Goal: Complete application form: Complete application form

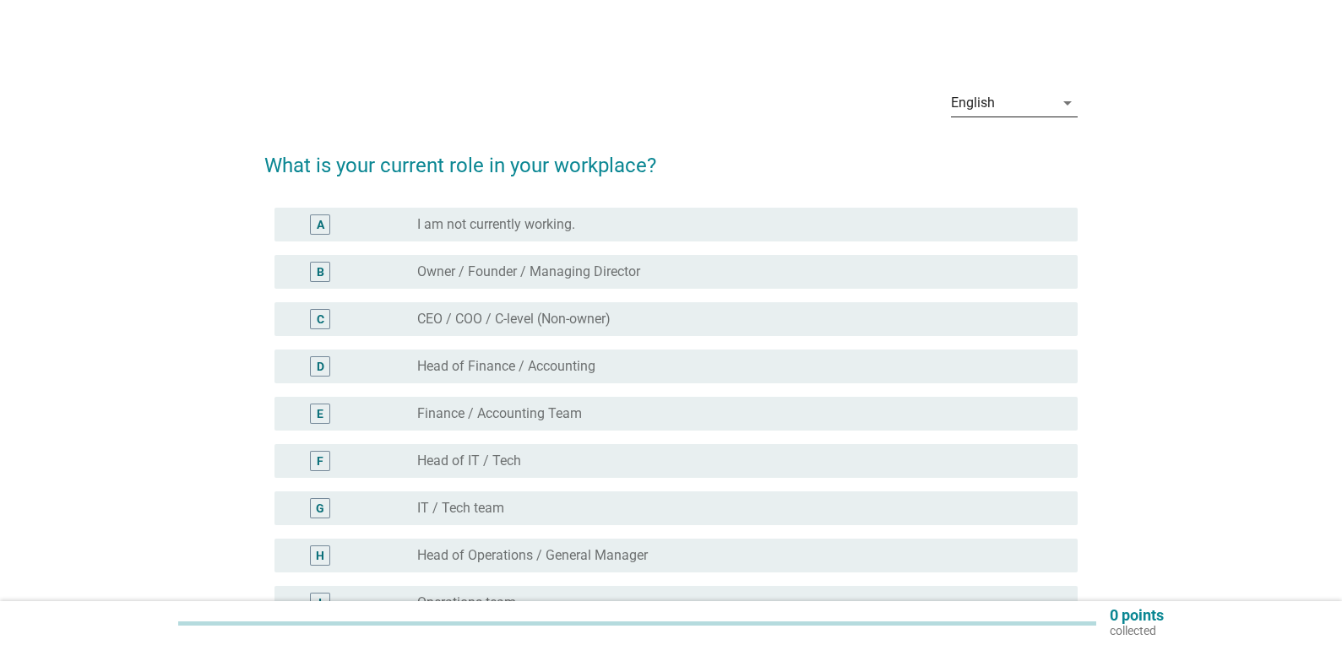
click at [1063, 105] on icon "arrow_drop_down" at bounding box center [1068, 103] width 20 height 20
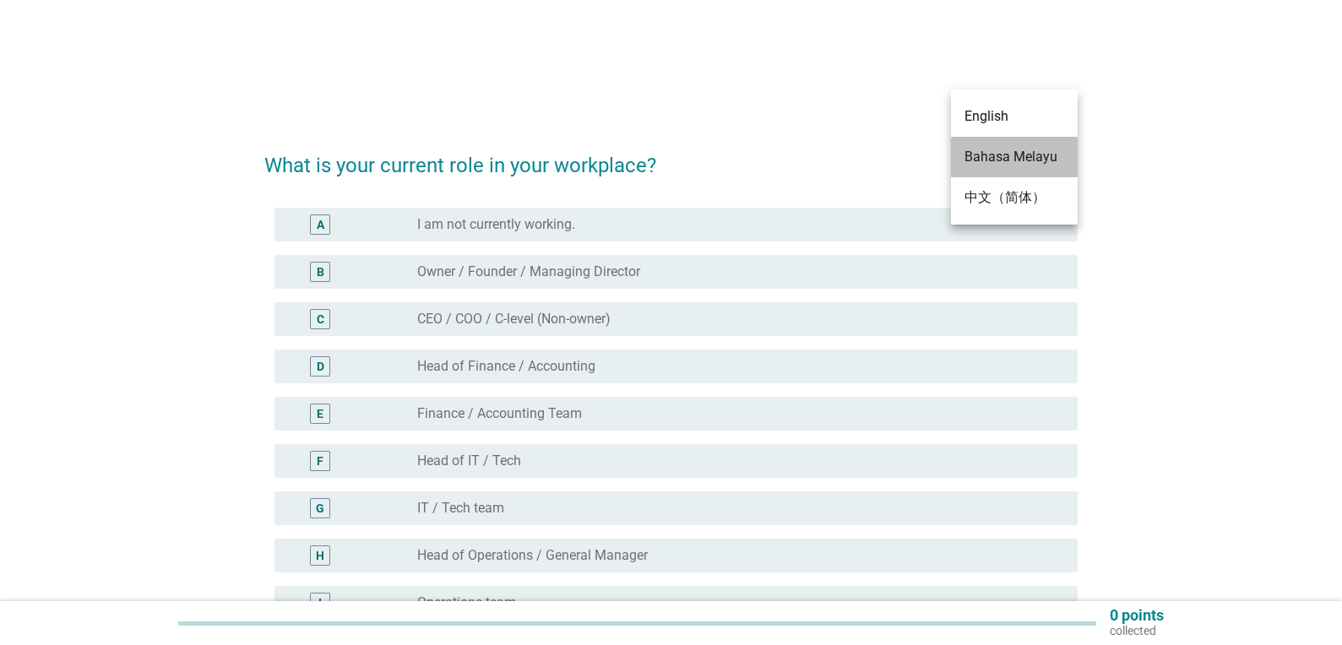
click at [999, 153] on div "Bahasa Melayu" at bounding box center [1015, 157] width 100 height 20
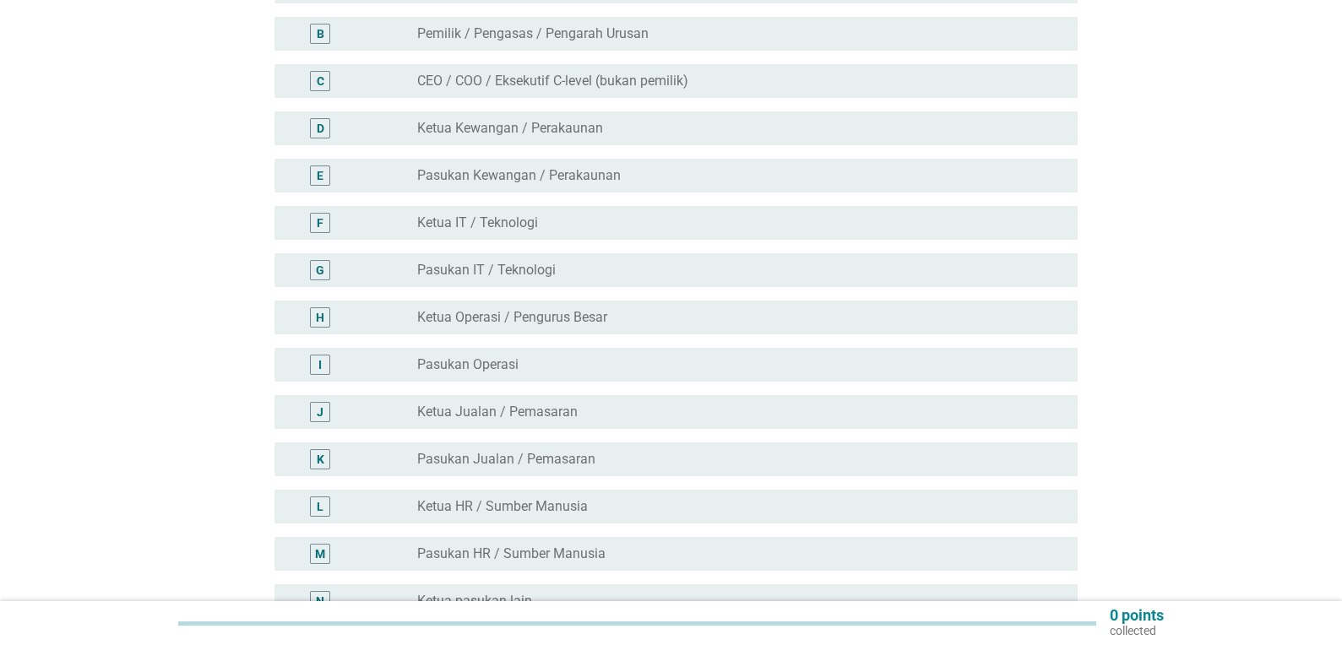
scroll to position [422, 0]
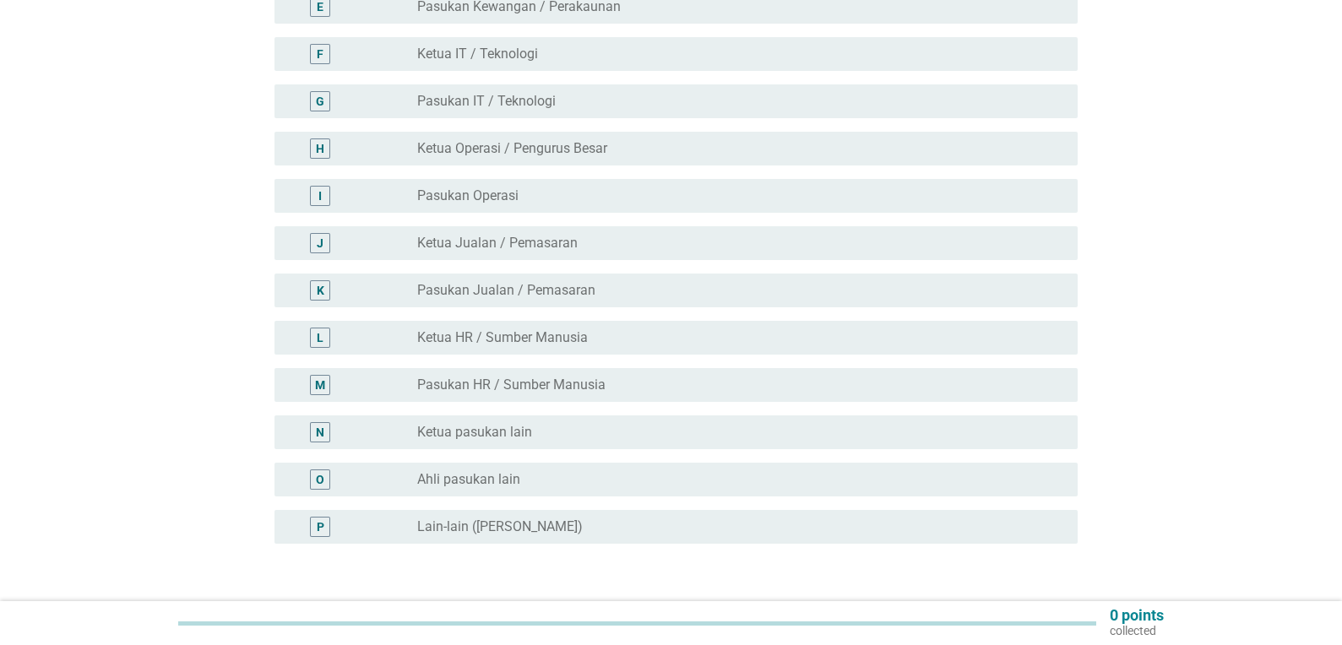
click at [524, 377] on label "Pasukan HR / Sumber Manusia" at bounding box center [511, 385] width 188 height 17
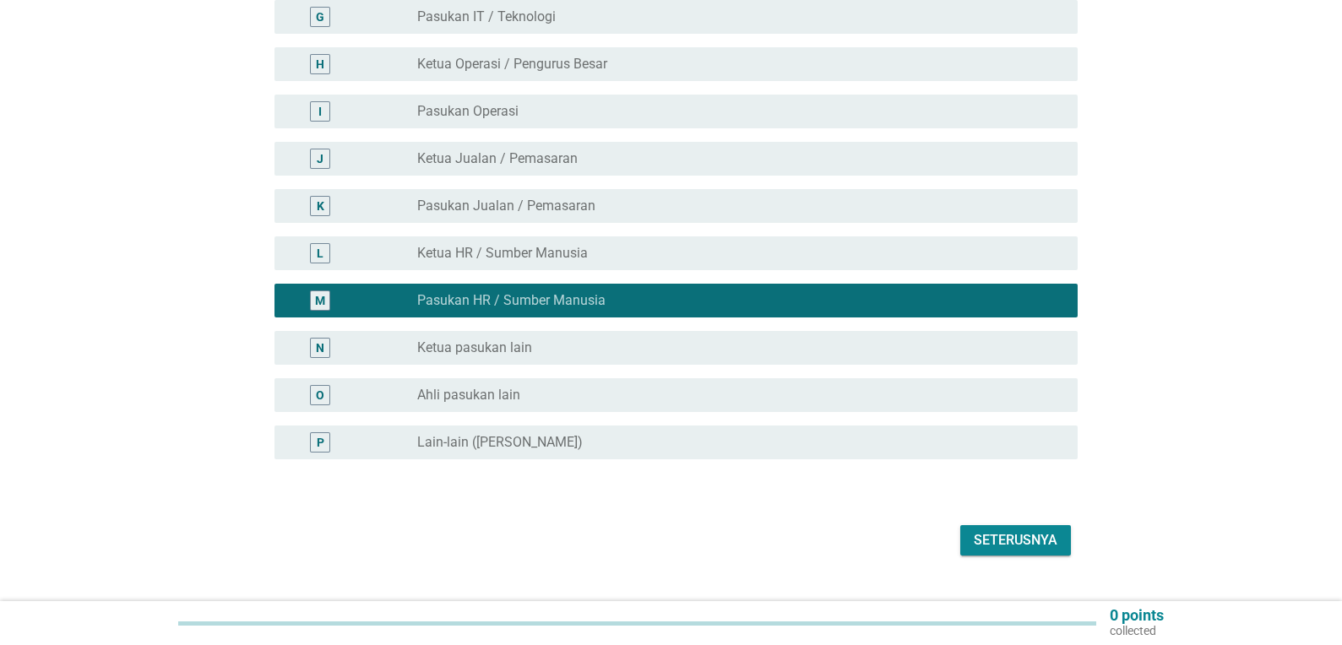
scroll to position [527, 0]
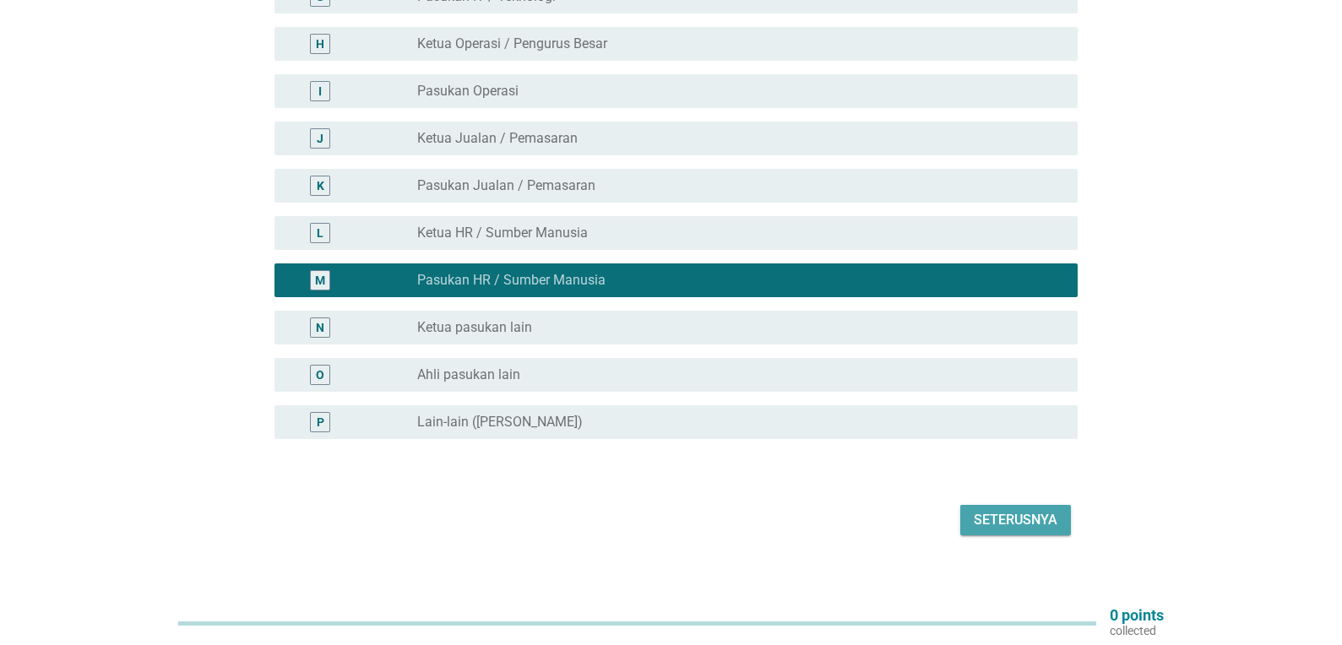
click at [1010, 510] on div "Seterusnya" at bounding box center [1016, 520] width 84 height 20
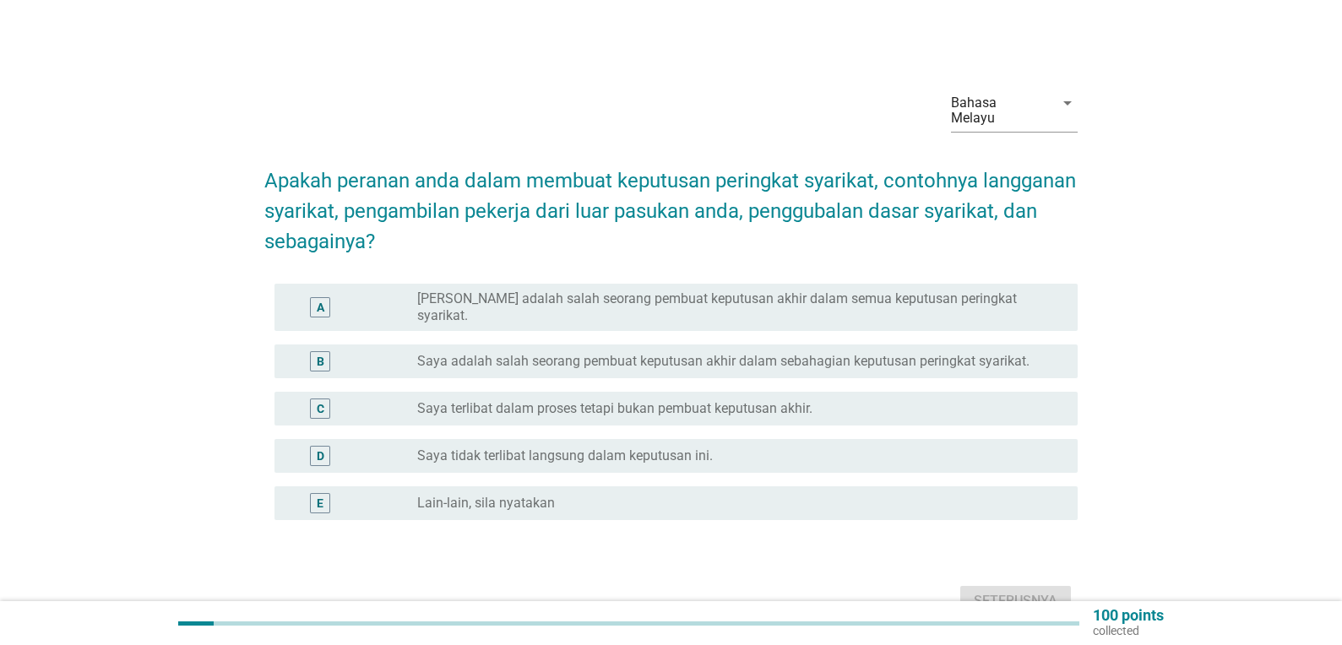
click at [823, 291] on label "[PERSON_NAME] adalah salah seorang pembuat keputusan akhir dalam semua keputusa…" at bounding box center [734, 308] width 634 height 34
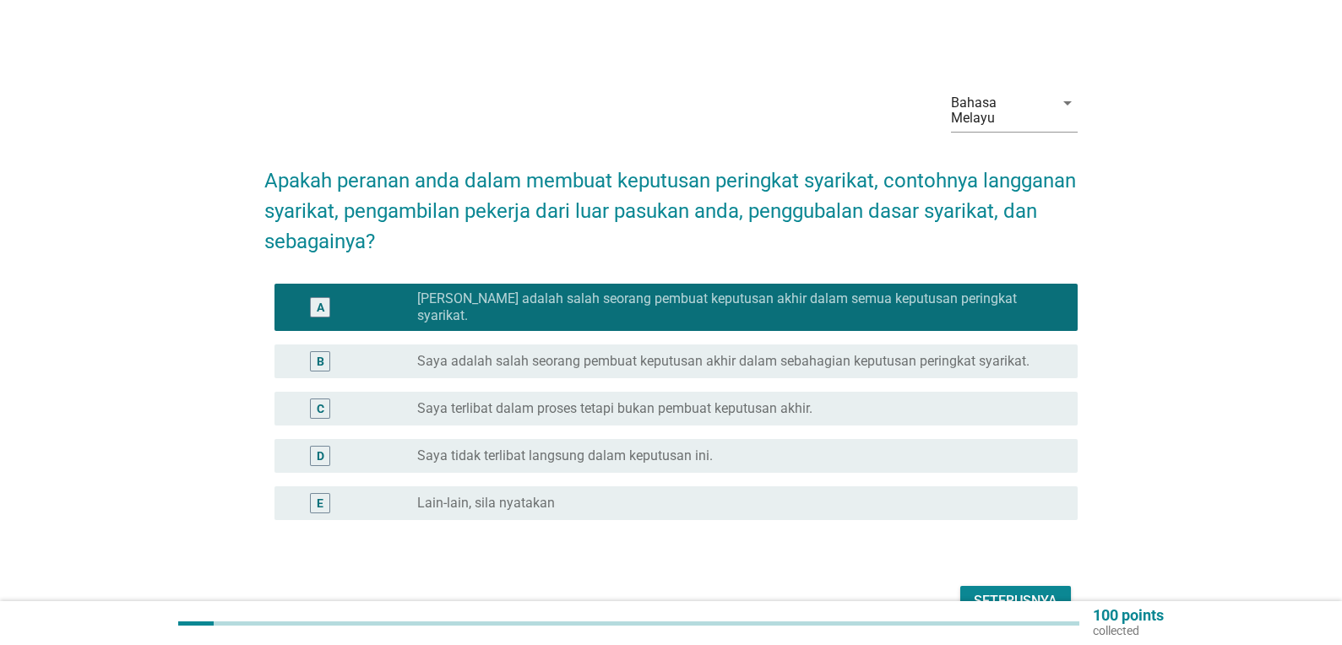
click at [747, 400] on label "Saya terlibat dalam proses tetapi bukan pembuat keputusan akhir." at bounding box center [614, 408] width 395 height 17
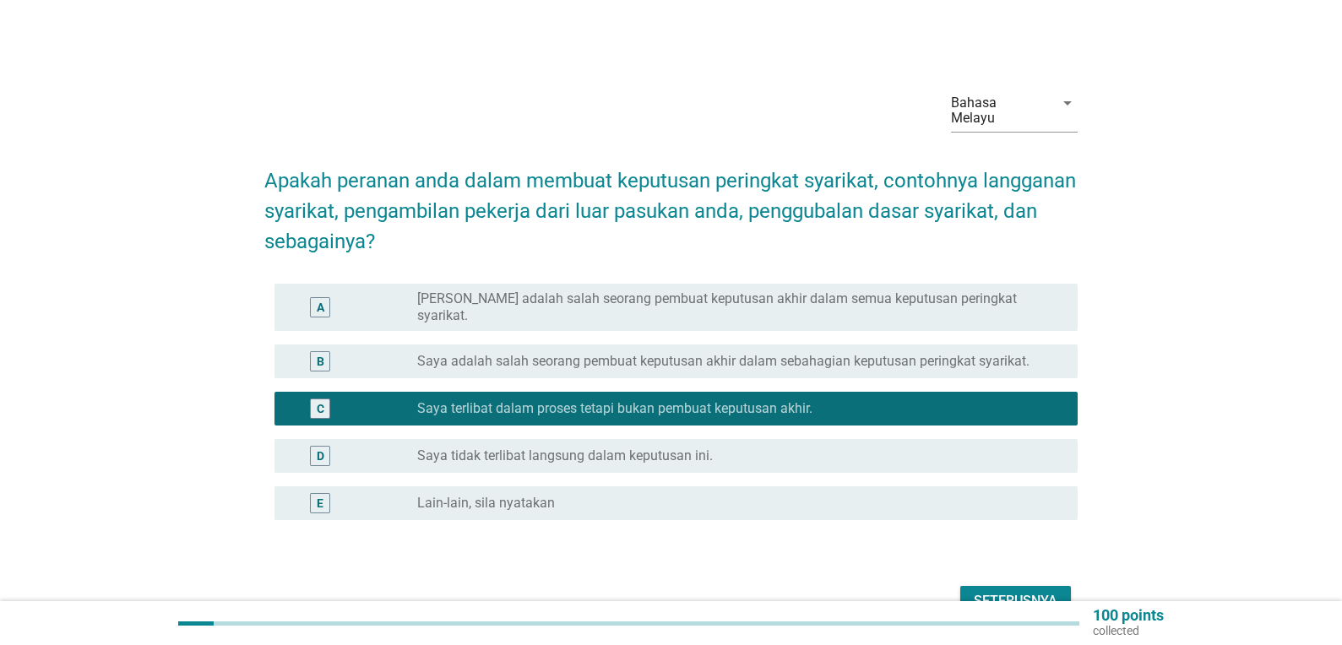
click at [1005, 591] on div "Seterusnya" at bounding box center [1016, 601] width 84 height 20
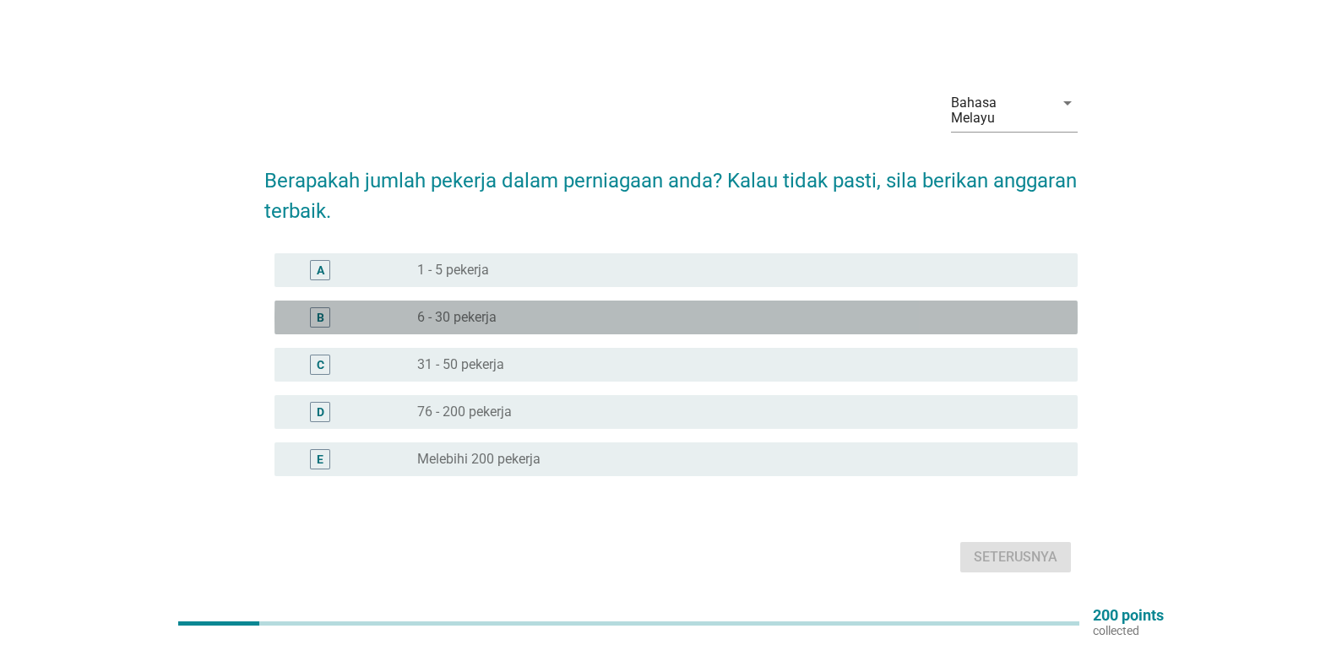
click at [460, 311] on label "6 - 30 pekerja" at bounding box center [456, 317] width 79 height 17
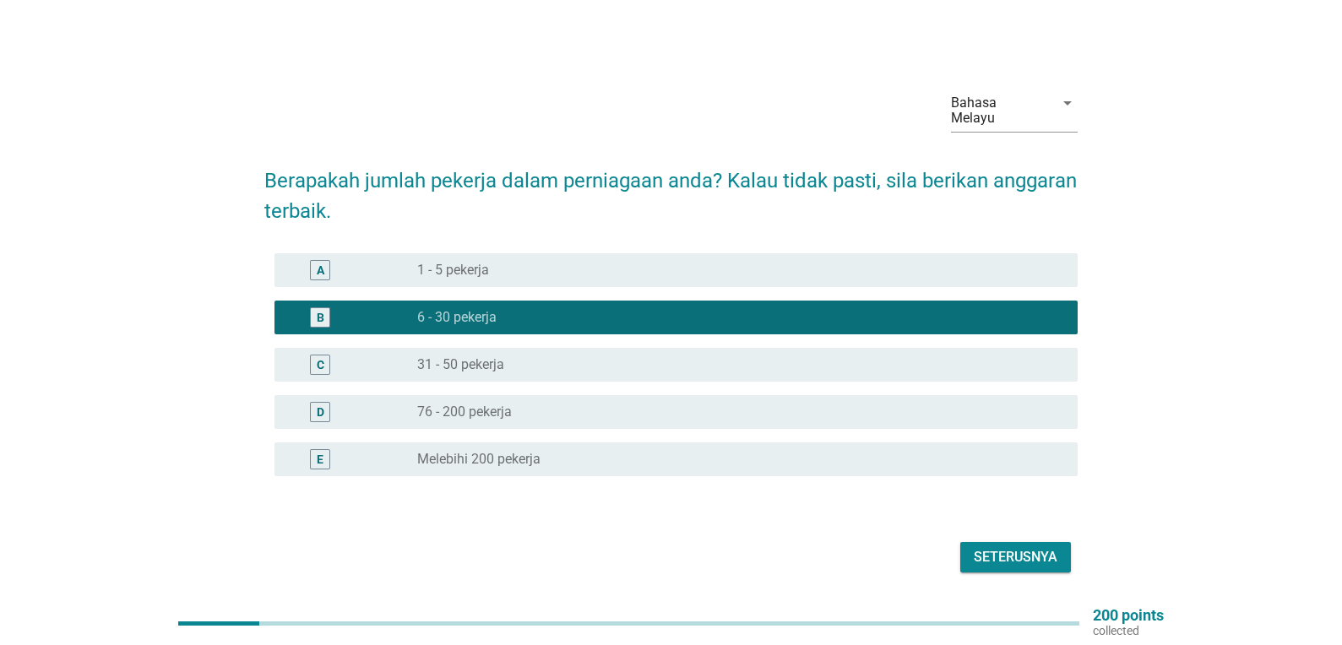
click at [1030, 547] on div "Seterusnya" at bounding box center [1016, 557] width 84 height 20
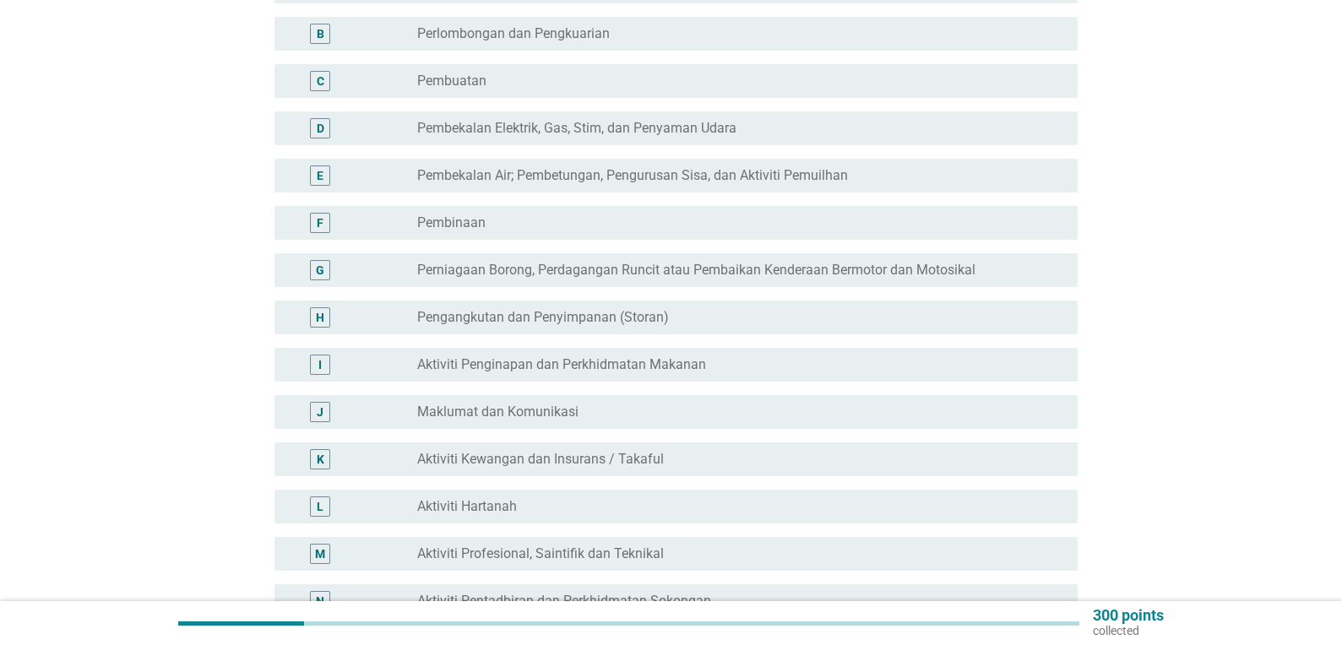
scroll to position [338, 0]
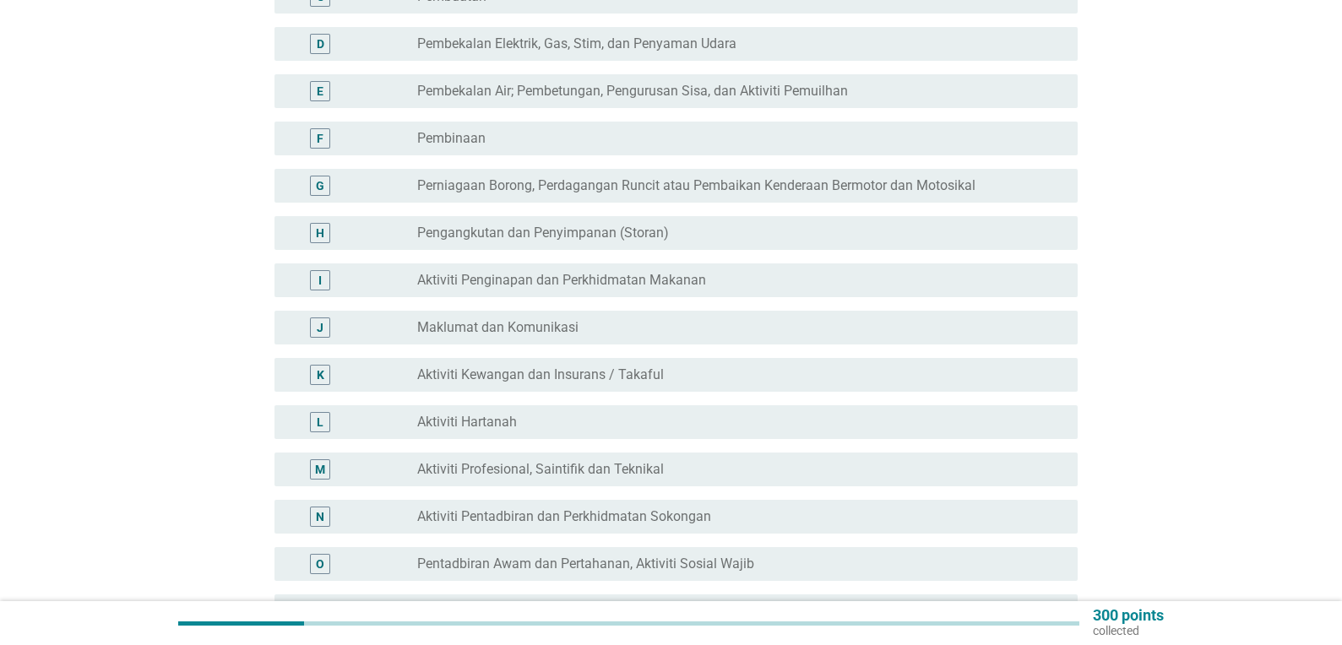
click at [607, 556] on label "Pentadbiran Awam dan Pertahanan, Aktiviti Sosial Wajib" at bounding box center [585, 564] width 337 height 17
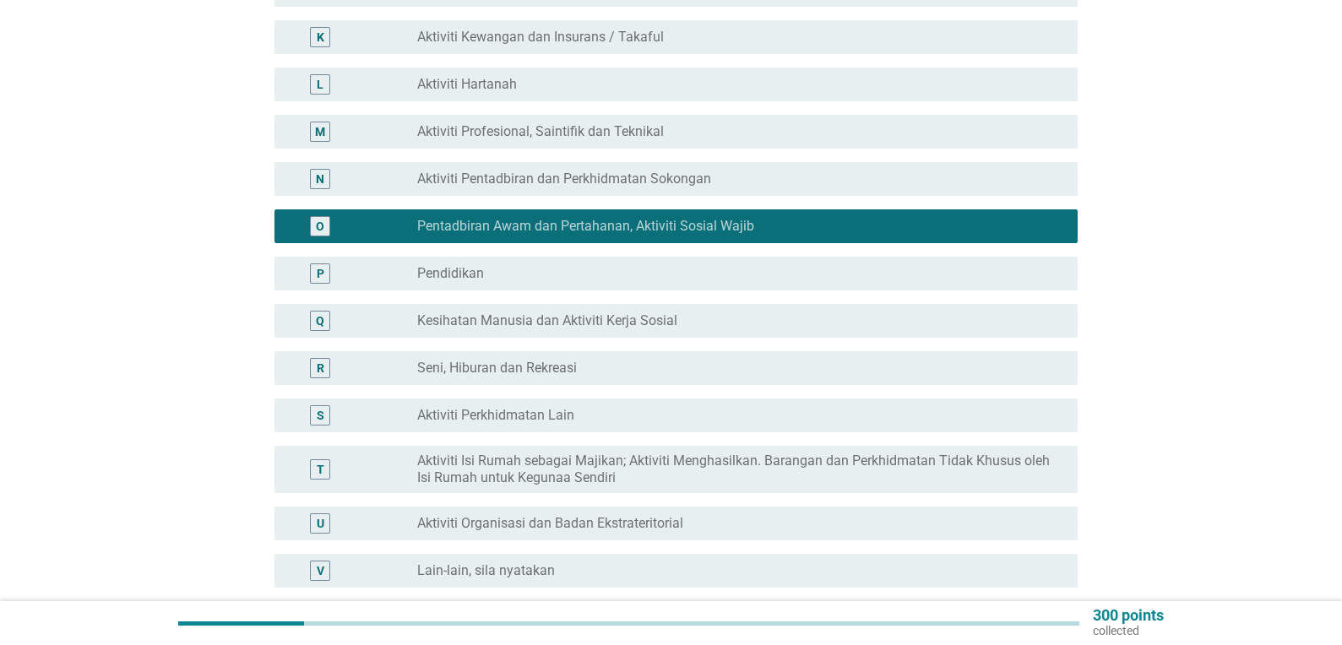
scroll to position [825, 0]
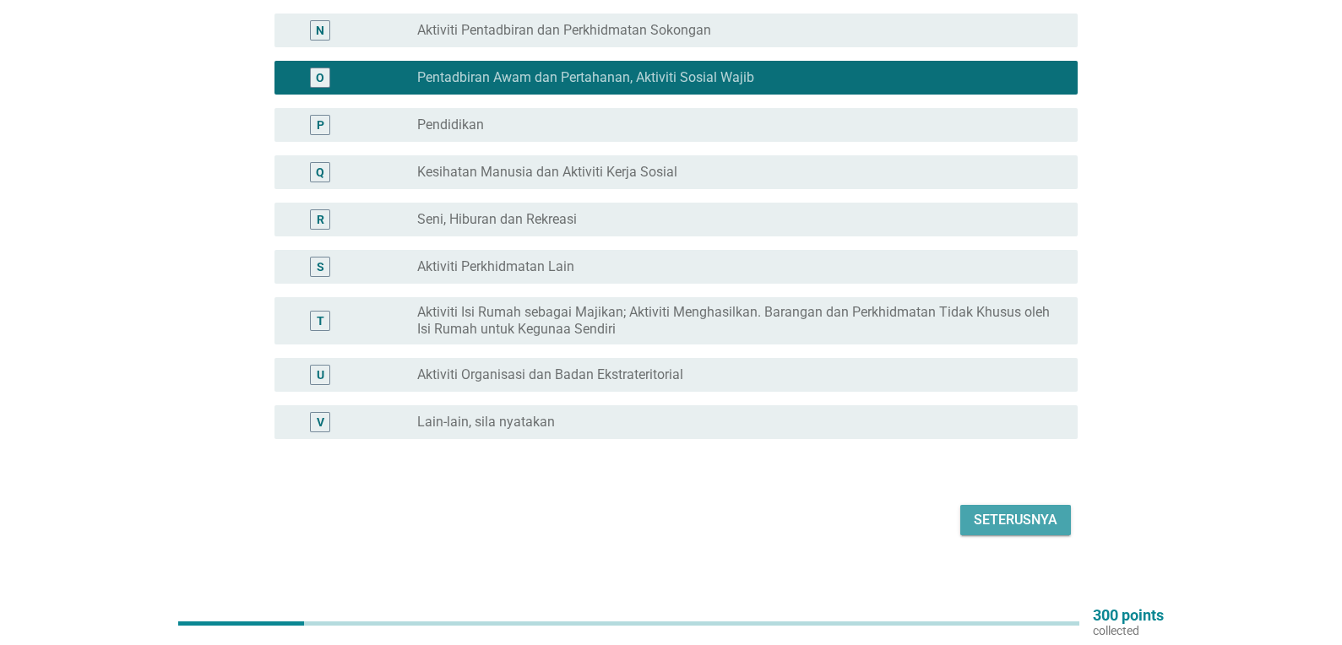
click at [1025, 510] on div "Seterusnya" at bounding box center [1016, 520] width 84 height 20
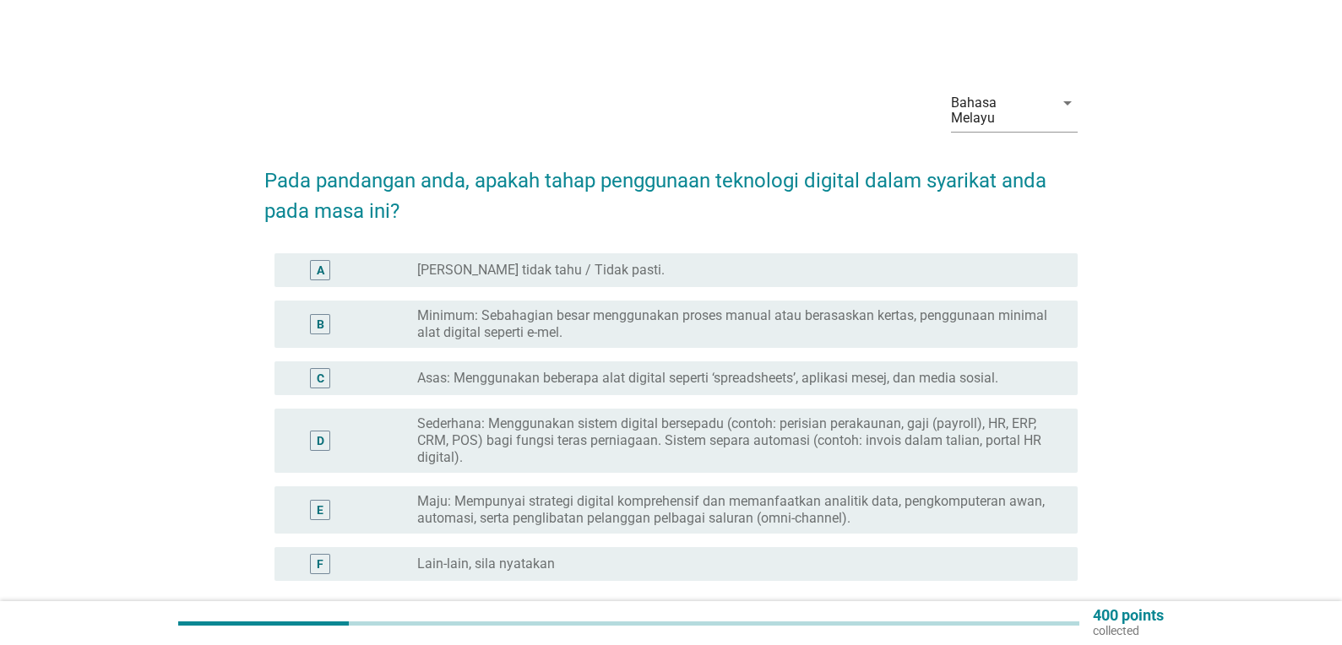
click at [588, 308] on label "Minimum: Sebahagian besar menggunakan proses manual atau berasaskan kertas, pen…" at bounding box center [734, 325] width 634 height 34
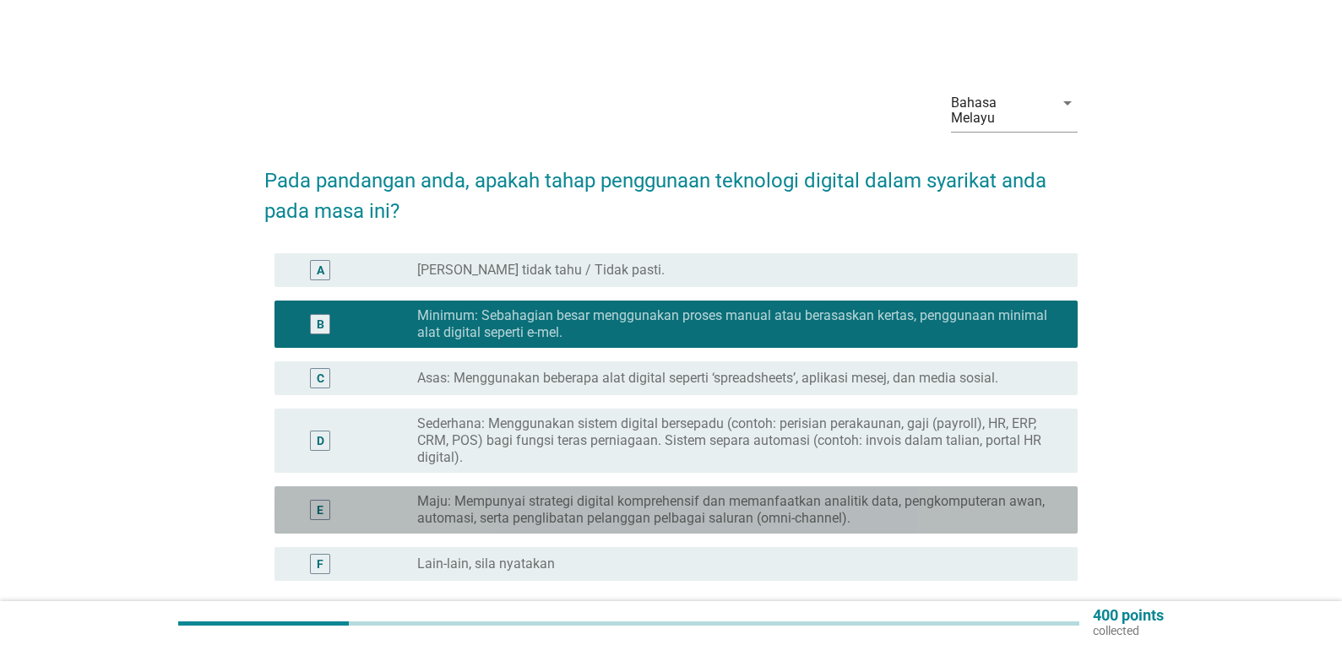
click at [746, 496] on label "Maju: Mempunyai strategi digital komprehensif dan memanfaatkan analitik data, p…" at bounding box center [734, 510] width 634 height 34
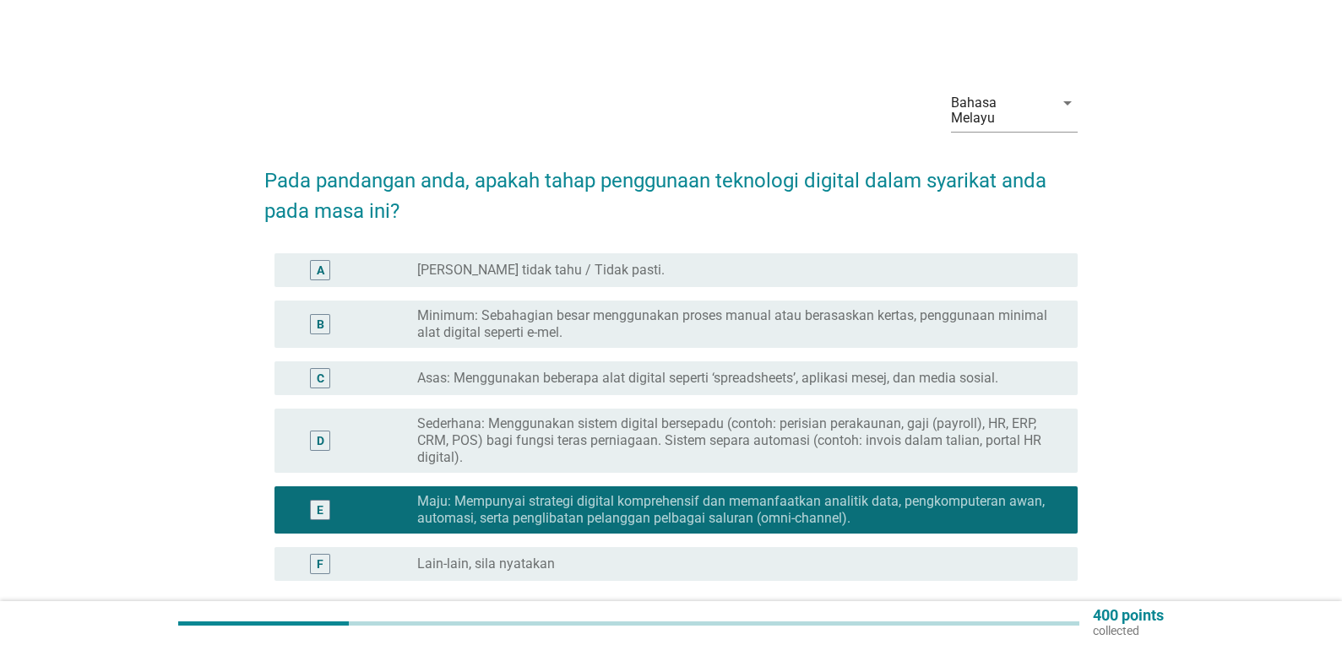
scroll to position [142, 0]
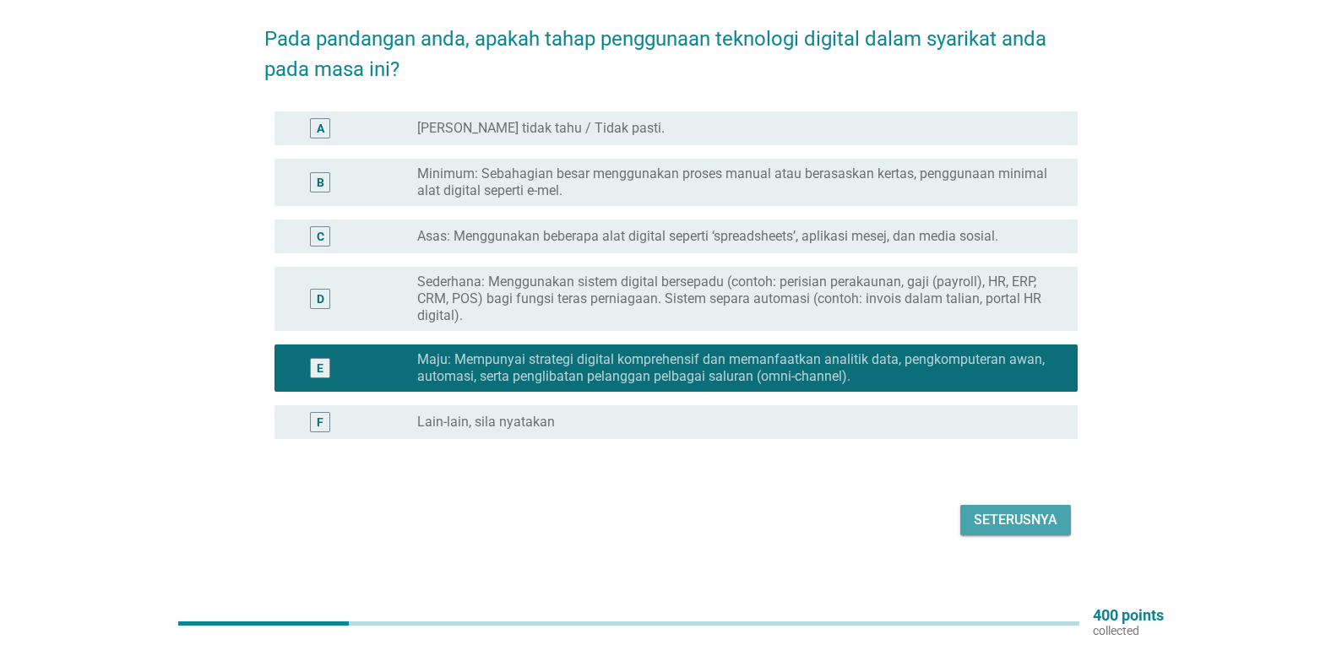
click at [1025, 510] on div "Seterusnya" at bounding box center [1016, 520] width 84 height 20
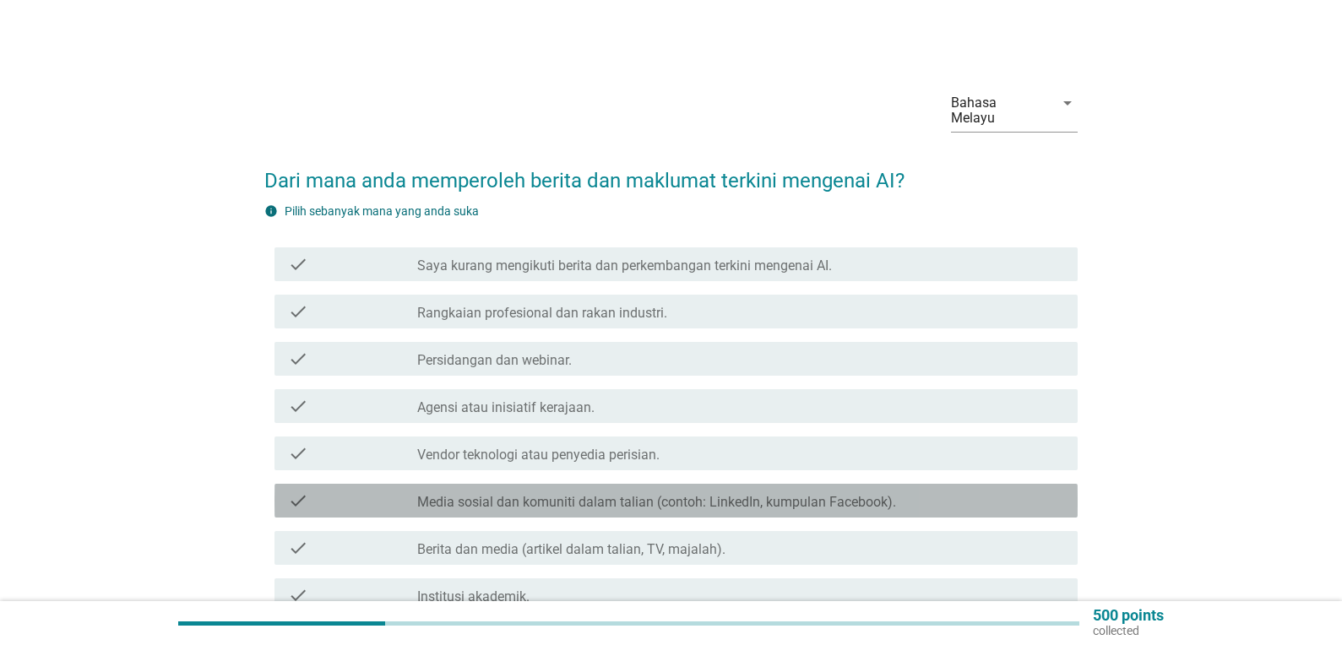
click at [791, 494] on label "Media sosial dan komuniti dalam talian (contoh: LinkedIn, kumpulan Facebook)." at bounding box center [656, 502] width 479 height 17
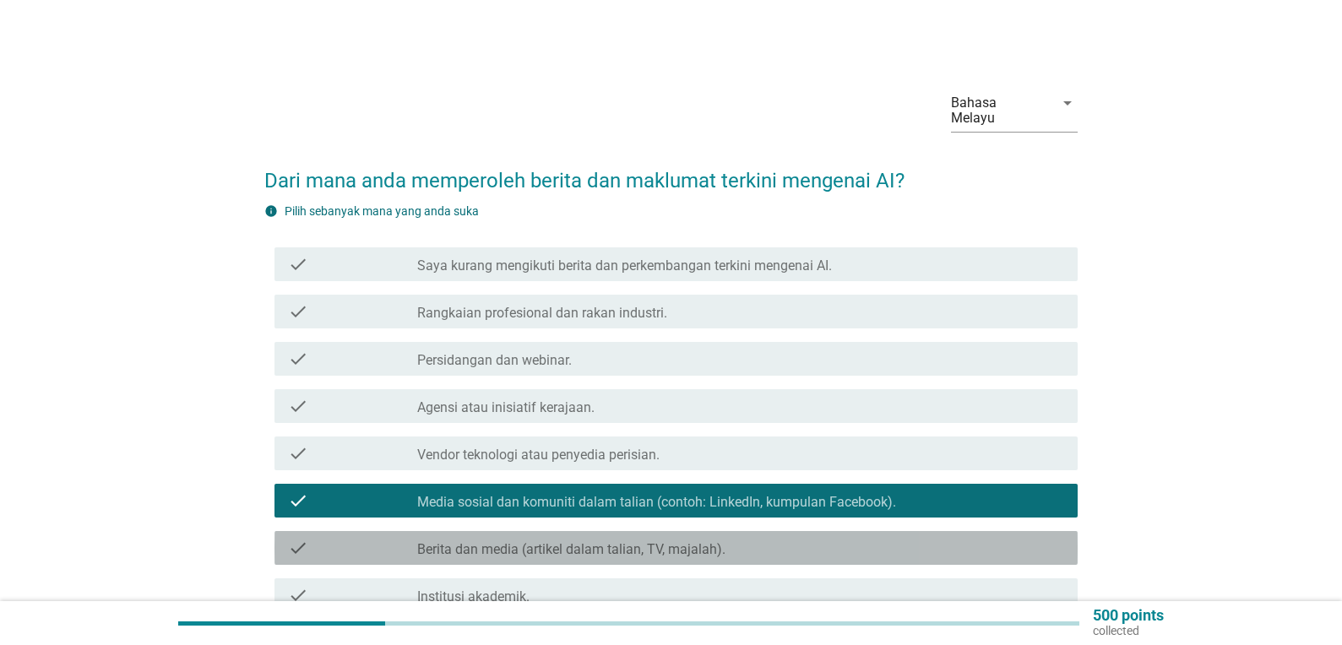
click at [667, 542] on label "Berita dan media (artikel dalam talian, TV, majalah)." at bounding box center [571, 550] width 308 height 17
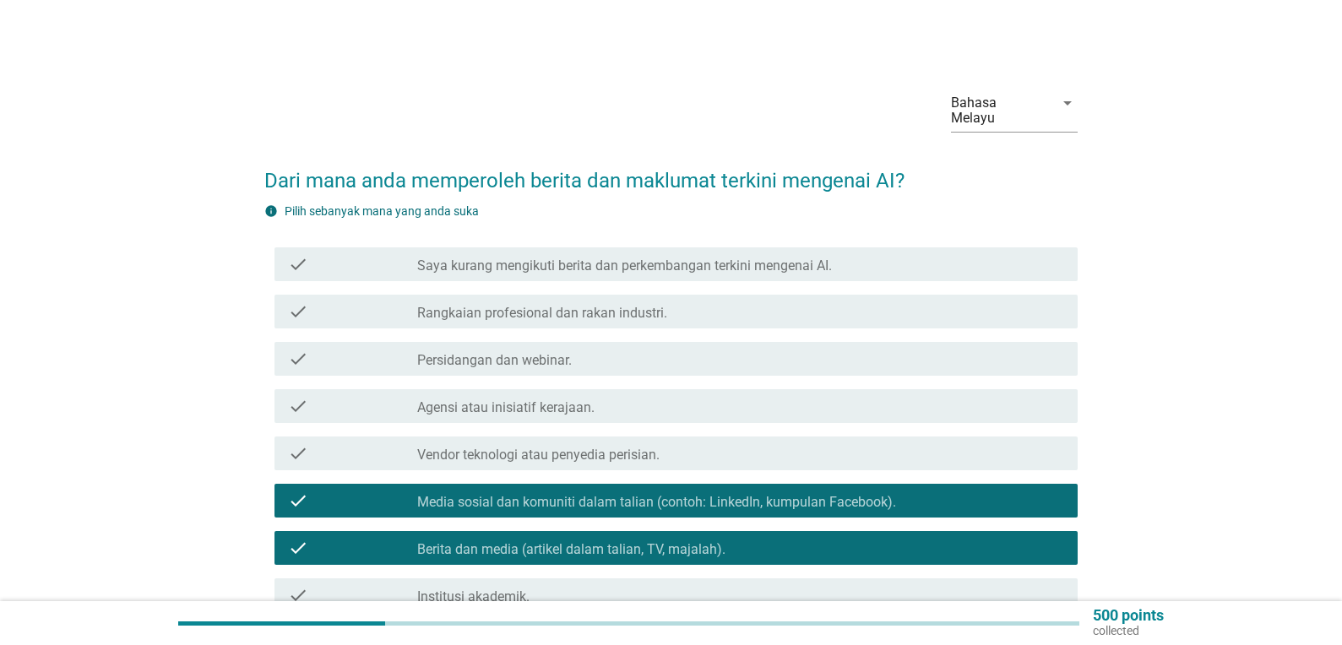
click at [705, 396] on div "check_box_outline_blank Agensi atau inisiatif kerajaan." at bounding box center [740, 406] width 647 height 20
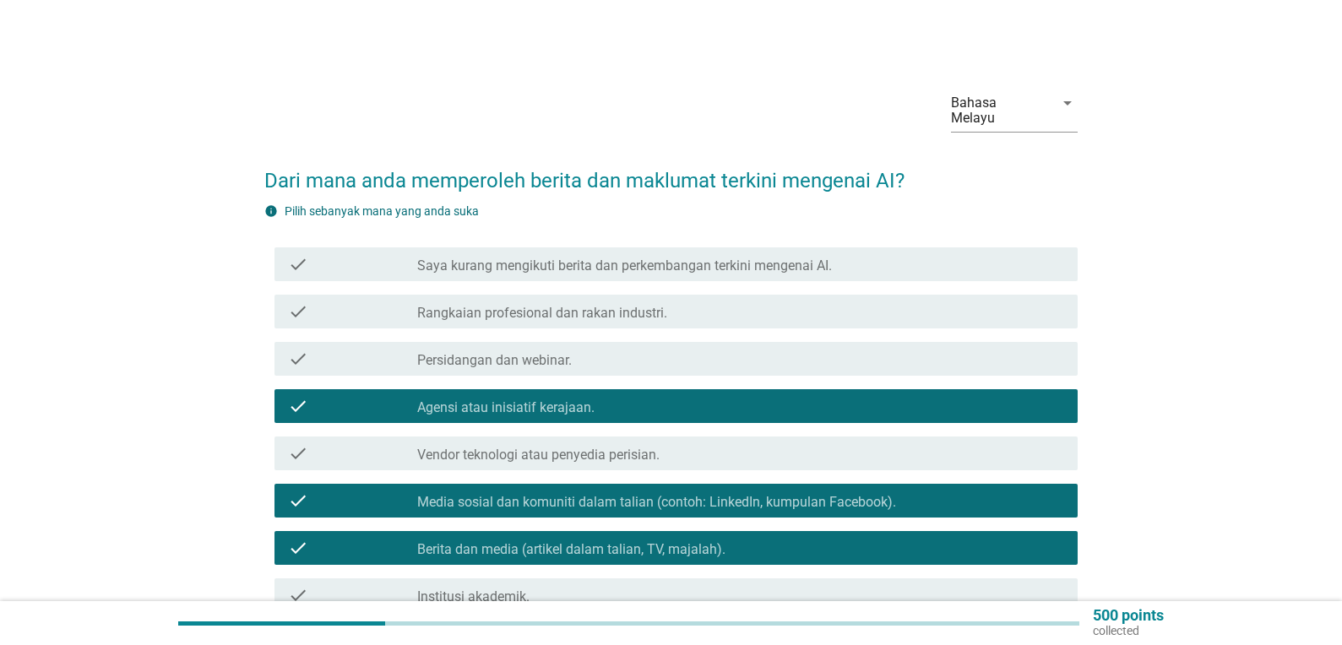
click at [682, 444] on div "check_box_outline_blank Vendor teknologi atau penyedia perisian." at bounding box center [740, 454] width 647 height 20
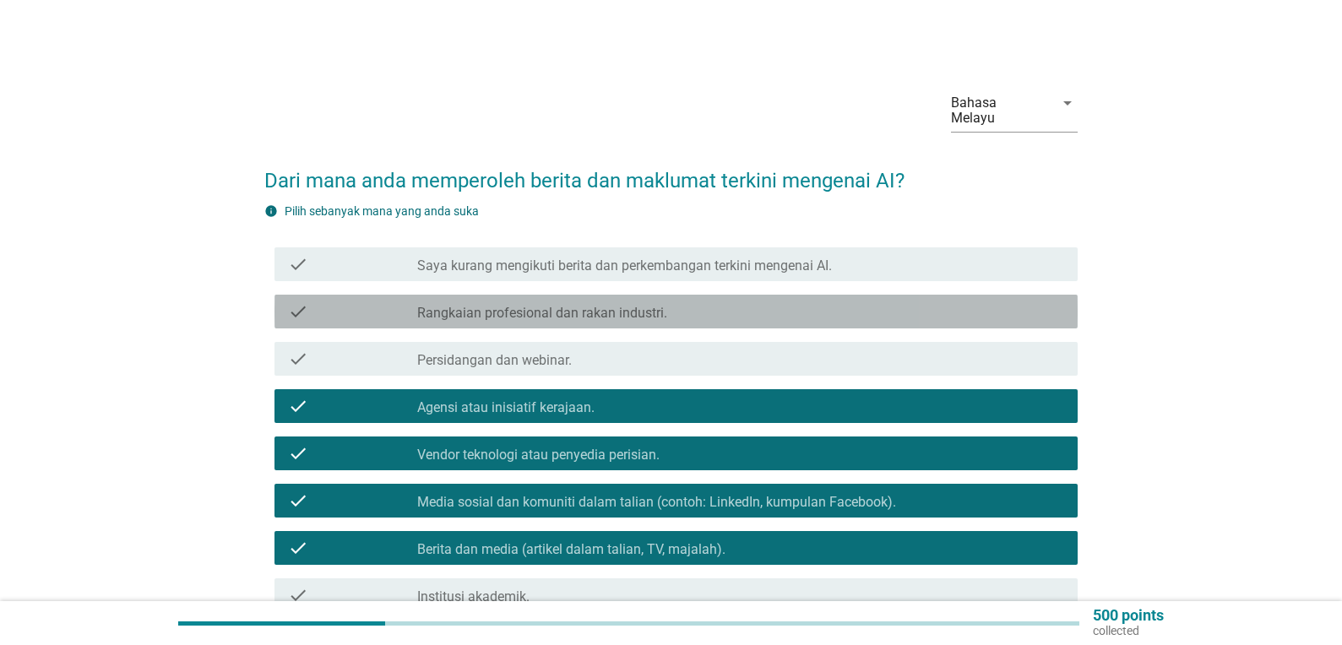
click at [682, 302] on div "check_box_outline_blank Rangkaian profesional dan rakan industri." at bounding box center [740, 312] width 647 height 20
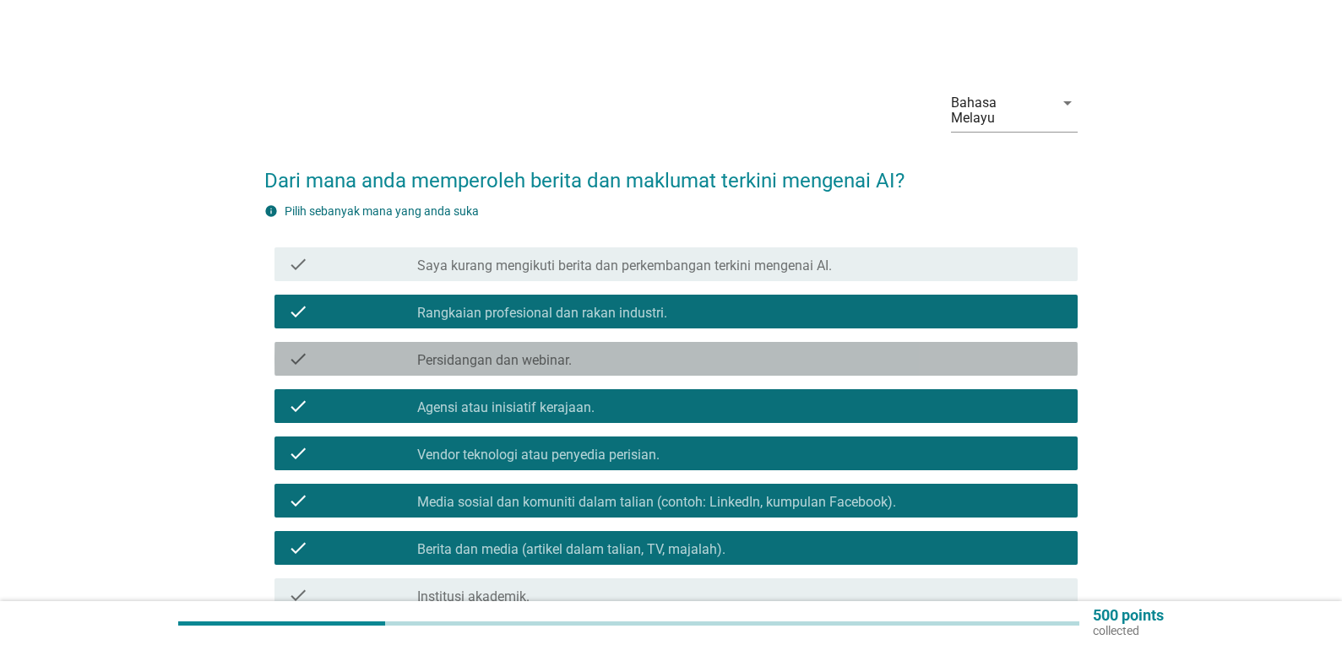
click at [674, 349] on div "check_box_outline_blank Persidangan dan webinar." at bounding box center [740, 359] width 647 height 20
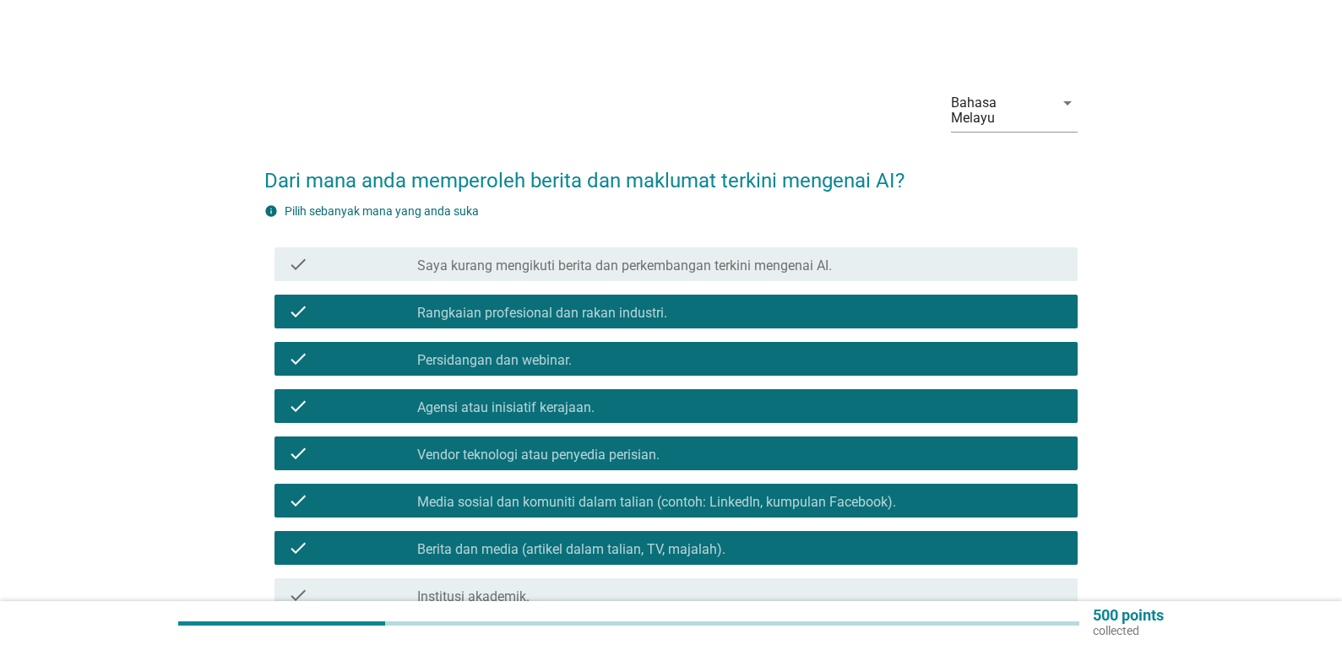
scroll to position [169, 0]
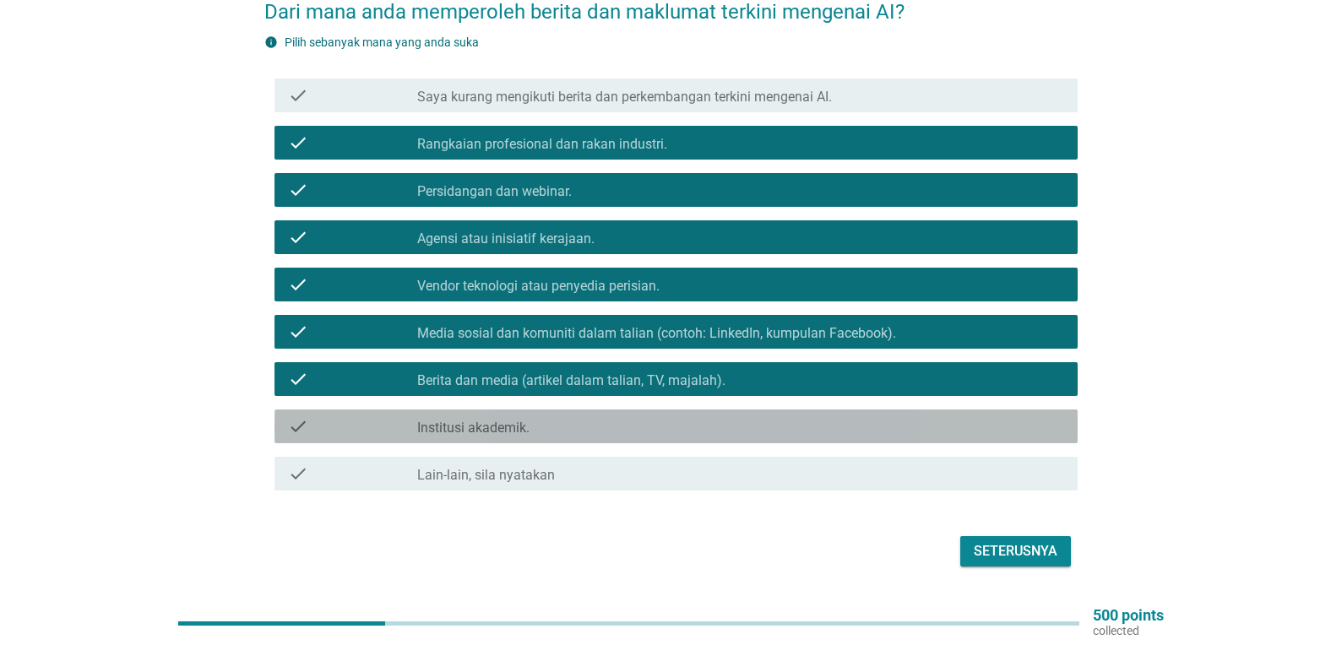
click at [582, 417] on div "check_box_outline_blank Institusi akademik." at bounding box center [740, 427] width 647 height 20
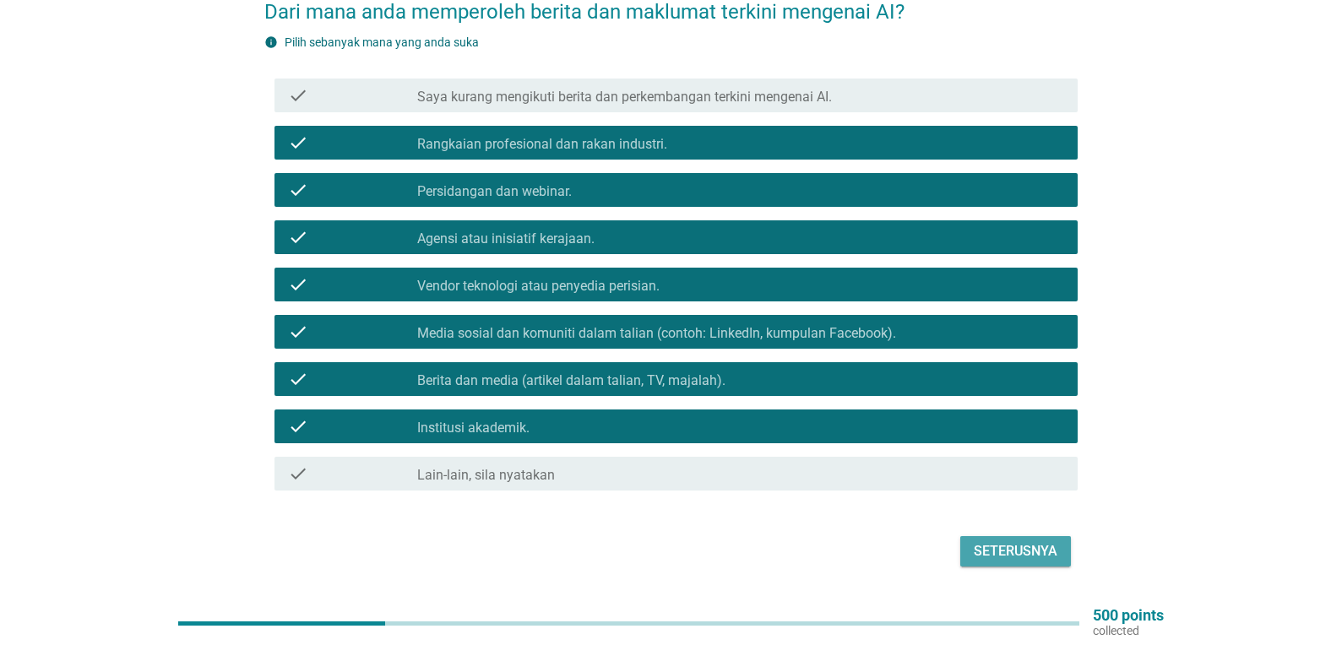
click at [1042, 542] on div "Seterusnya" at bounding box center [1016, 552] width 84 height 20
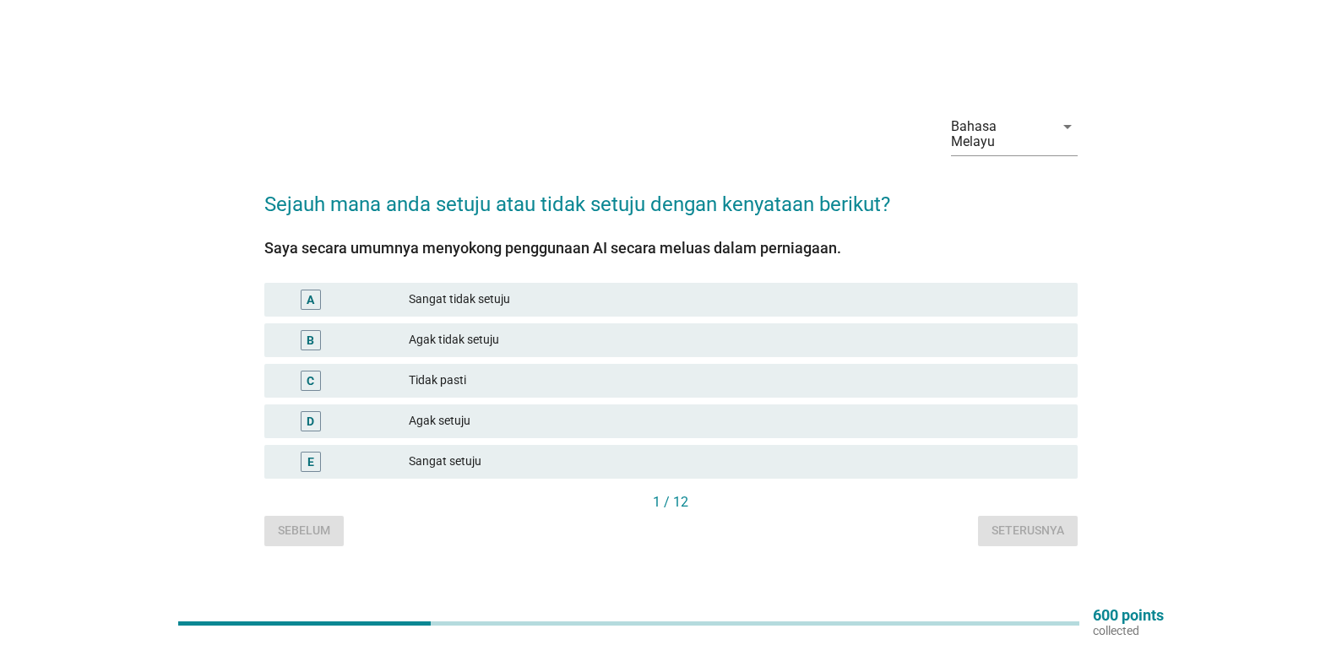
click at [558, 290] on div "Sangat tidak setuju" at bounding box center [737, 300] width 656 height 20
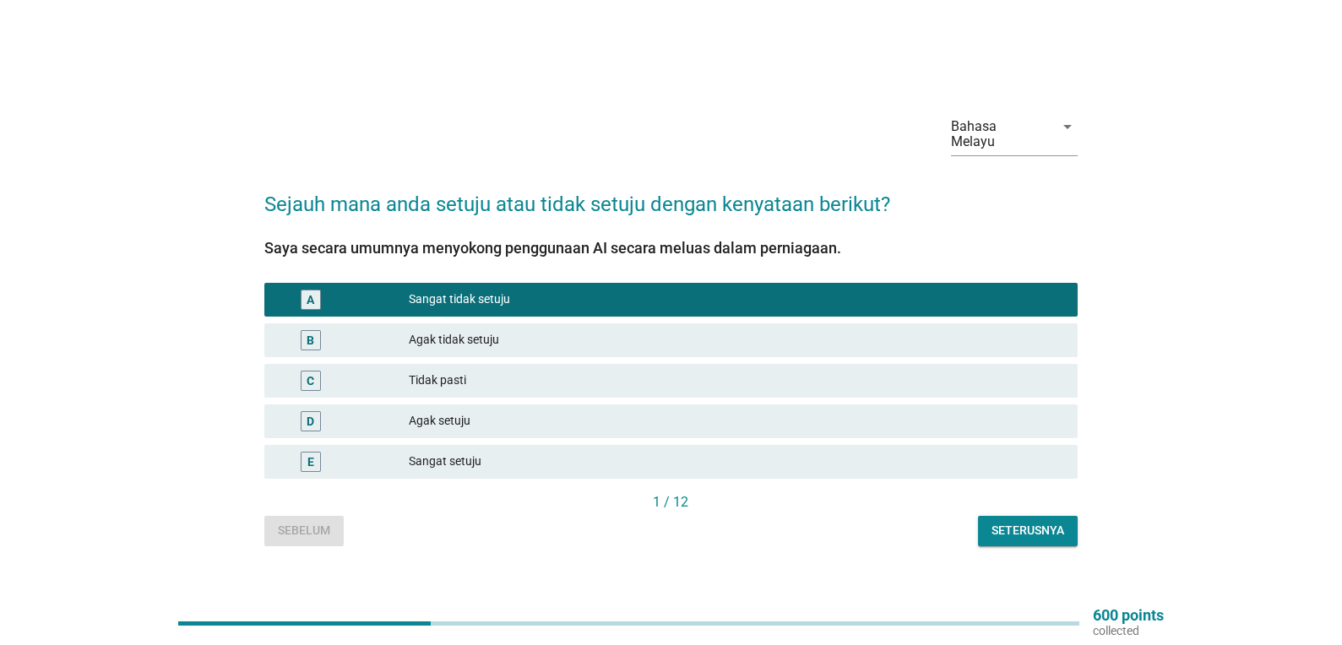
click at [1027, 522] on div "Seterusnya" at bounding box center [1028, 531] width 73 height 18
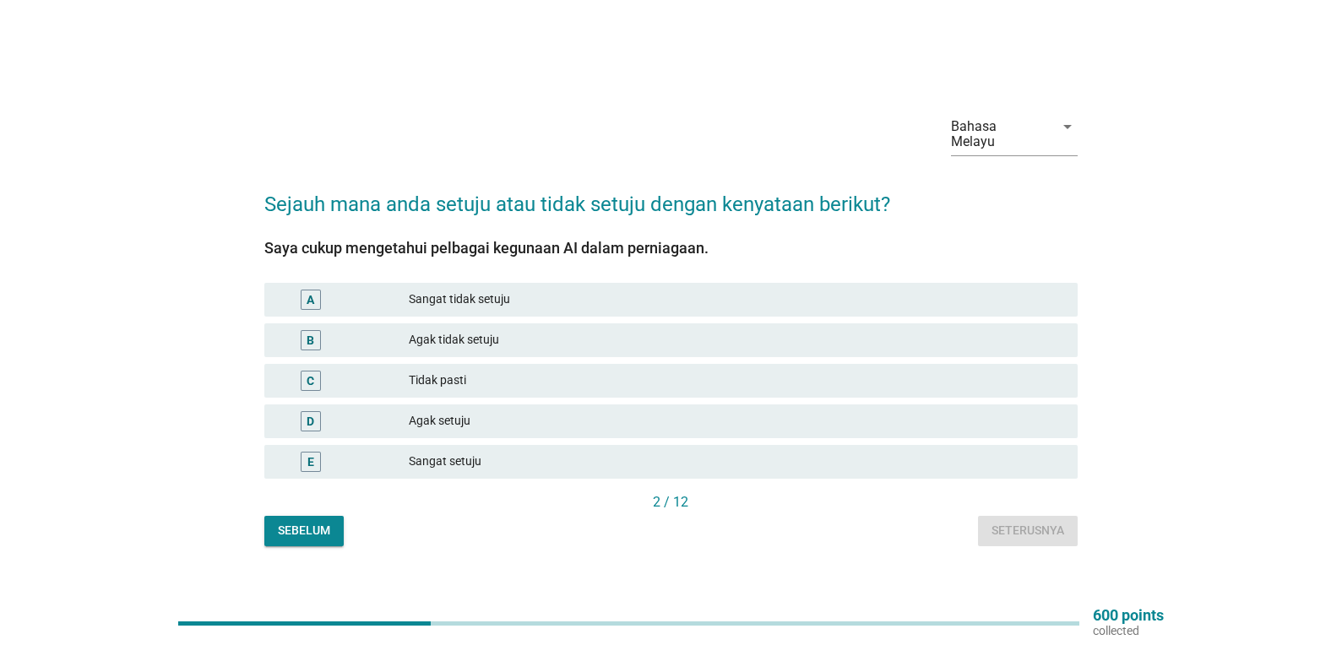
click at [459, 411] on div "Agak setuju" at bounding box center [737, 421] width 656 height 20
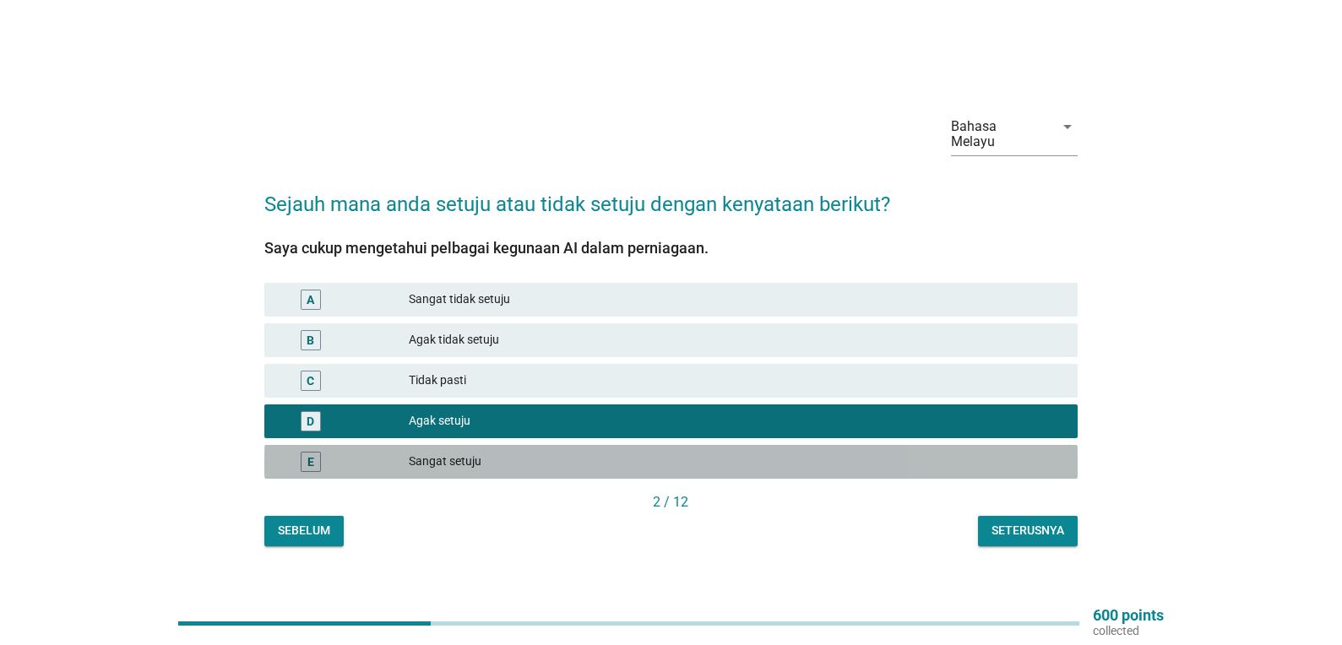
click at [427, 452] on div "Sangat setuju" at bounding box center [737, 462] width 656 height 20
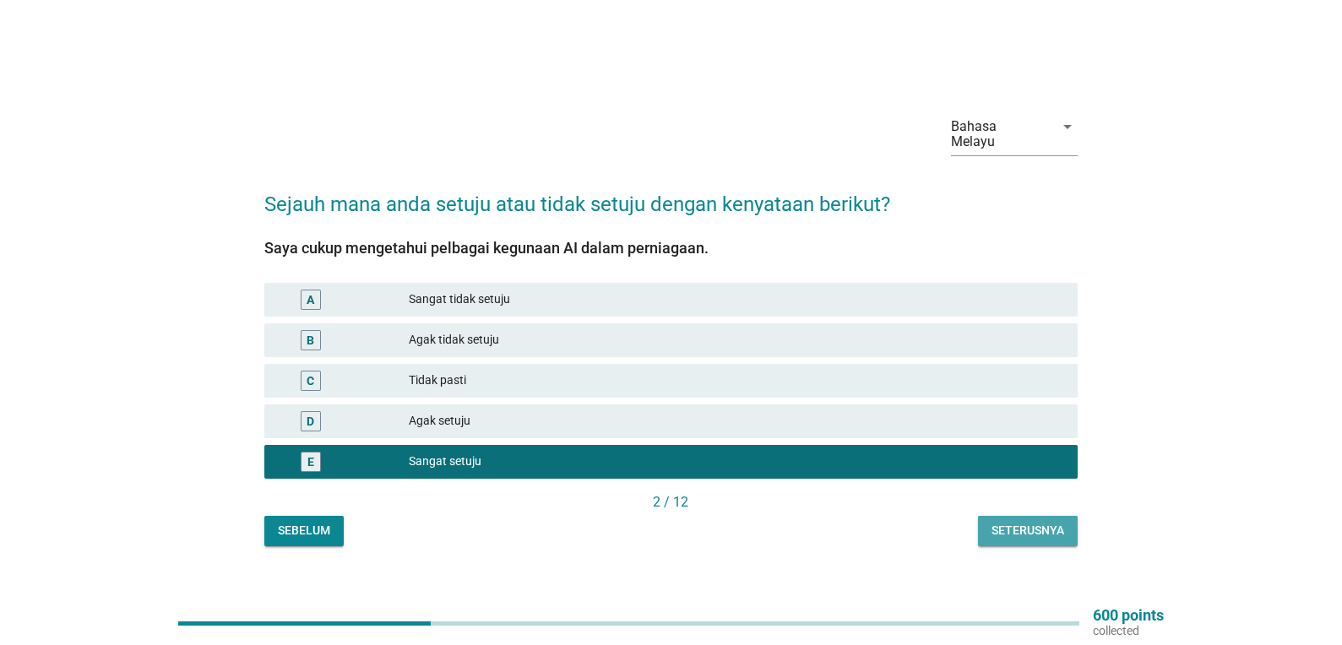
click at [1032, 530] on div "Seterusnya" at bounding box center [1028, 531] width 73 height 18
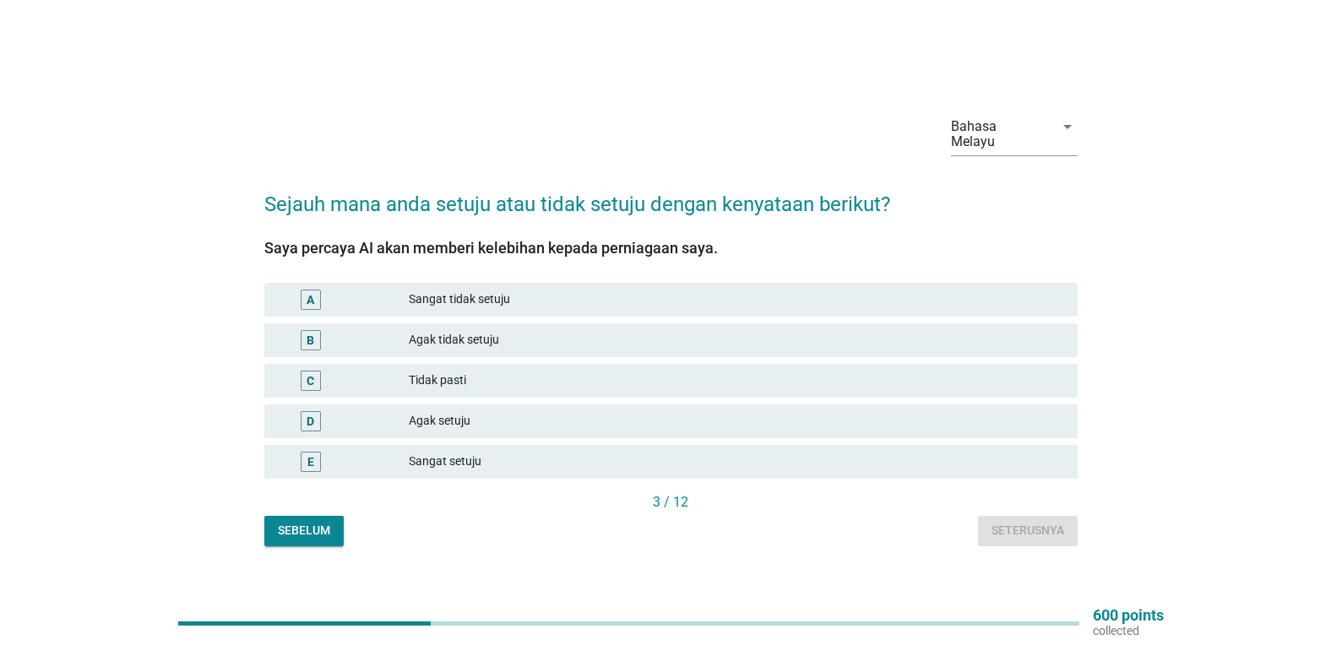
click at [450, 445] on div "E Sangat setuju" at bounding box center [671, 462] width 814 height 34
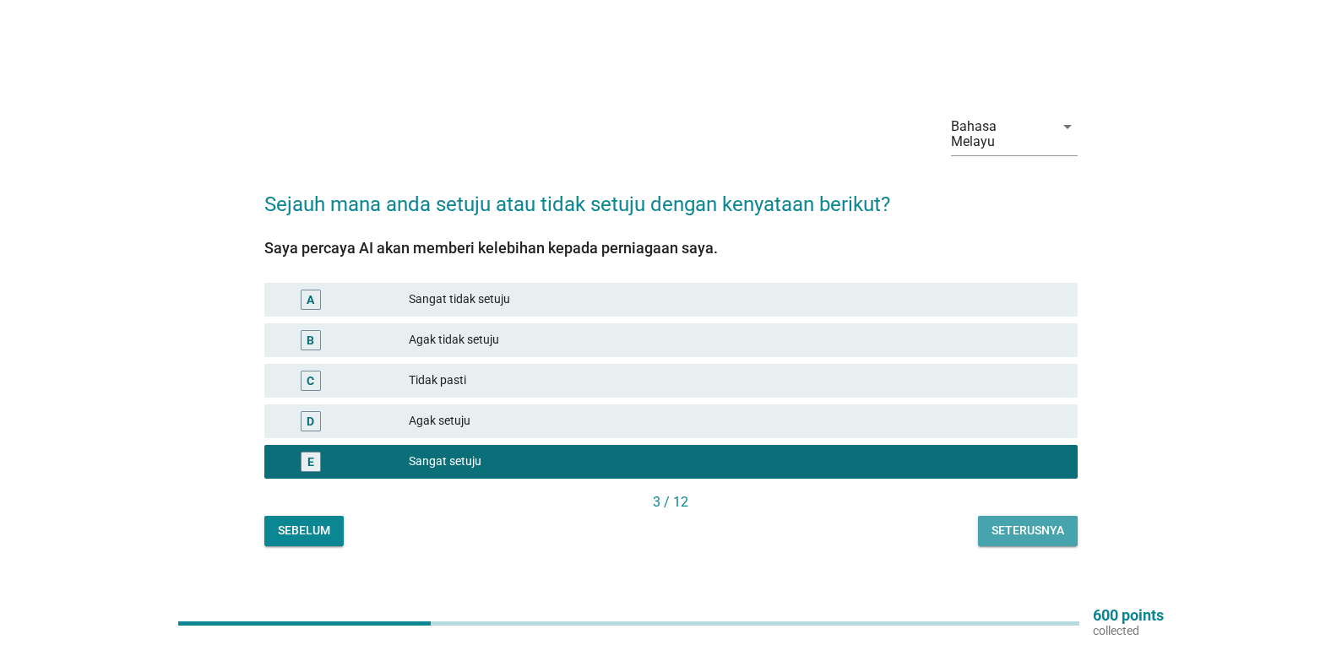
click at [1037, 522] on div "Seterusnya" at bounding box center [1028, 531] width 73 height 18
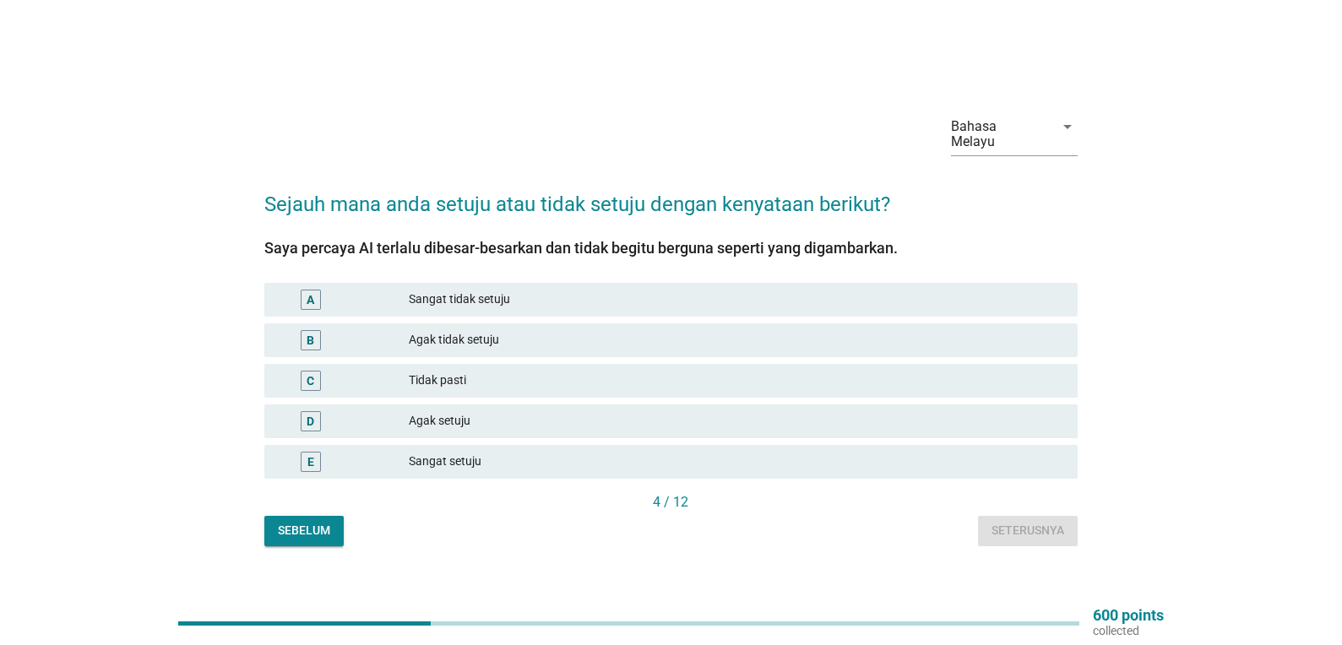
click at [463, 291] on div "Sangat tidak setuju" at bounding box center [737, 300] width 656 height 20
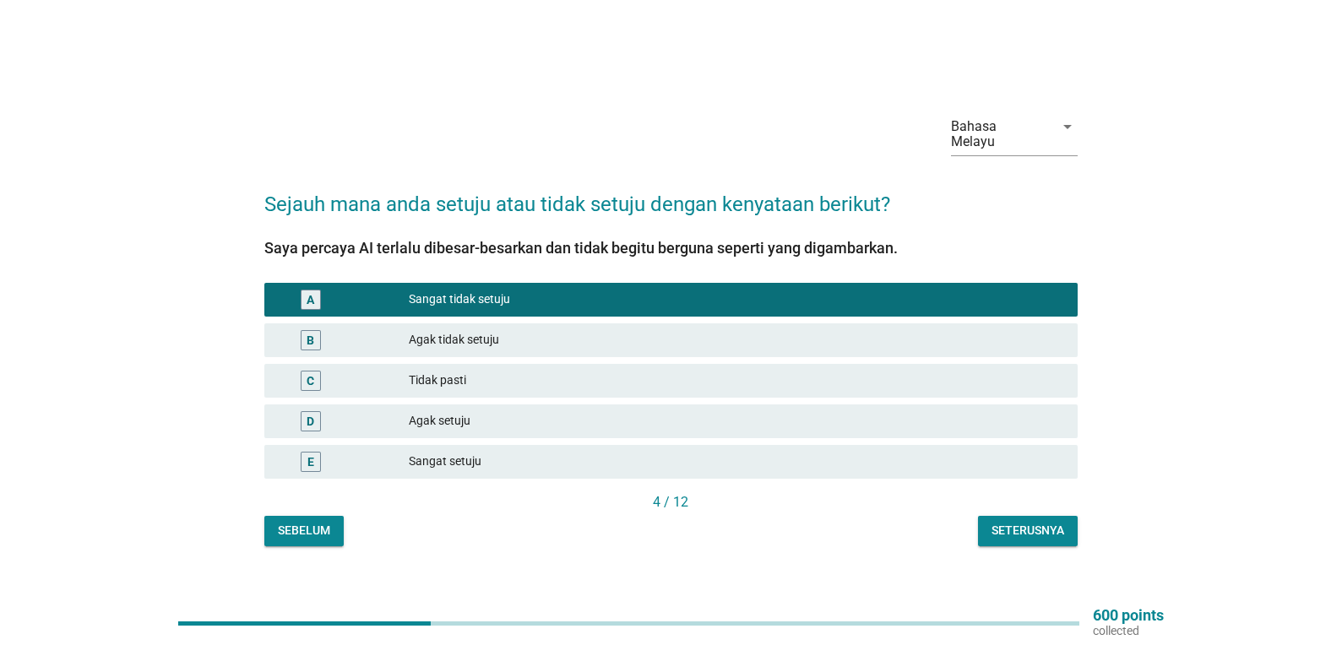
click at [1055, 522] on div "Seterusnya" at bounding box center [1028, 531] width 73 height 18
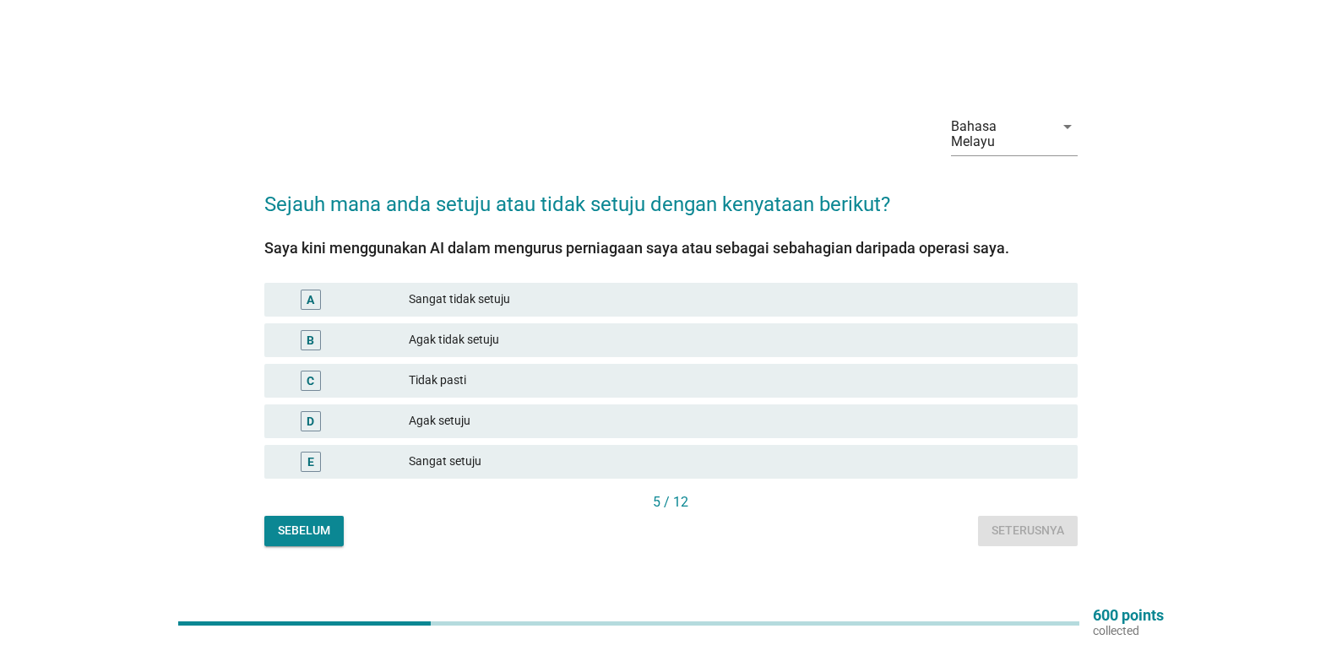
click at [509, 290] on div "Sangat tidak setuju" at bounding box center [737, 300] width 656 height 20
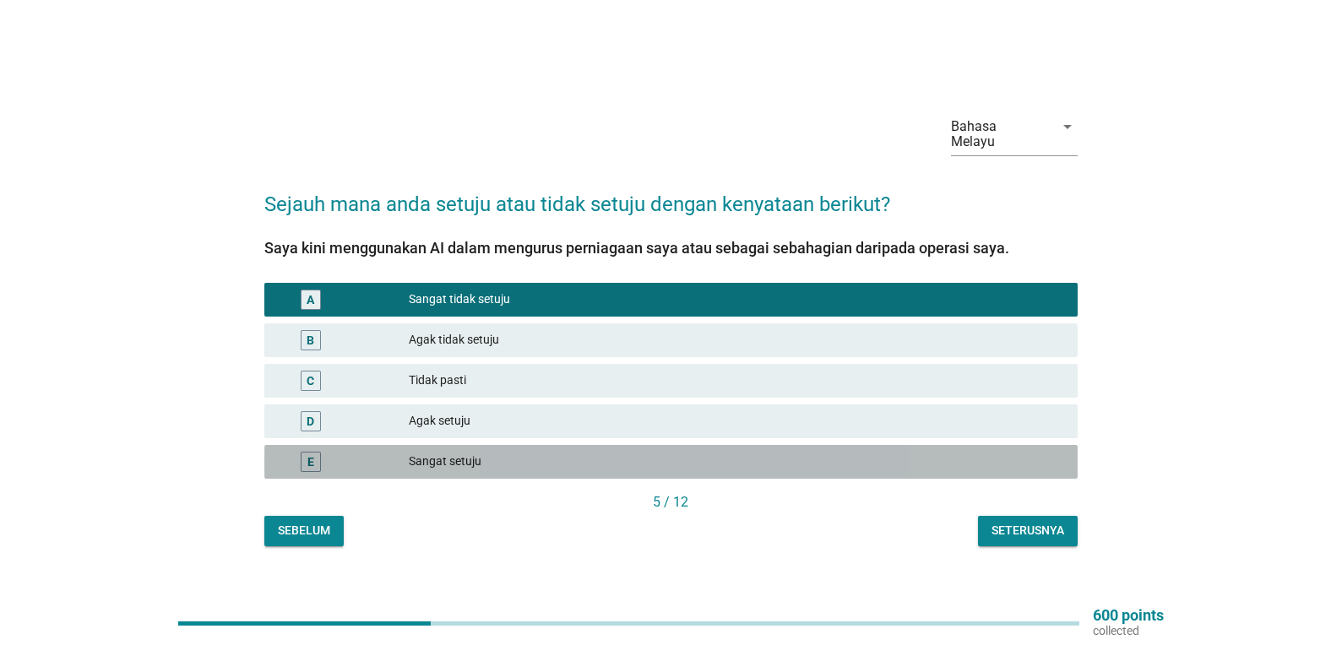
click at [466, 456] on div "Sangat setuju" at bounding box center [737, 462] width 656 height 20
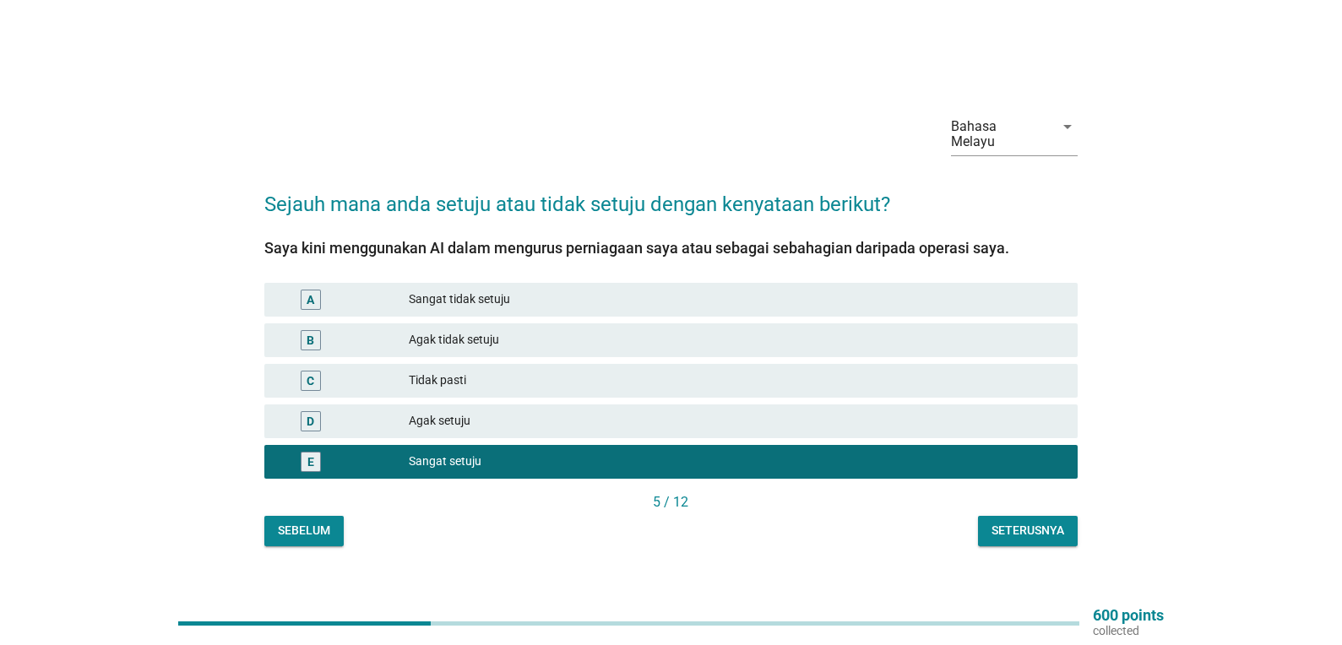
click at [1030, 523] on div "Seterusnya" at bounding box center [1028, 531] width 73 height 18
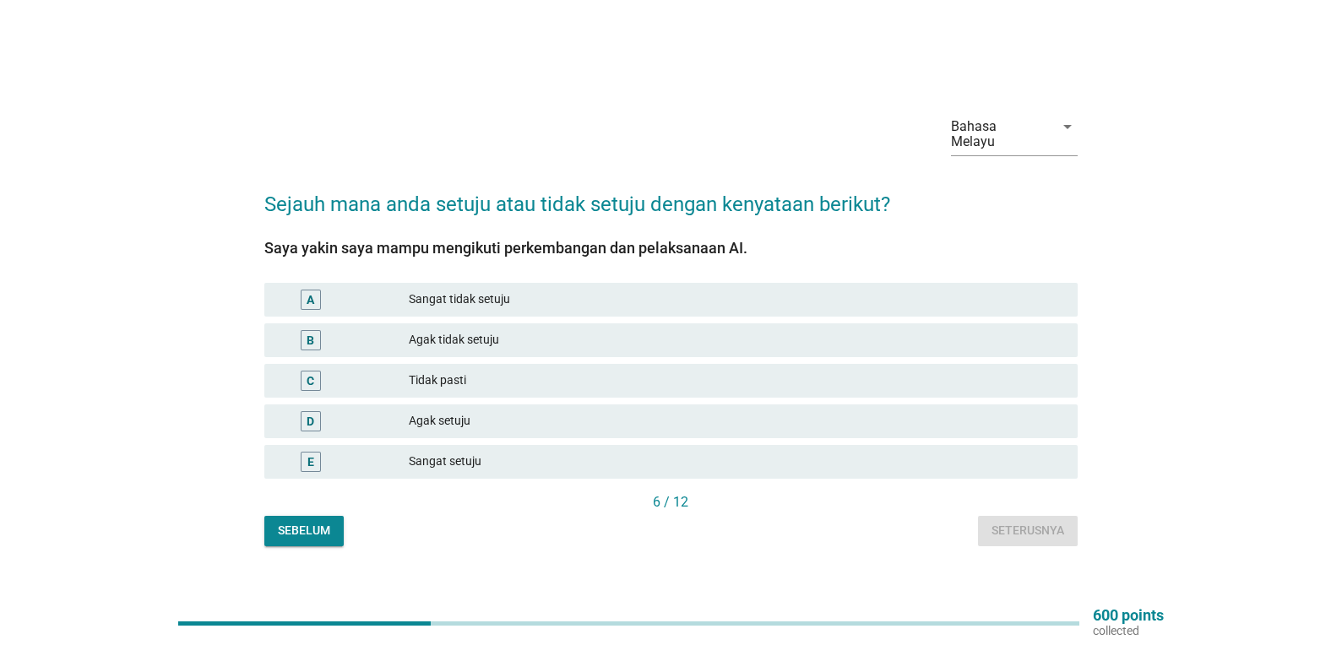
click at [548, 452] on div "Sangat setuju" at bounding box center [737, 462] width 656 height 20
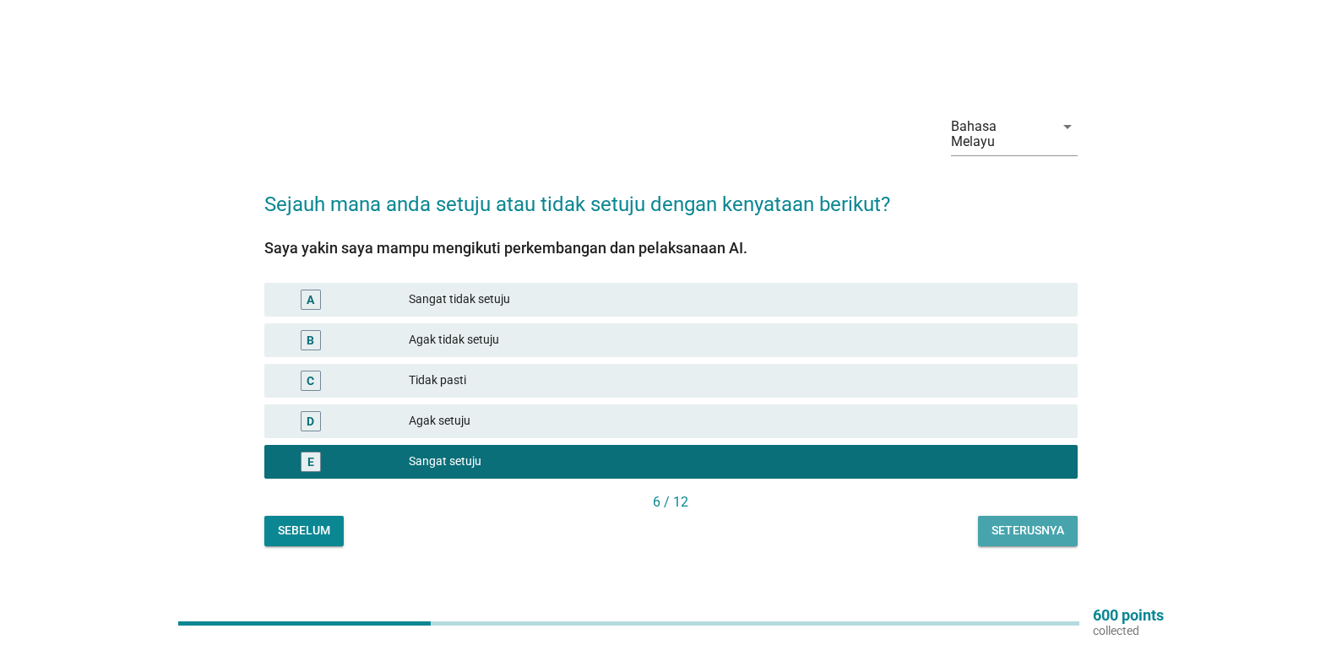
click at [1041, 522] on div "Seterusnya" at bounding box center [1028, 531] width 73 height 18
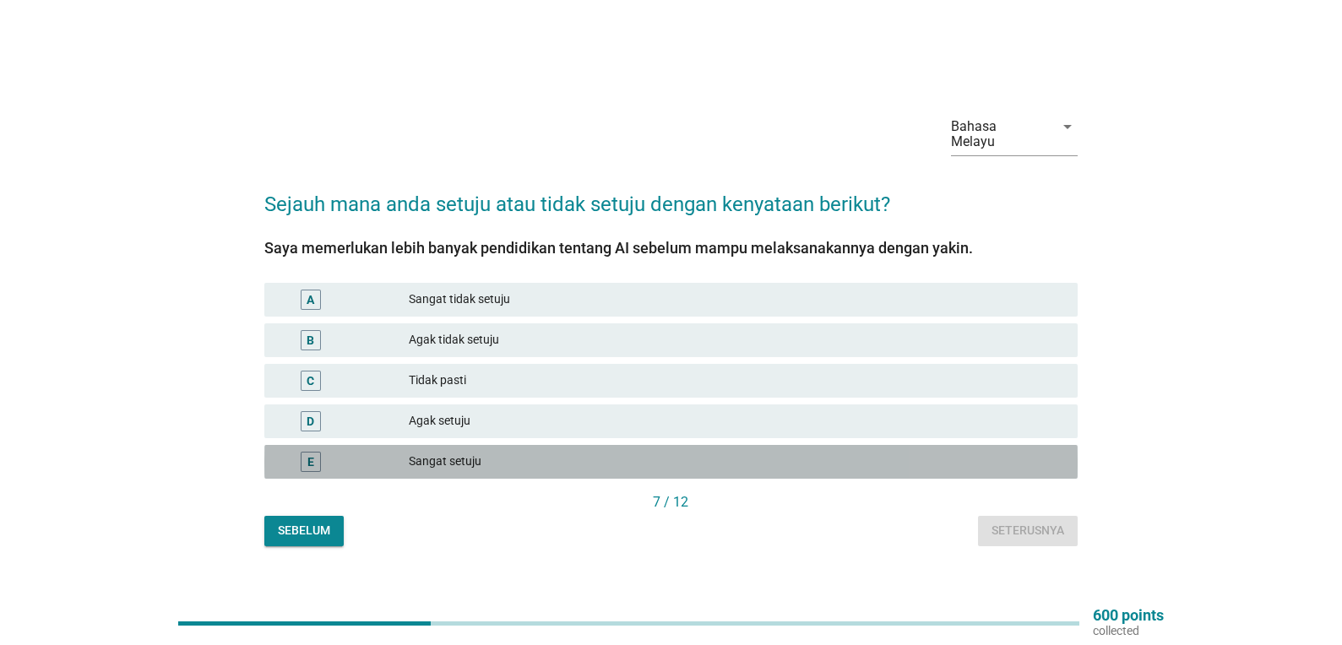
click at [598, 455] on div "Sangat setuju" at bounding box center [737, 462] width 656 height 20
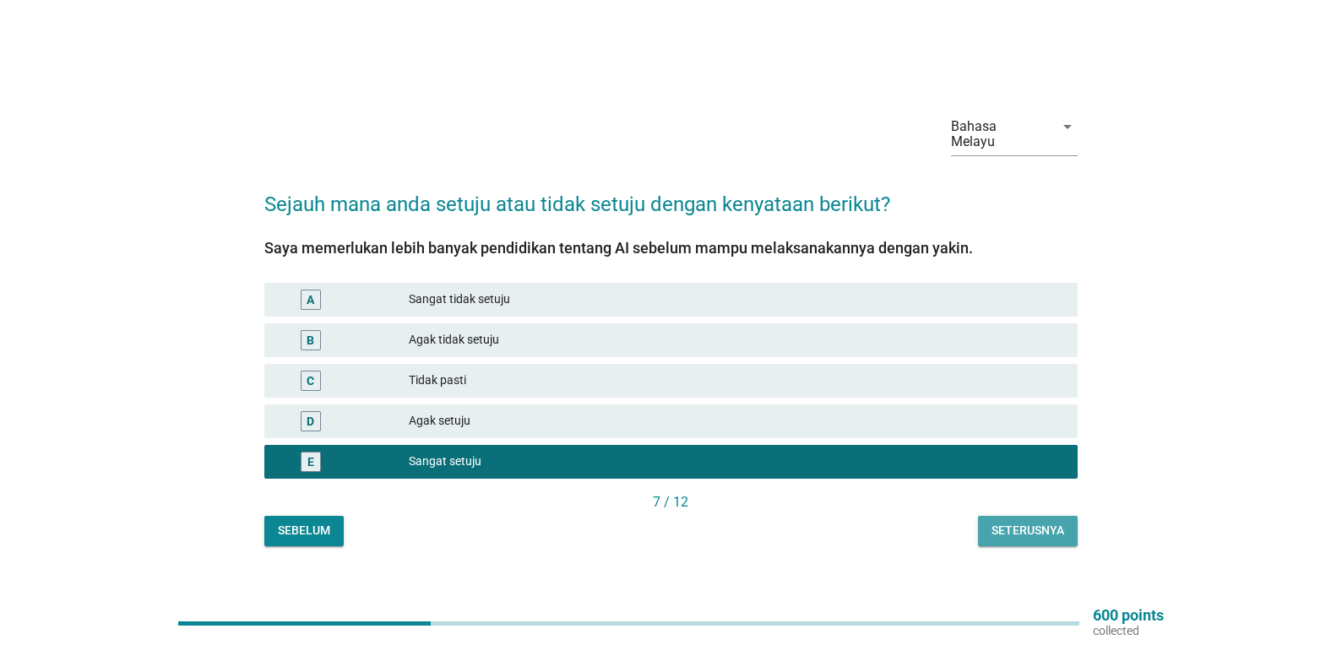
click at [1016, 523] on div "Seterusnya" at bounding box center [1028, 531] width 73 height 18
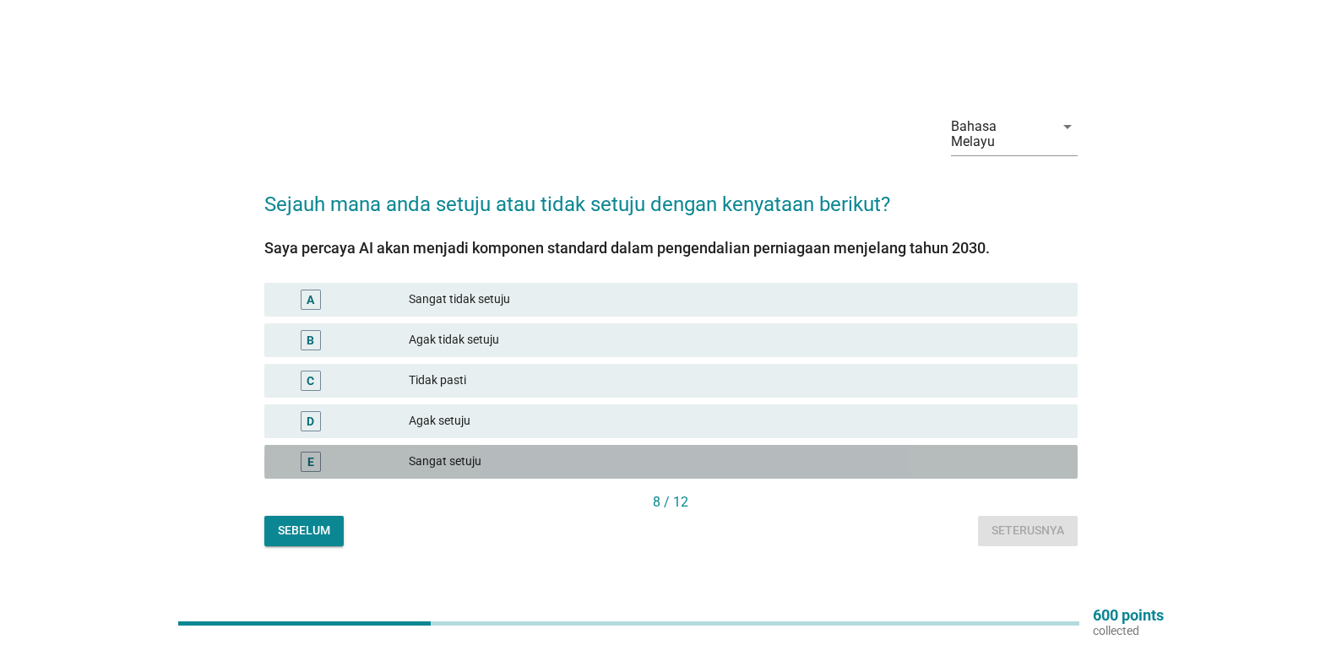
click at [580, 445] on div "E Sangat setuju" at bounding box center [671, 462] width 814 height 34
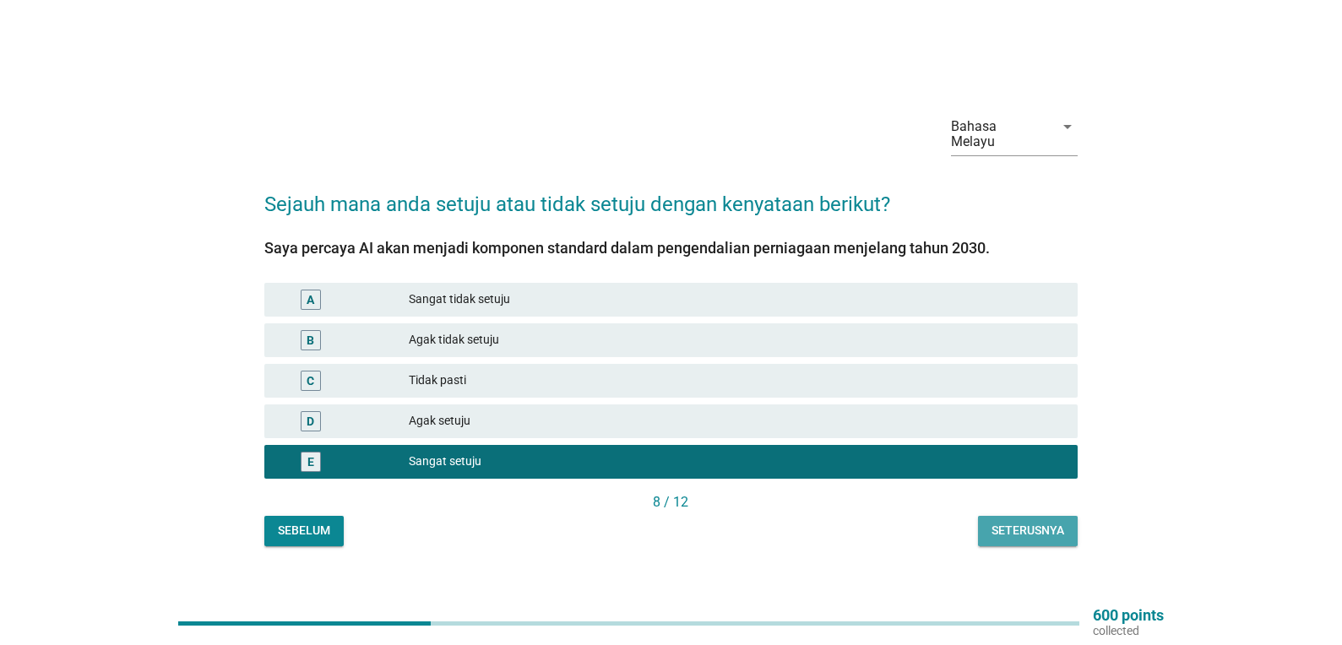
click at [1007, 522] on div "Seterusnya" at bounding box center [1028, 531] width 73 height 18
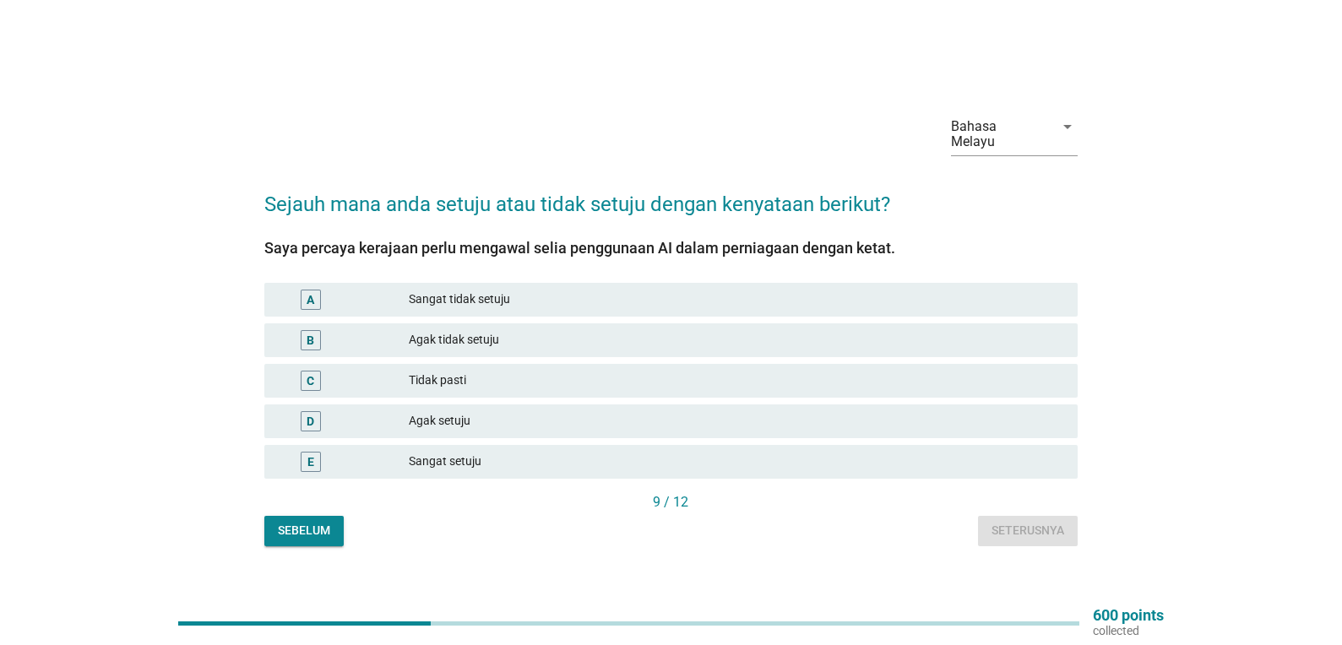
click at [1009, 452] on div "Sangat setuju" at bounding box center [737, 462] width 656 height 20
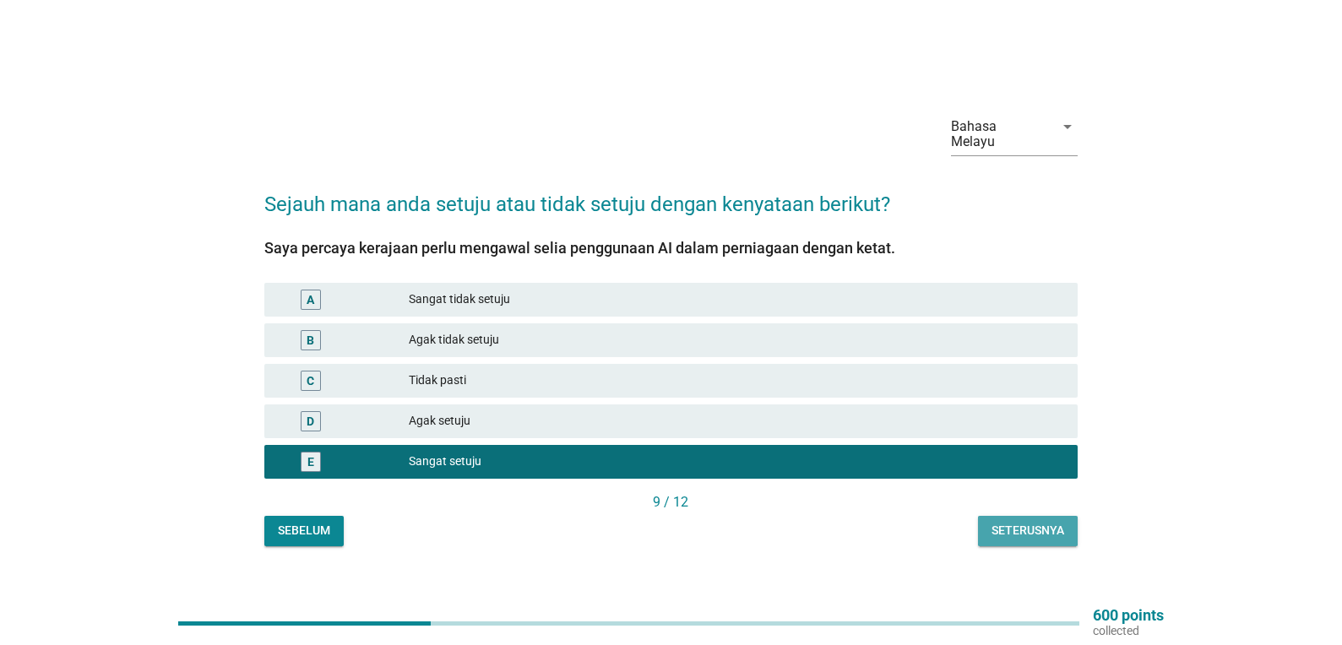
click at [1032, 528] on div "Seterusnya" at bounding box center [1028, 531] width 73 height 18
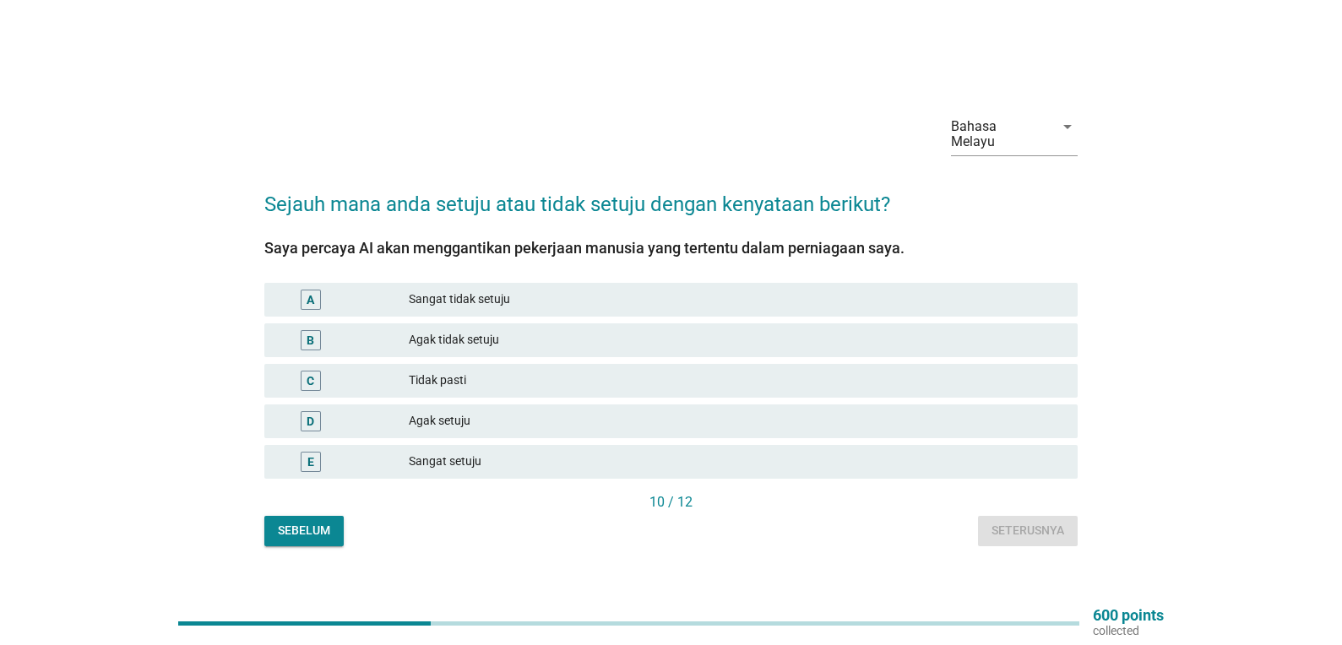
click at [918, 454] on div "Sangat setuju" at bounding box center [737, 462] width 656 height 20
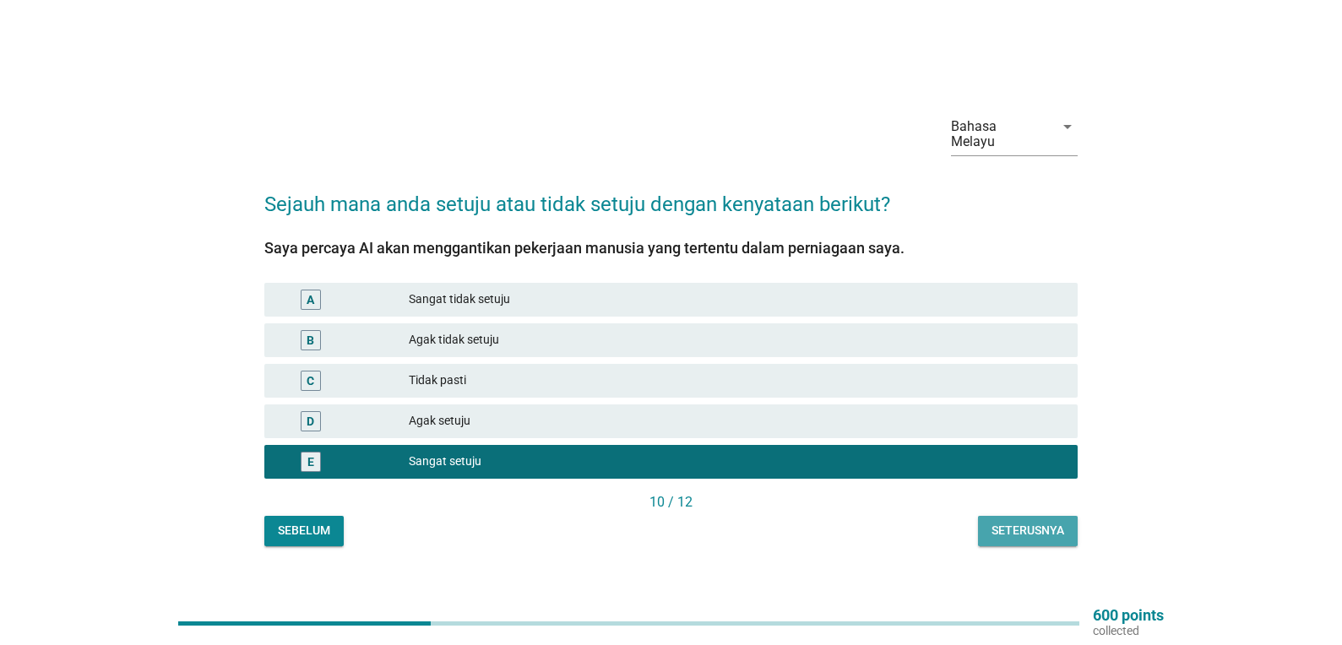
click at [1010, 522] on div "Seterusnya" at bounding box center [1028, 531] width 73 height 18
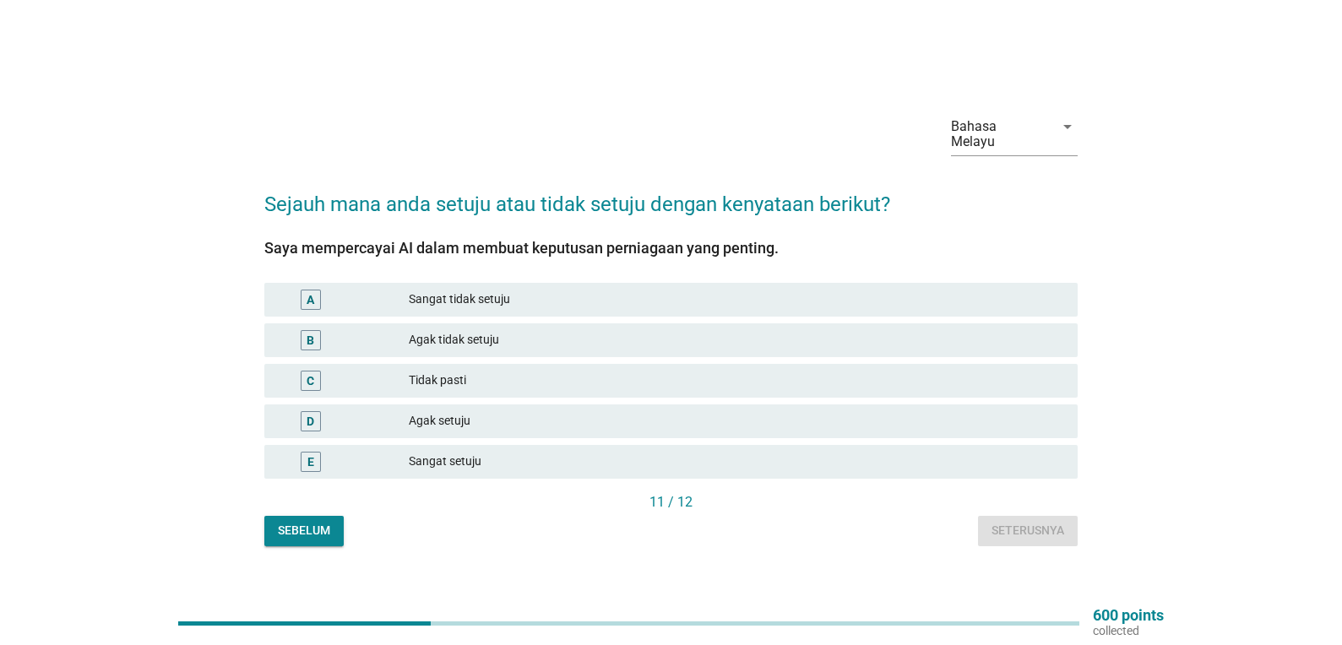
click at [907, 454] on div "Sangat setuju" at bounding box center [737, 462] width 656 height 20
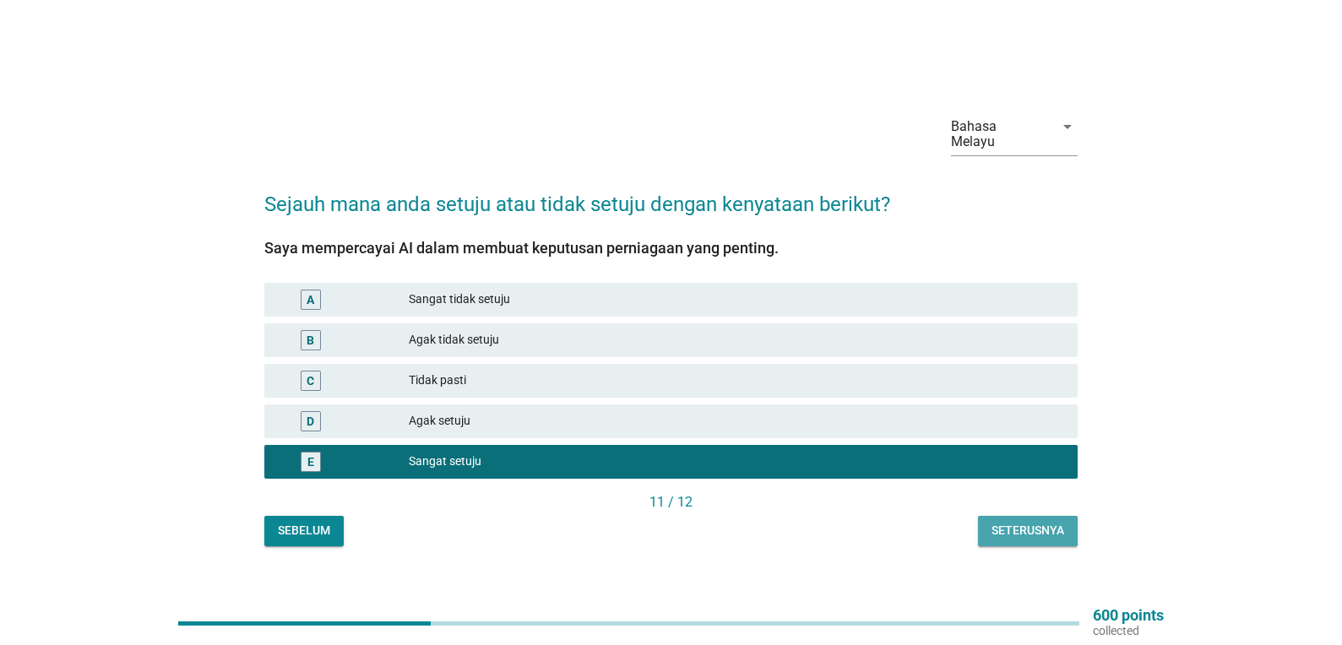
click at [1013, 516] on button "Seterusnya" at bounding box center [1028, 531] width 100 height 30
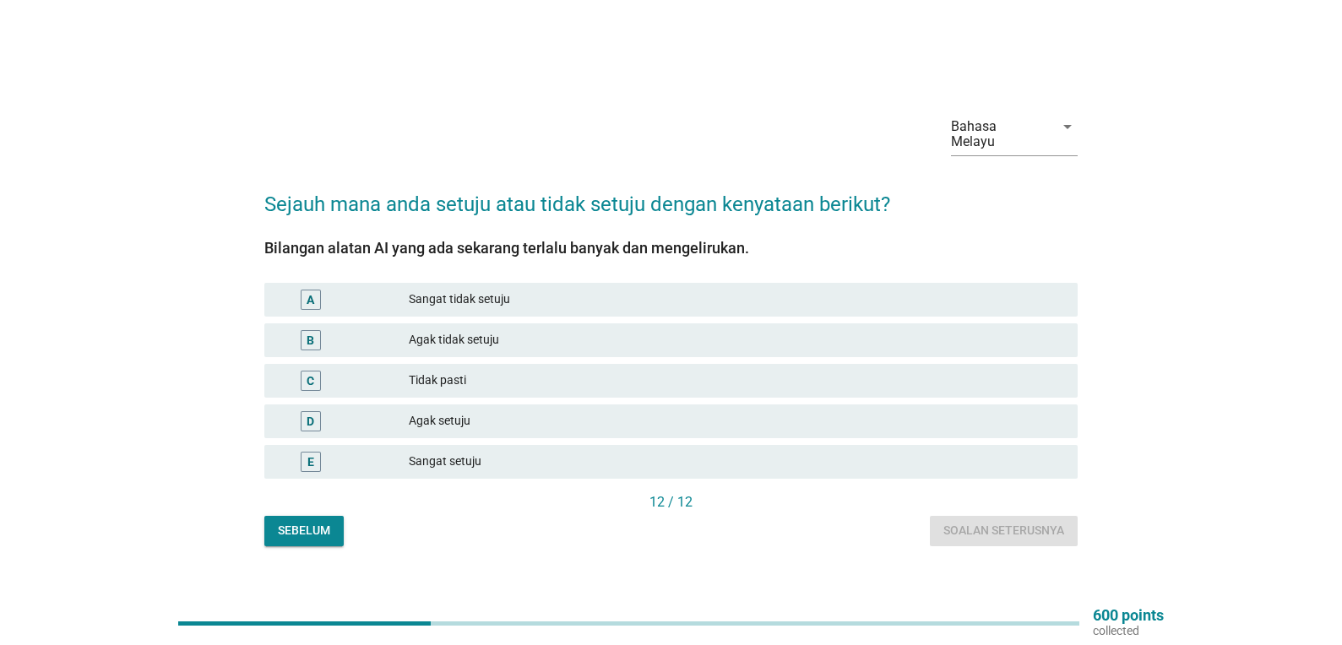
click at [726, 411] on div "Agak setuju" at bounding box center [737, 421] width 656 height 20
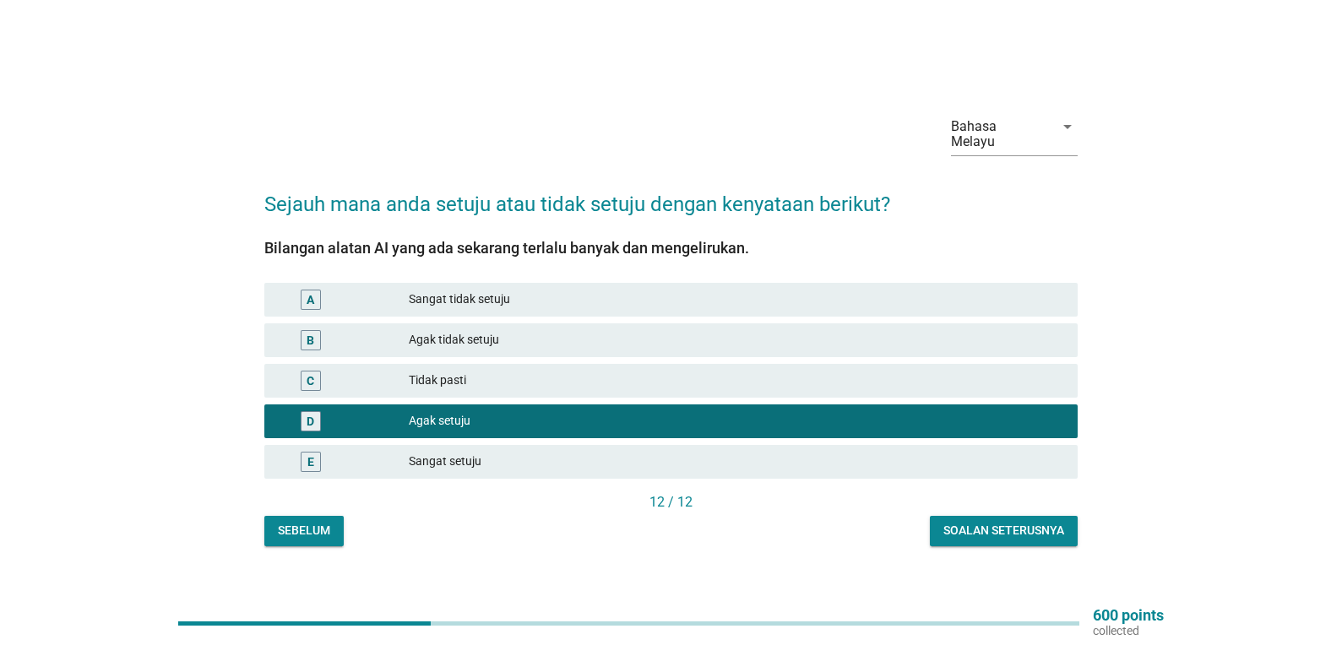
click at [994, 522] on div "Soalan seterusnya" at bounding box center [1004, 531] width 121 height 18
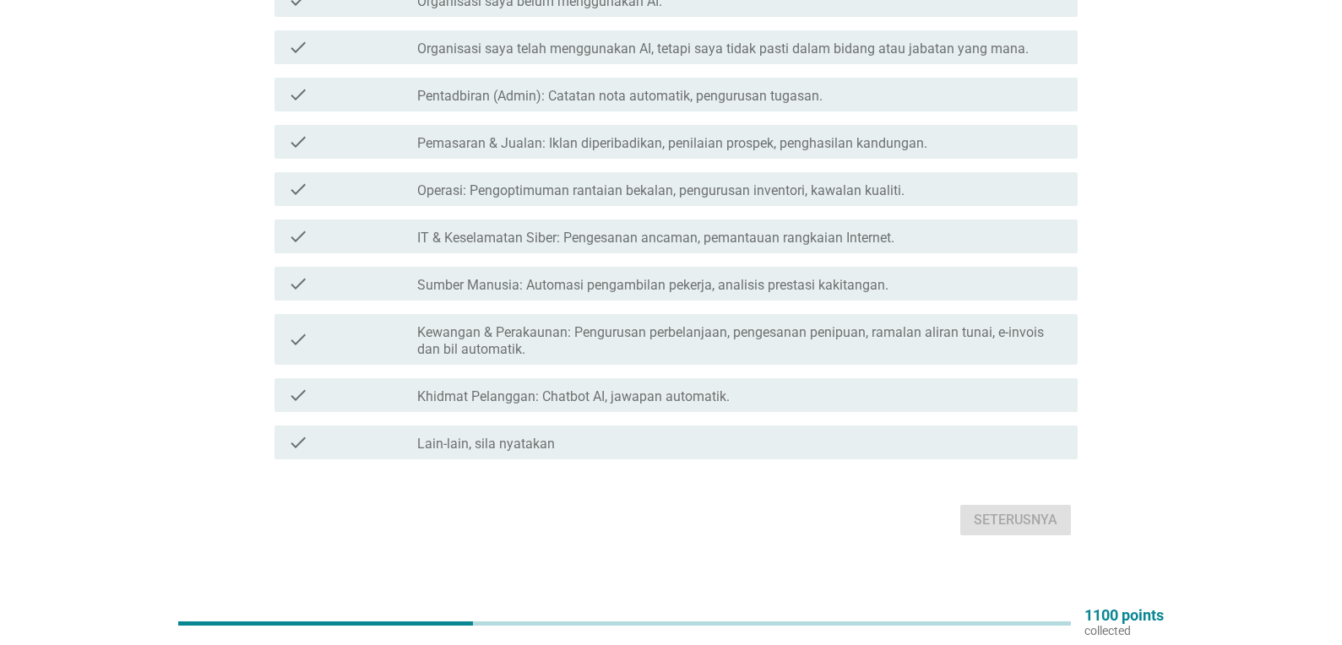
scroll to position [95, 0]
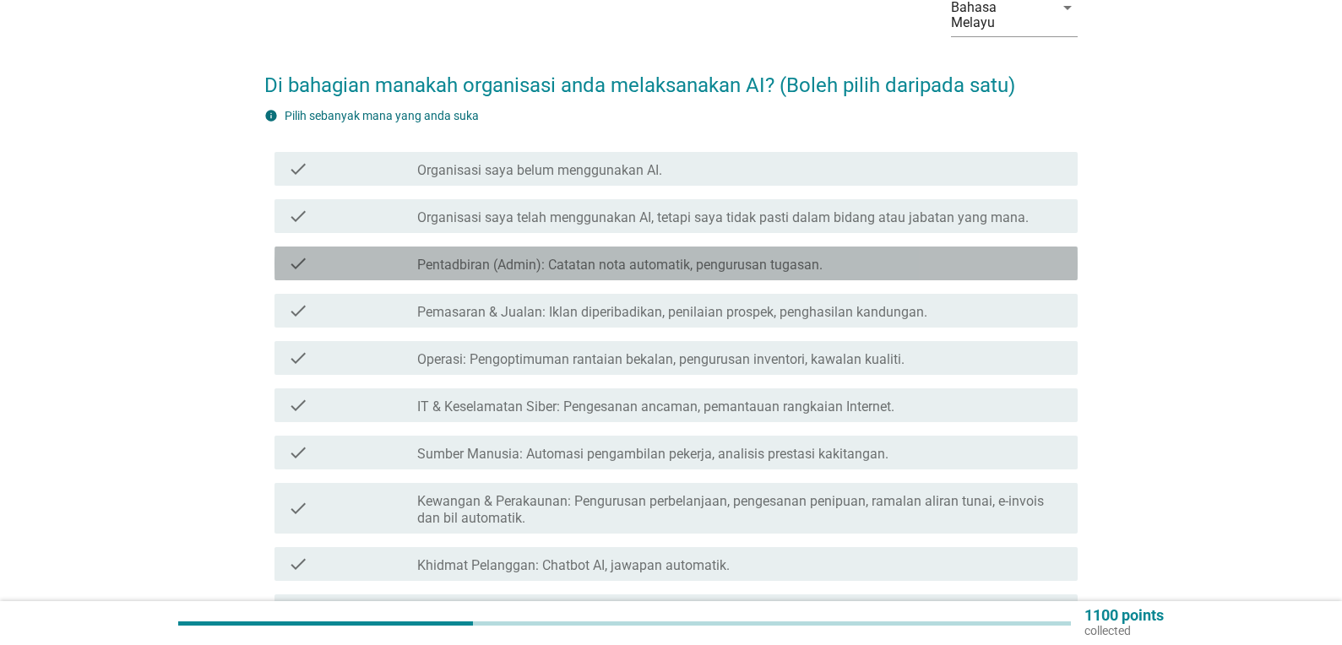
click at [716, 257] on label "Pentadbiran (Admin): Catatan nota automatik, pengurusan tugasan." at bounding box center [620, 265] width 406 height 17
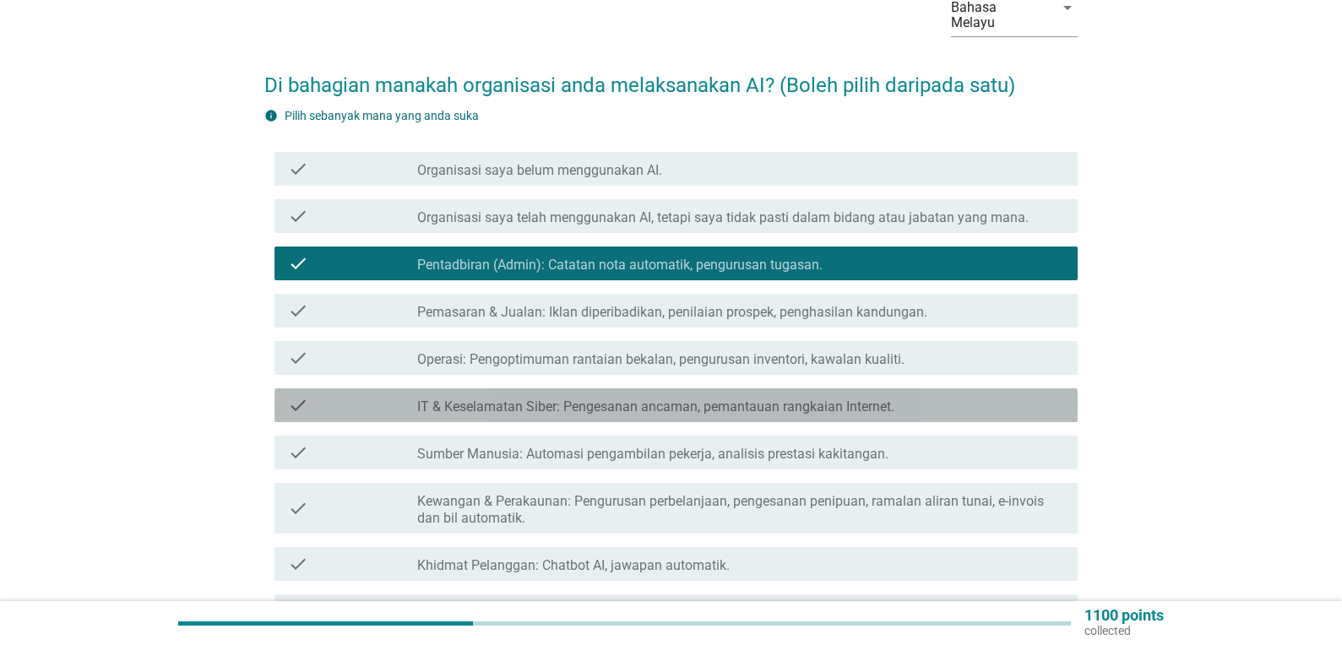
click at [787, 399] on label "IT & Keselamatan Siber: Pengesanan ancaman, pemantauan rangkaian Internet." at bounding box center [655, 407] width 477 height 17
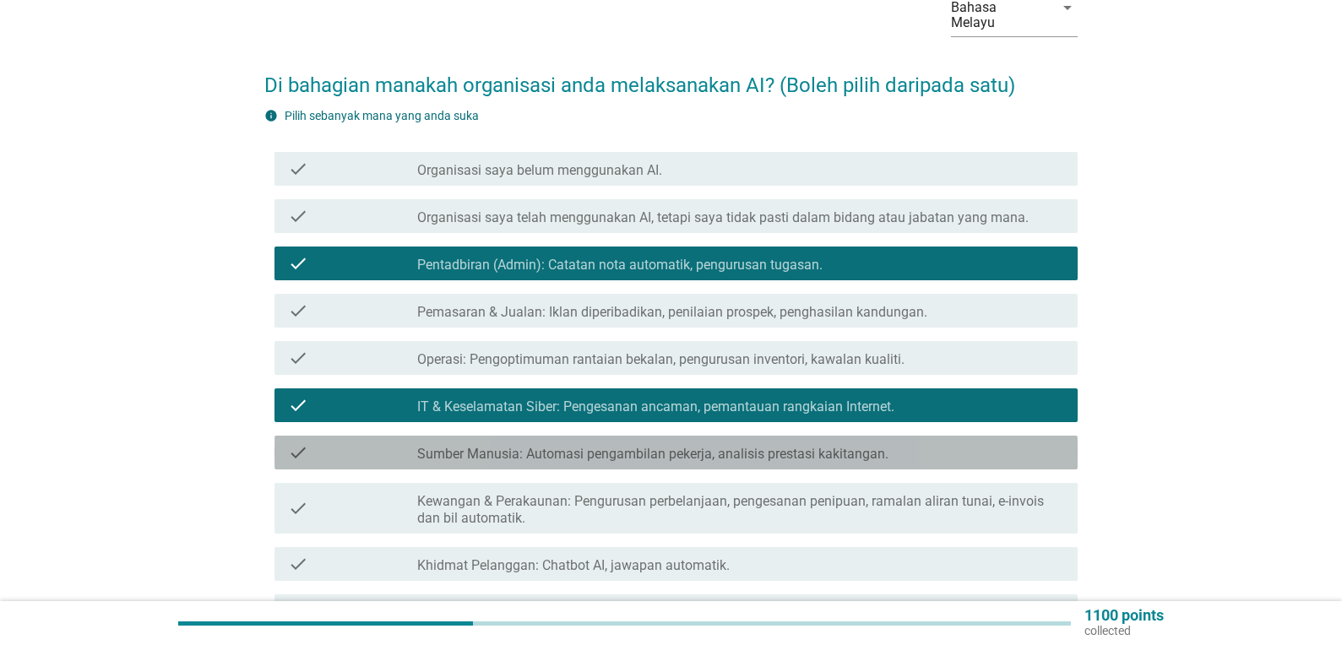
click at [772, 446] on label "Sumber Manusia: Automasi pengambilan pekerja, analisis prestasi kakitangan." at bounding box center [652, 454] width 471 height 17
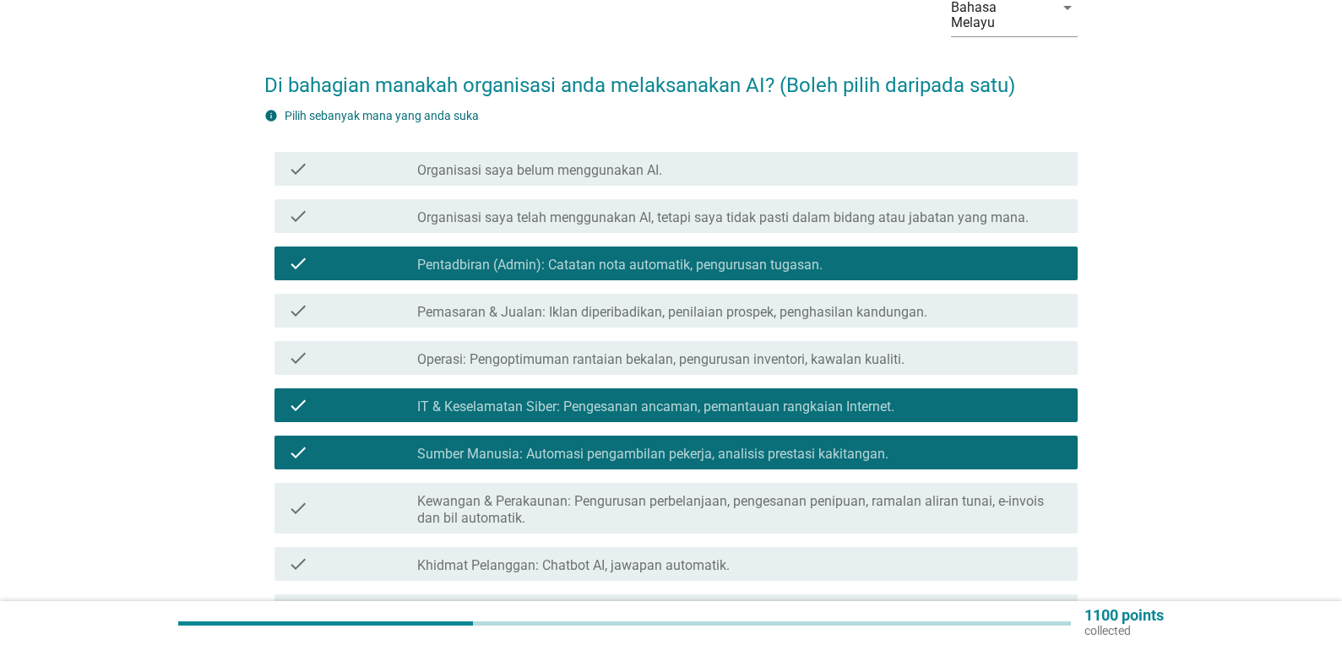
click at [745, 497] on label "Kewangan & Perakaunan: Pengurusan perbelanjaan, pengesanan penipuan, ramalan al…" at bounding box center [740, 510] width 647 height 34
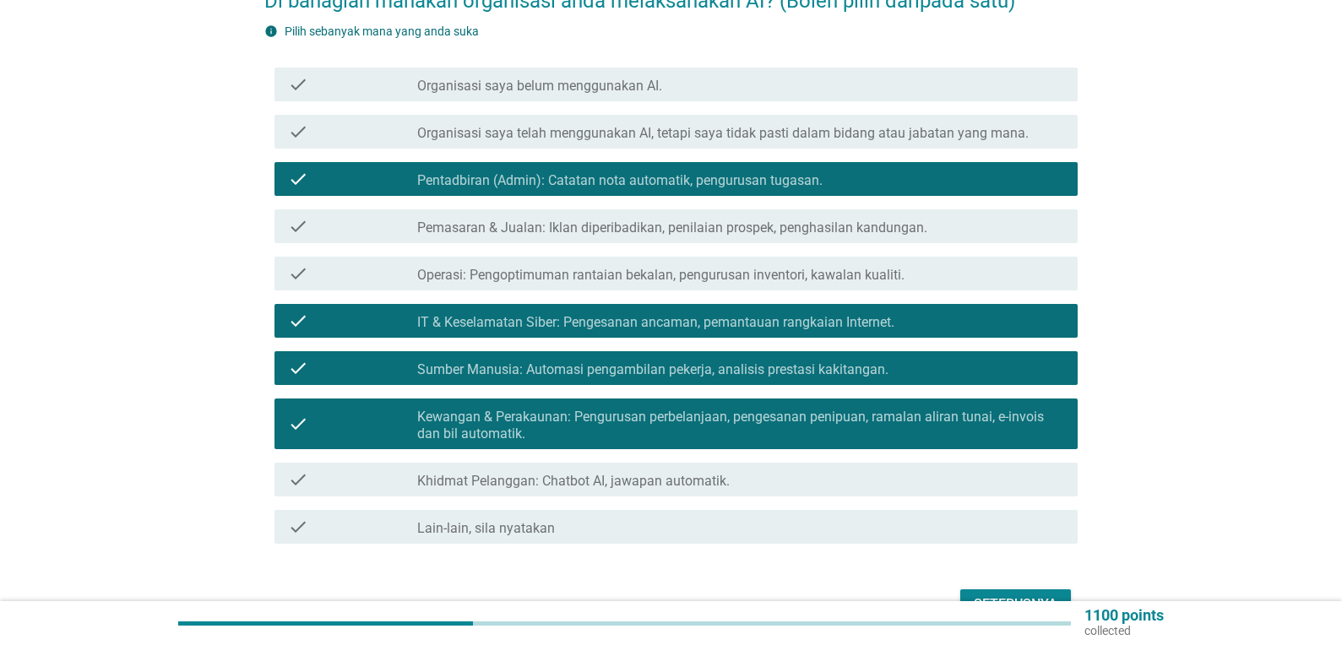
scroll to position [264, 0]
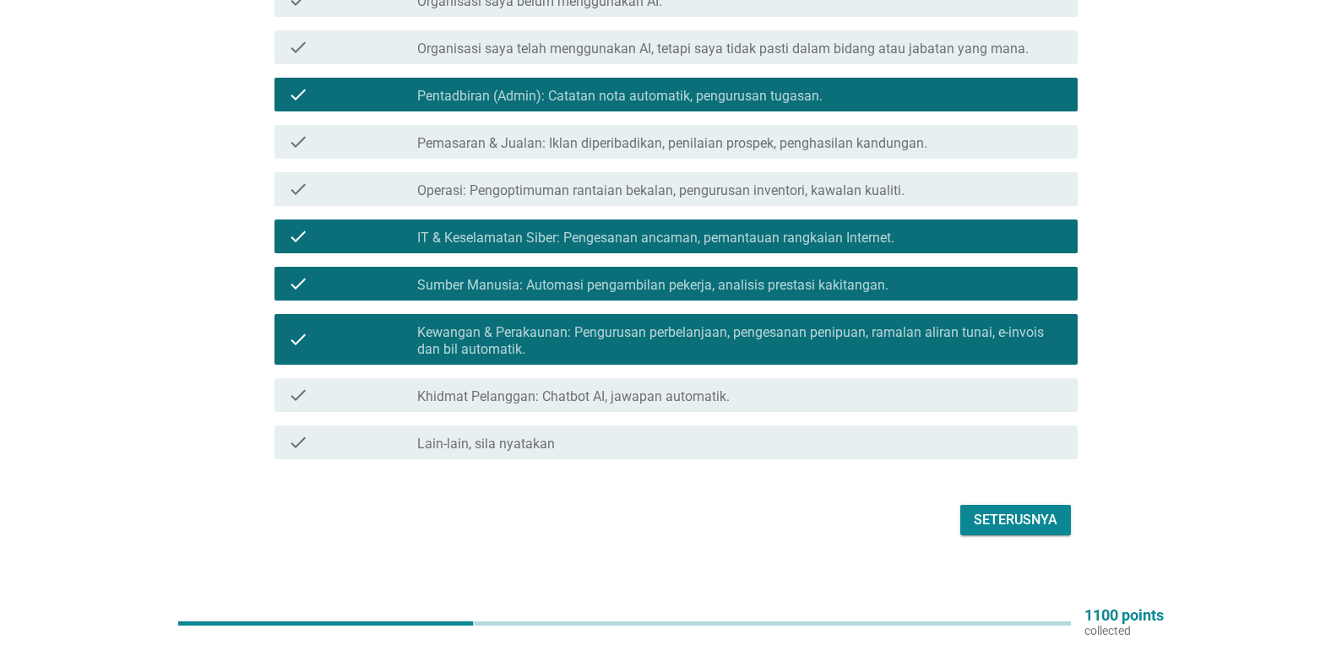
click at [1038, 510] on div "Seterusnya" at bounding box center [1016, 520] width 84 height 20
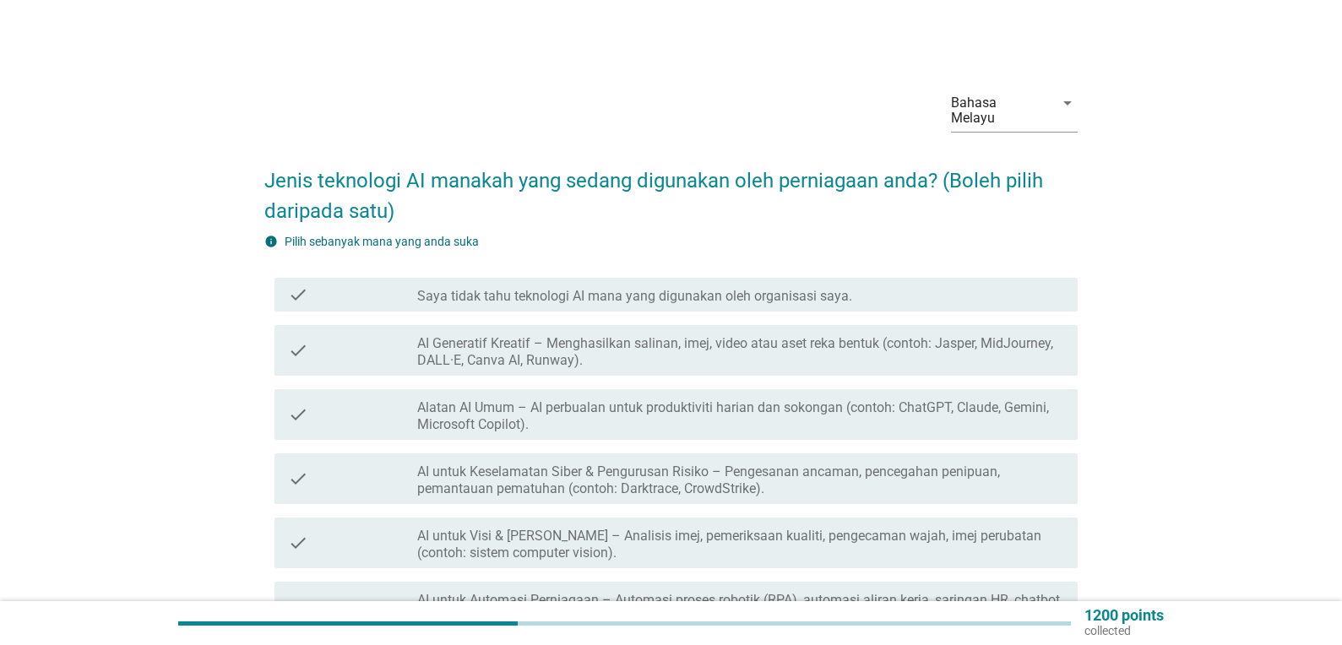
click at [932, 400] on label "Alatan AI Umum – AI perbualan untuk produktiviti harian dan sokongan (contoh: C…" at bounding box center [740, 417] width 647 height 34
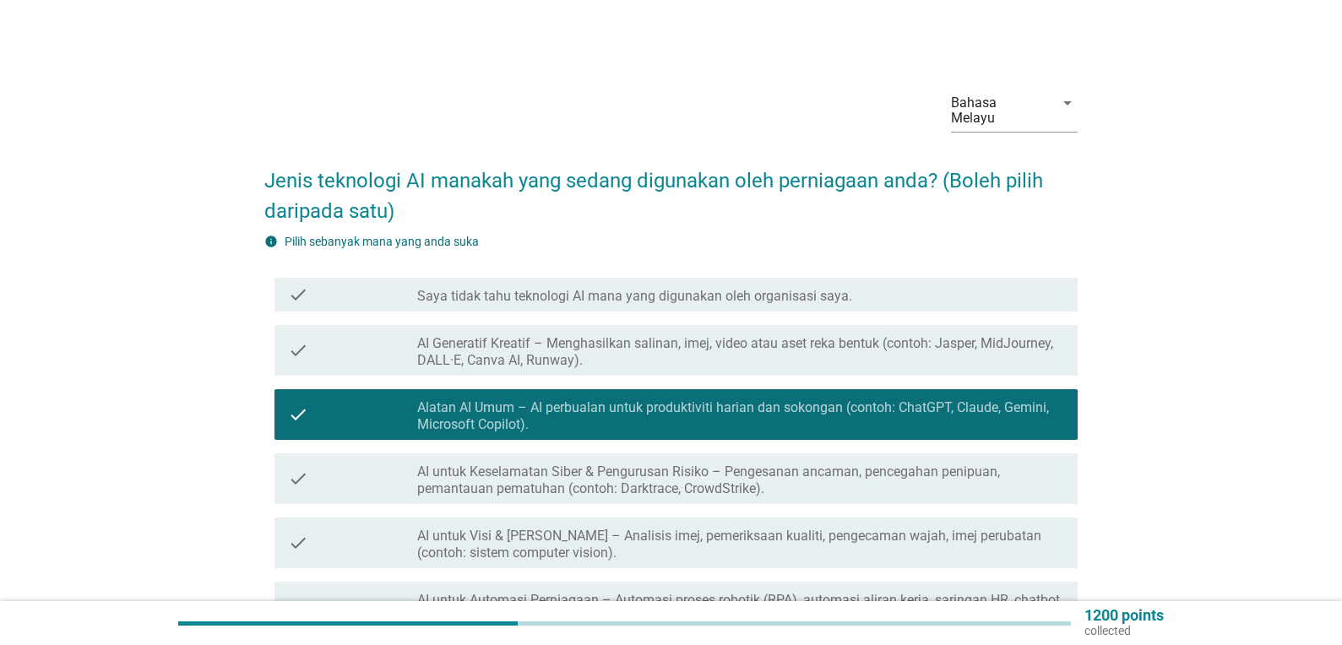
click at [999, 339] on label "AI Generatif Kreatif – Menghasilkan salinan, imej, video atau aset reka bentuk …" at bounding box center [740, 352] width 647 height 34
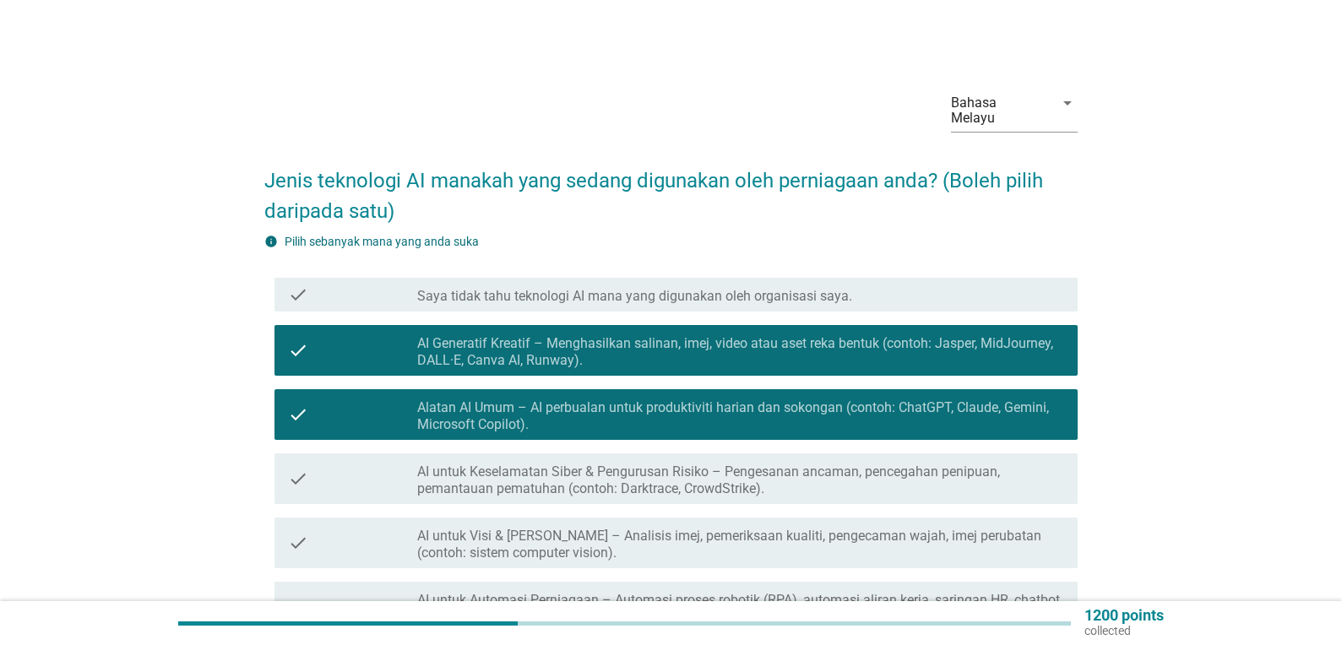
scroll to position [84, 0]
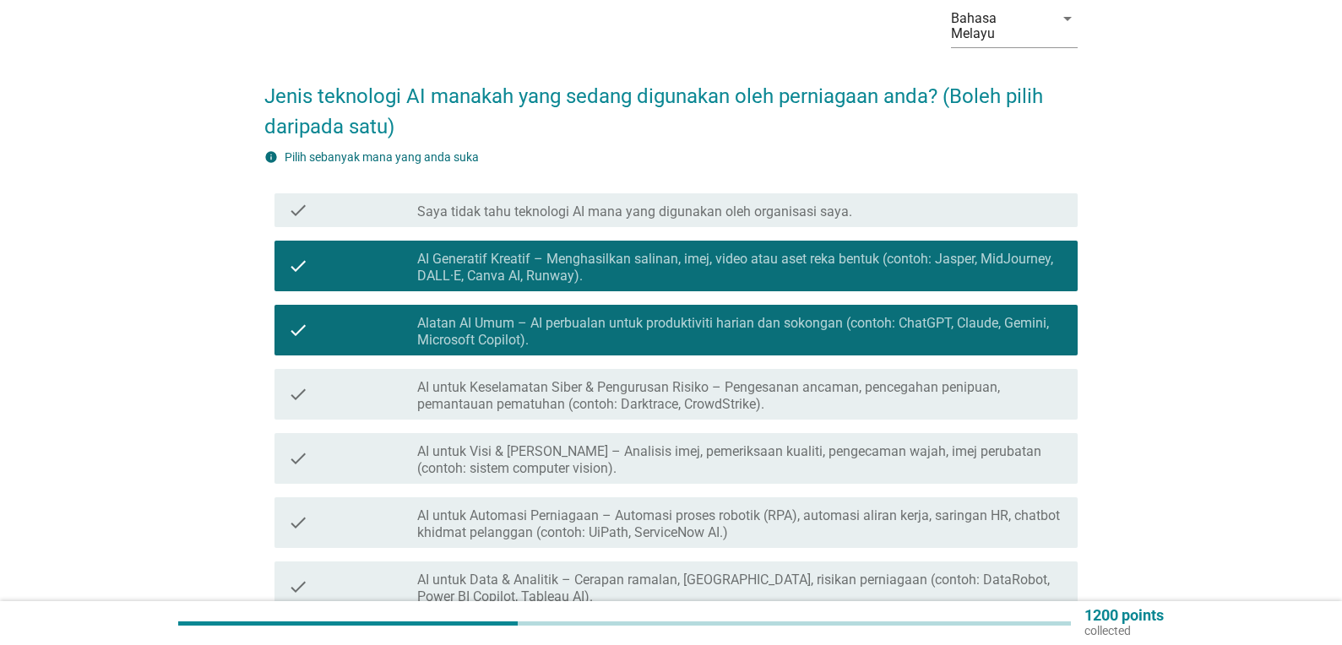
click at [945, 448] on label "AI untuk Visi & [PERSON_NAME] – Analisis imej, pemeriksaan kualiti, pengecaman …" at bounding box center [740, 461] width 647 height 34
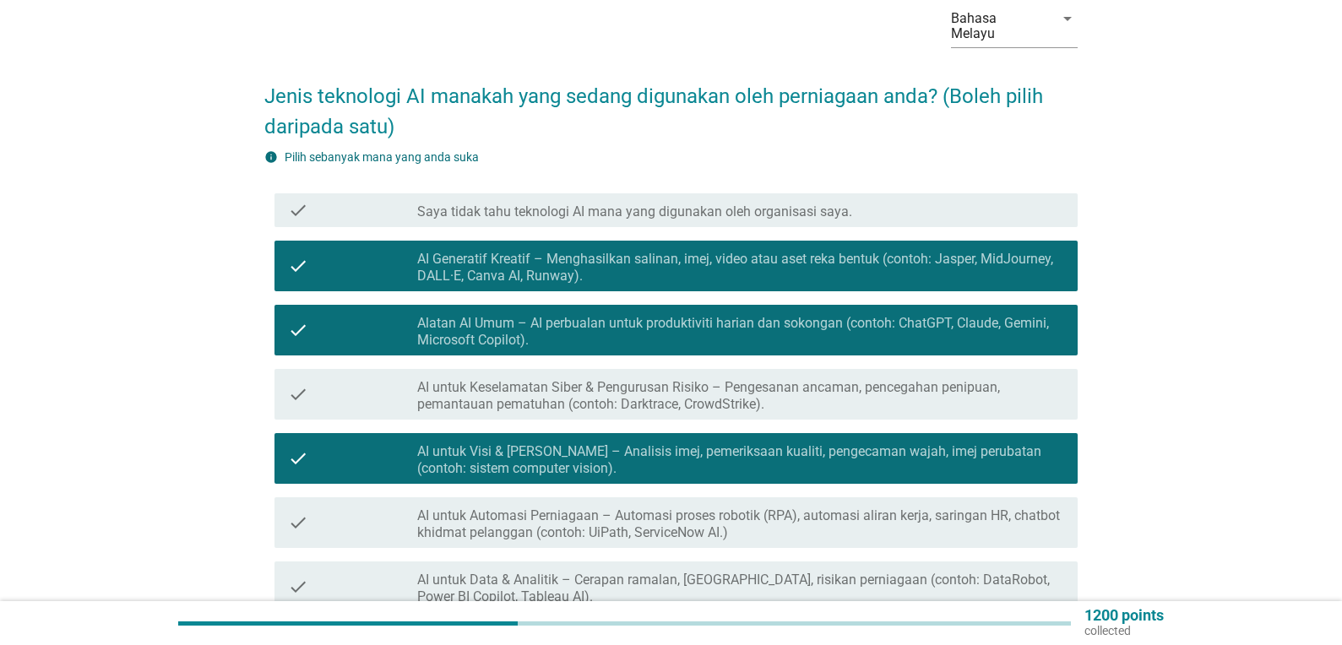
click at [934, 529] on div "check check_box_outline_blank AI untuk Automasi Perniagaan – Automasi proses ro…" at bounding box center [676, 523] width 803 height 51
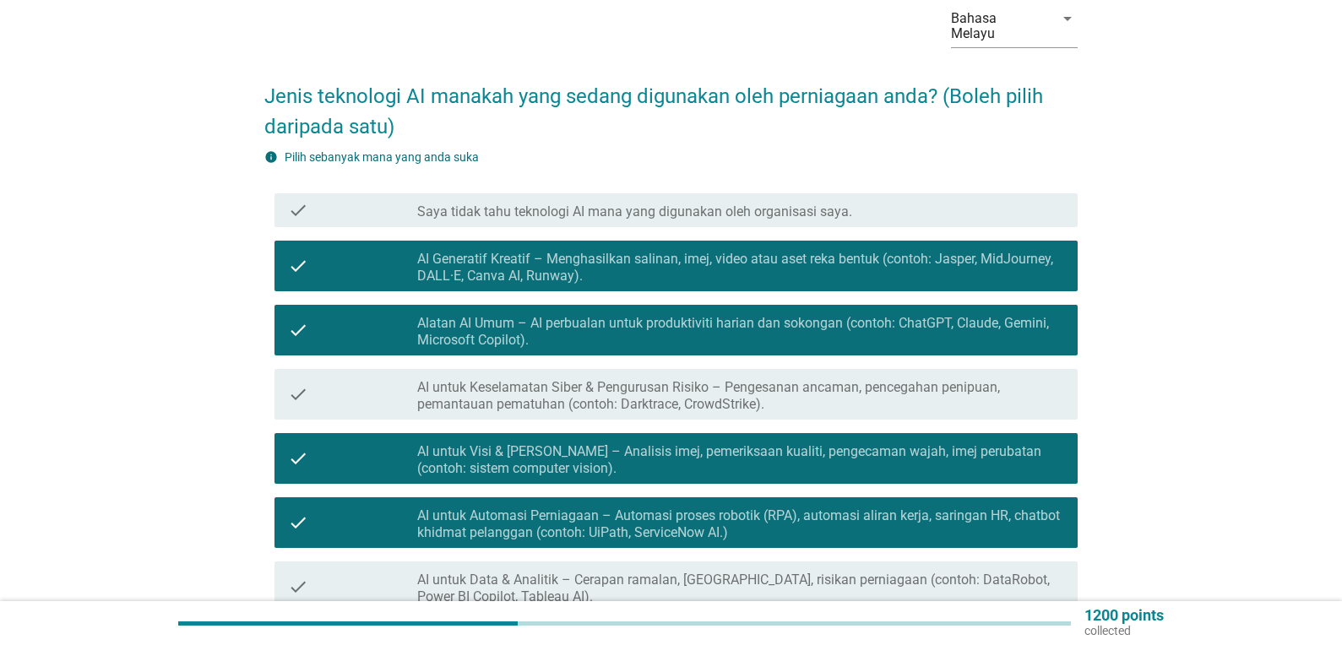
scroll to position [422, 0]
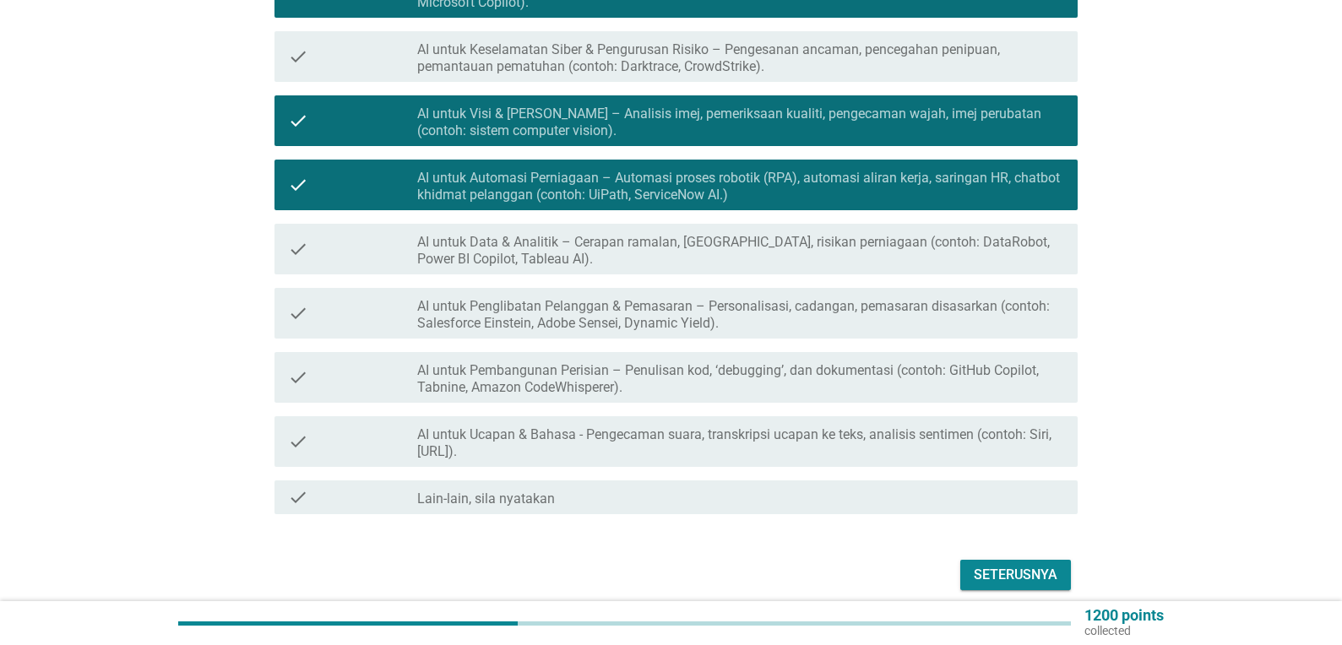
click at [700, 234] on label "AI untuk Data & Analitik – Cerapan ramalan, [GEOGRAPHIC_DATA], risikan perniaga…" at bounding box center [740, 251] width 647 height 34
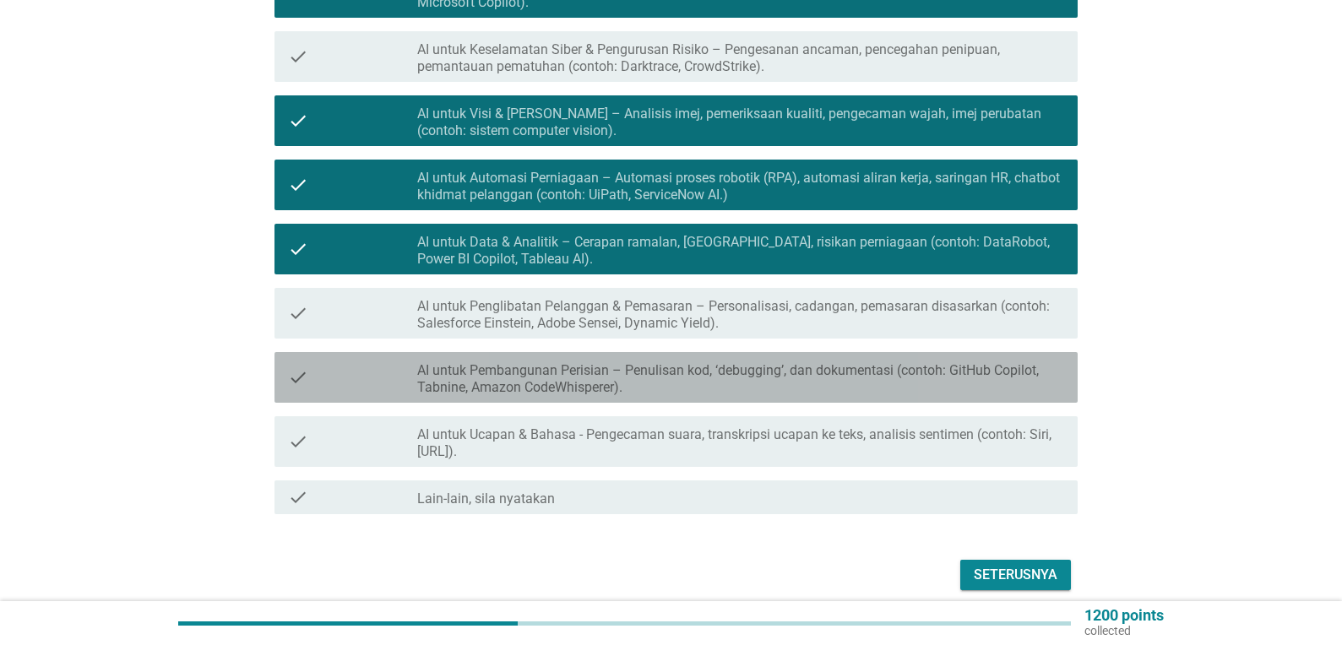
click at [706, 368] on label "AI untuk Pembangunan Perisian – Penulisan kod, ‘debugging’, dan dokumentasi (co…" at bounding box center [740, 379] width 647 height 34
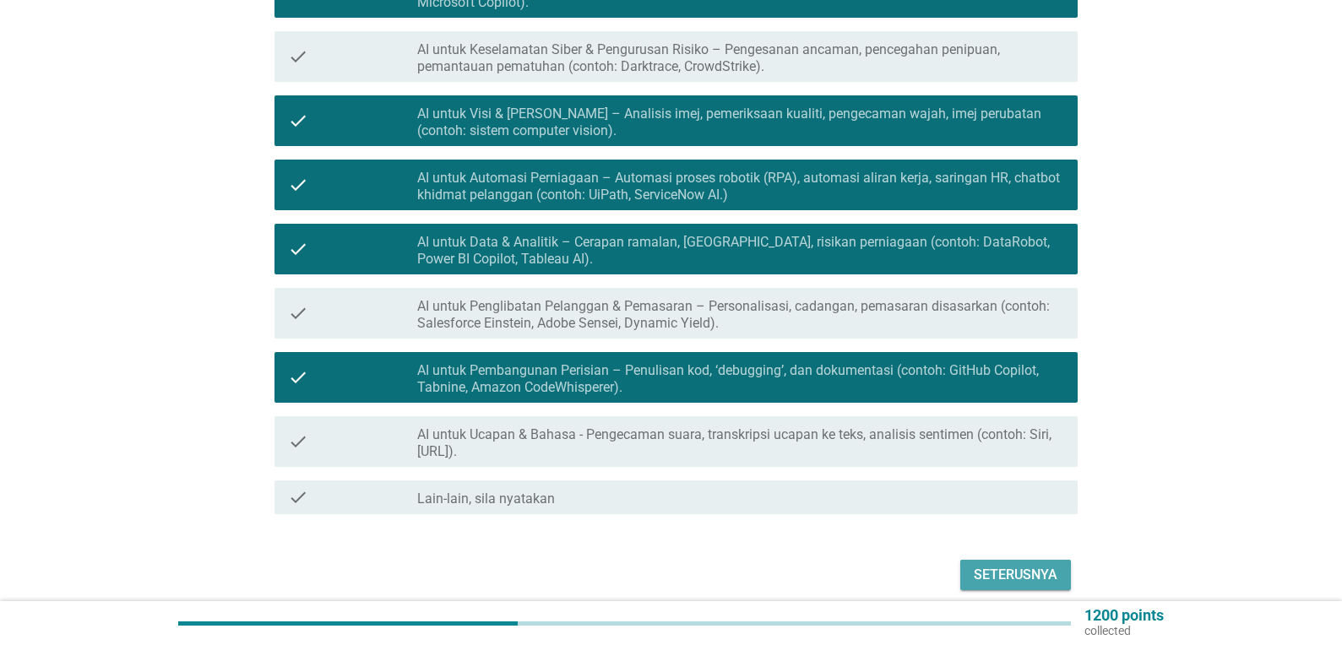
click at [1002, 569] on div "Seterusnya" at bounding box center [1016, 575] width 84 height 20
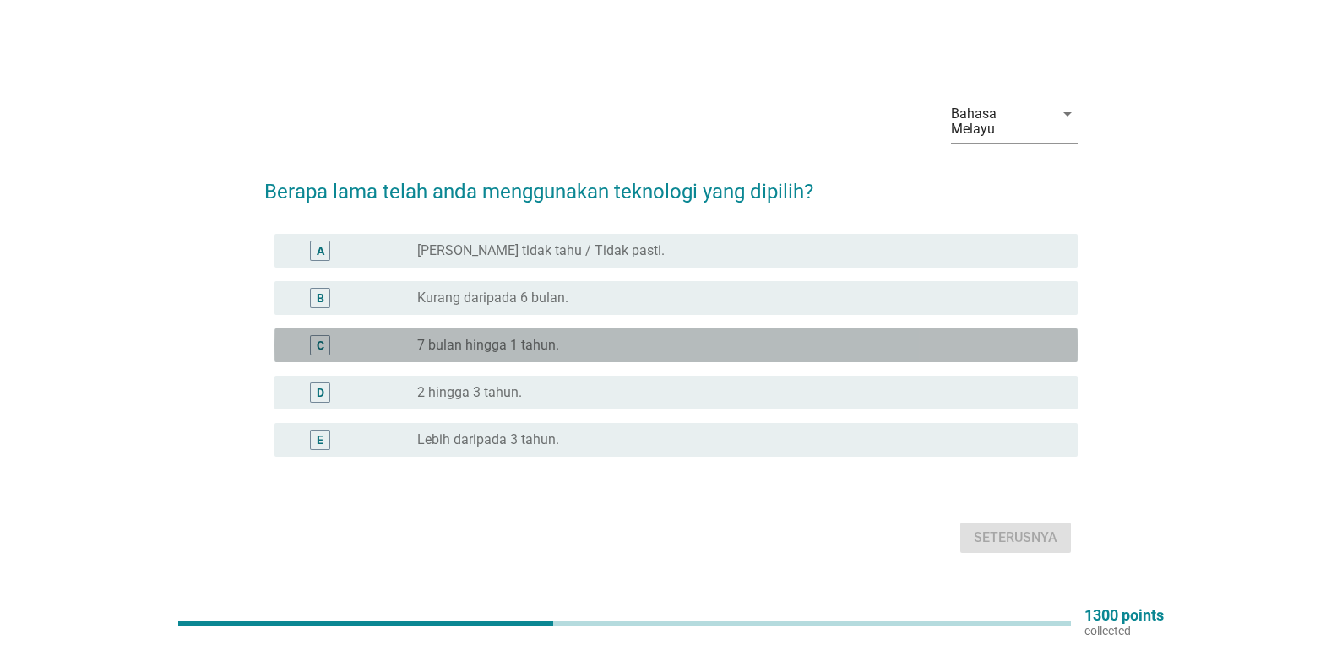
click at [538, 339] on label "7 bulan hingga 1 tahun." at bounding box center [488, 345] width 142 height 17
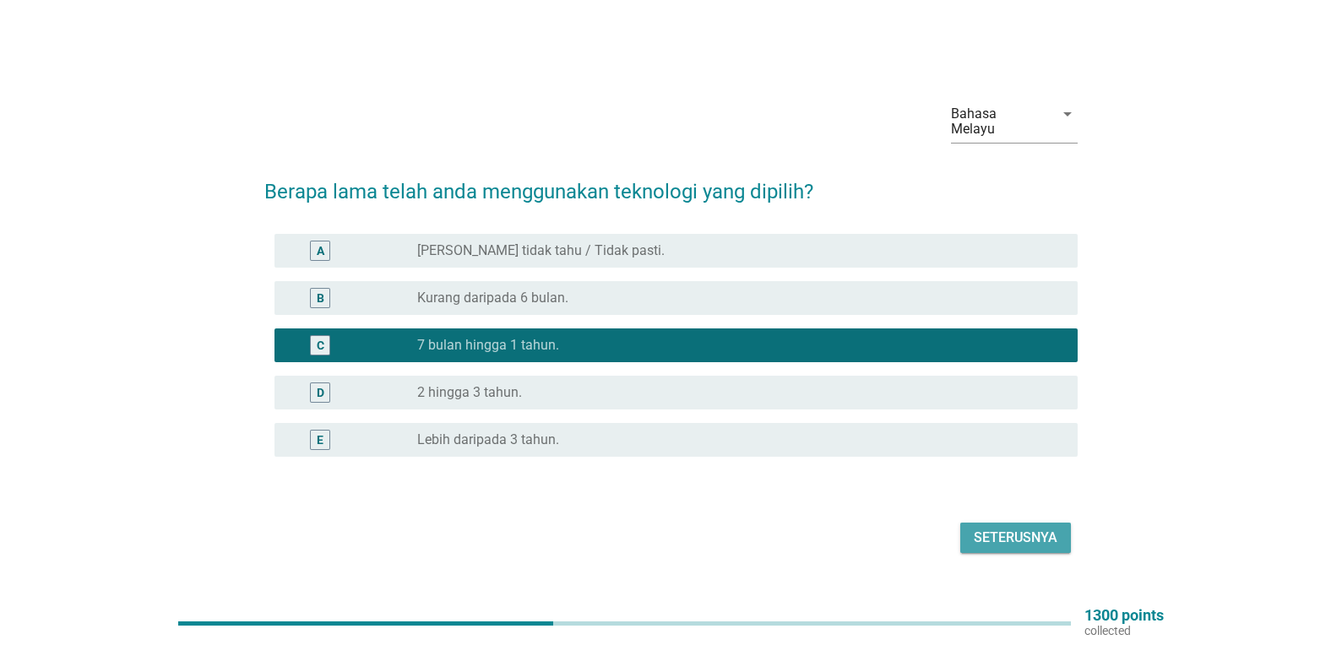
click at [1012, 528] on div "Seterusnya" at bounding box center [1016, 538] width 84 height 20
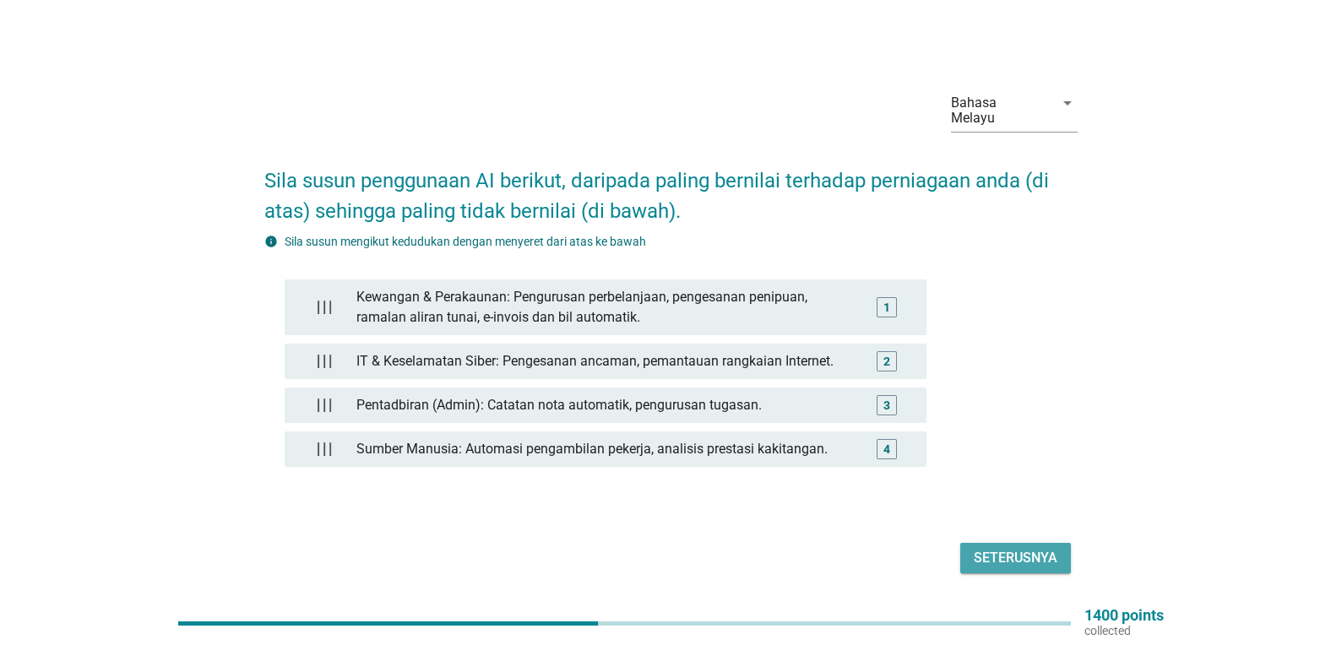
click at [1015, 548] on div "Seterusnya" at bounding box center [1016, 558] width 84 height 20
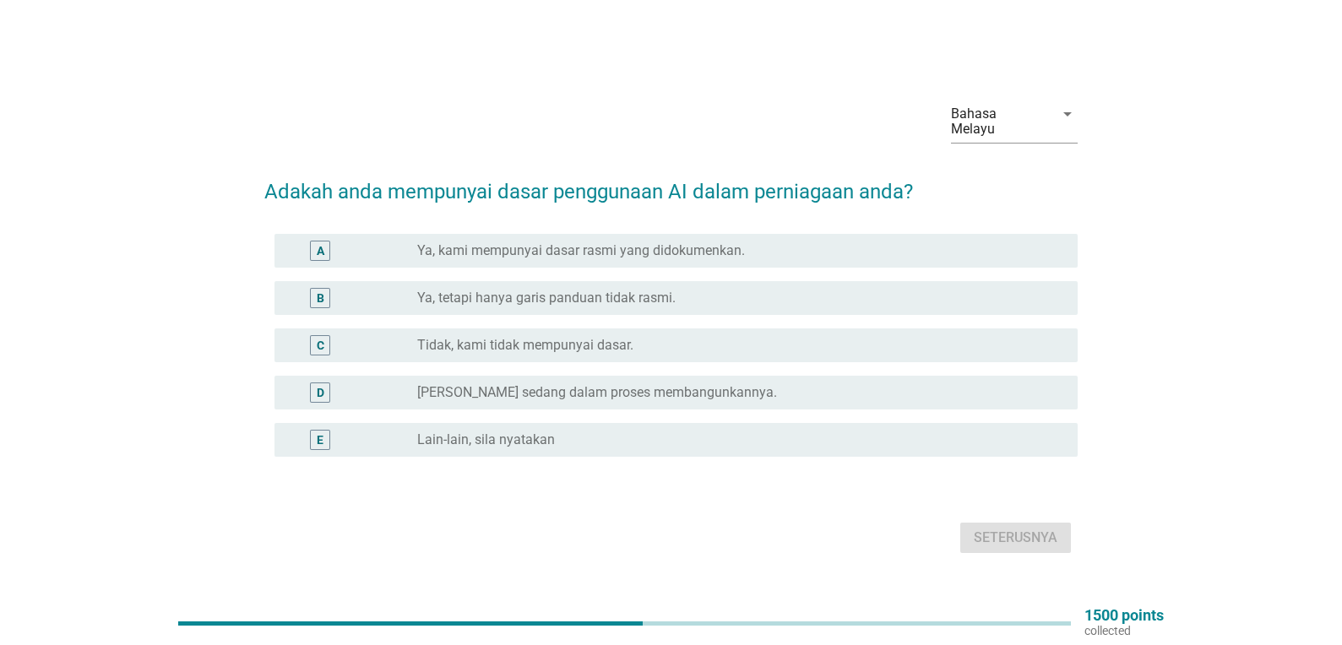
click at [677, 242] on label "Ya, kami mempunyai dasar rasmi yang didokumenkan." at bounding box center [581, 250] width 328 height 17
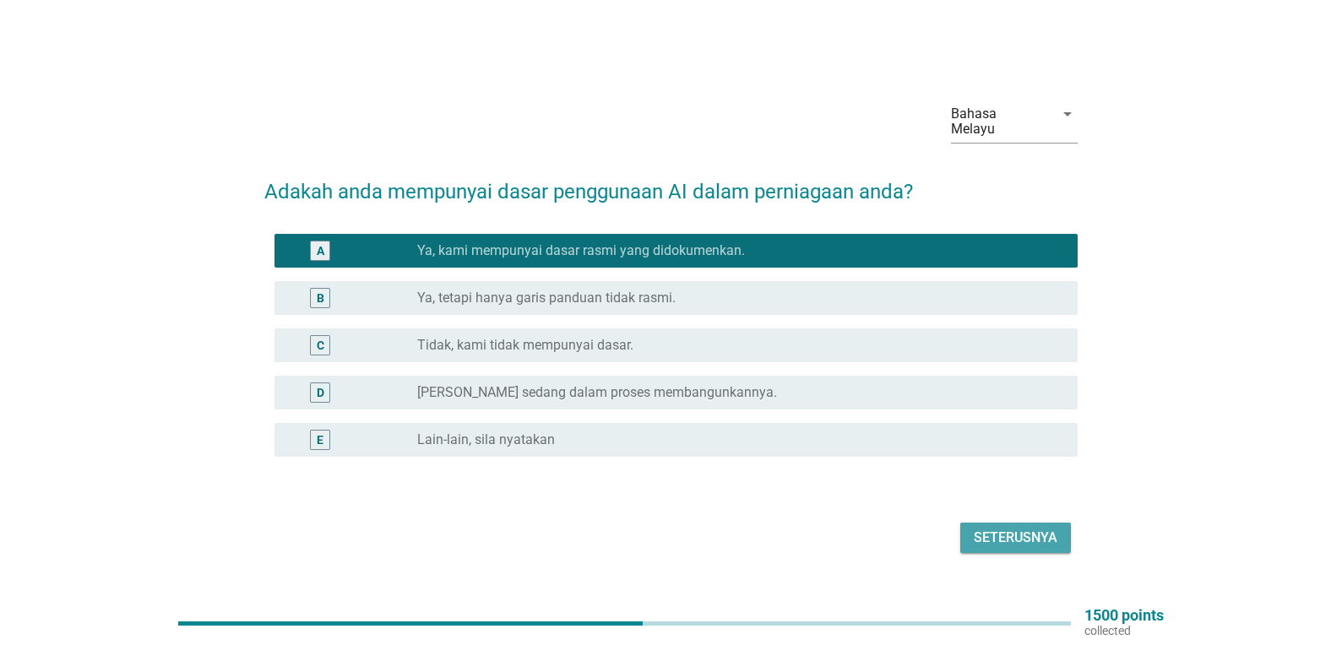
click at [1024, 536] on div "Seterusnya" at bounding box center [1016, 538] width 84 height 20
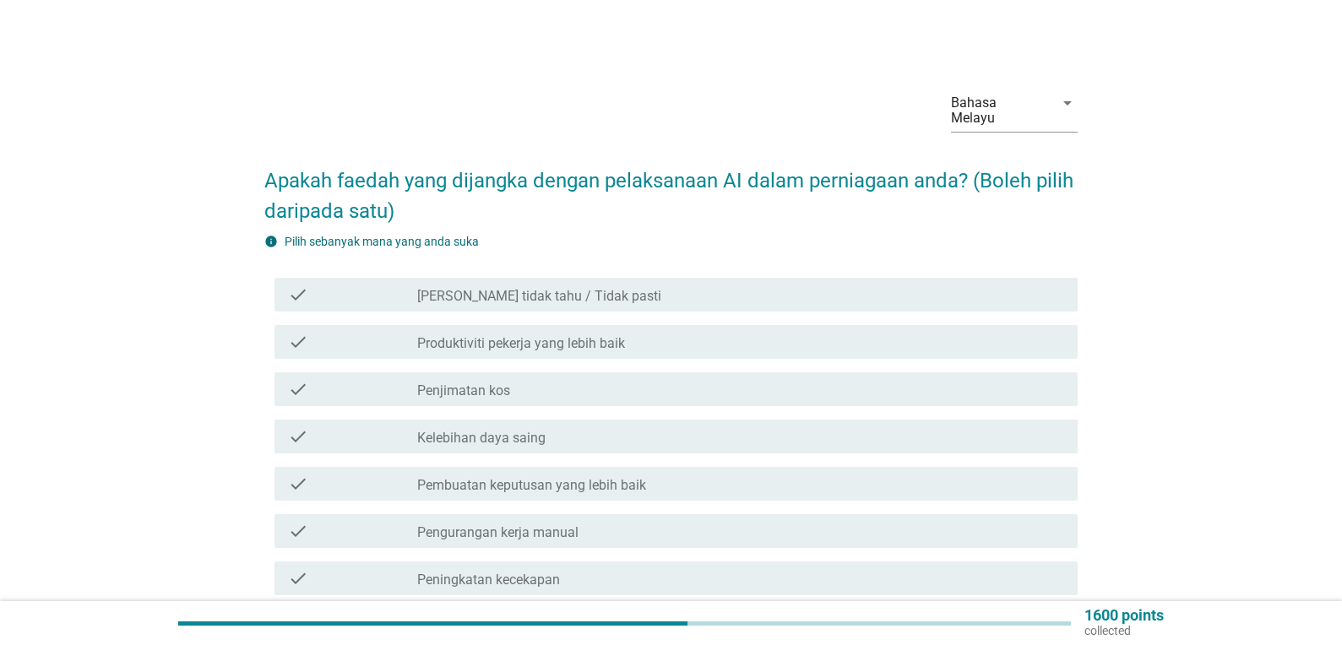
click at [619, 335] on label "Produktiviti pekerja yang lebih baik" at bounding box center [521, 343] width 208 height 17
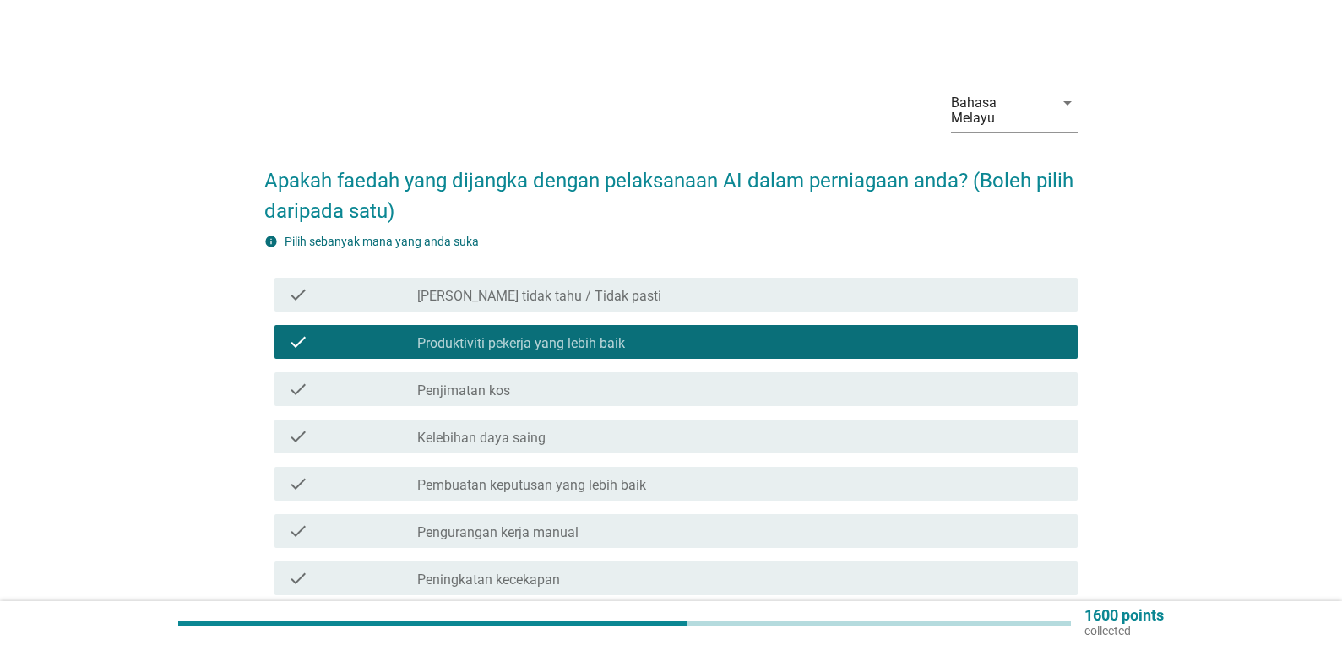
click at [601, 379] on div "check_box_outline_blank Penjimatan kos" at bounding box center [740, 389] width 647 height 20
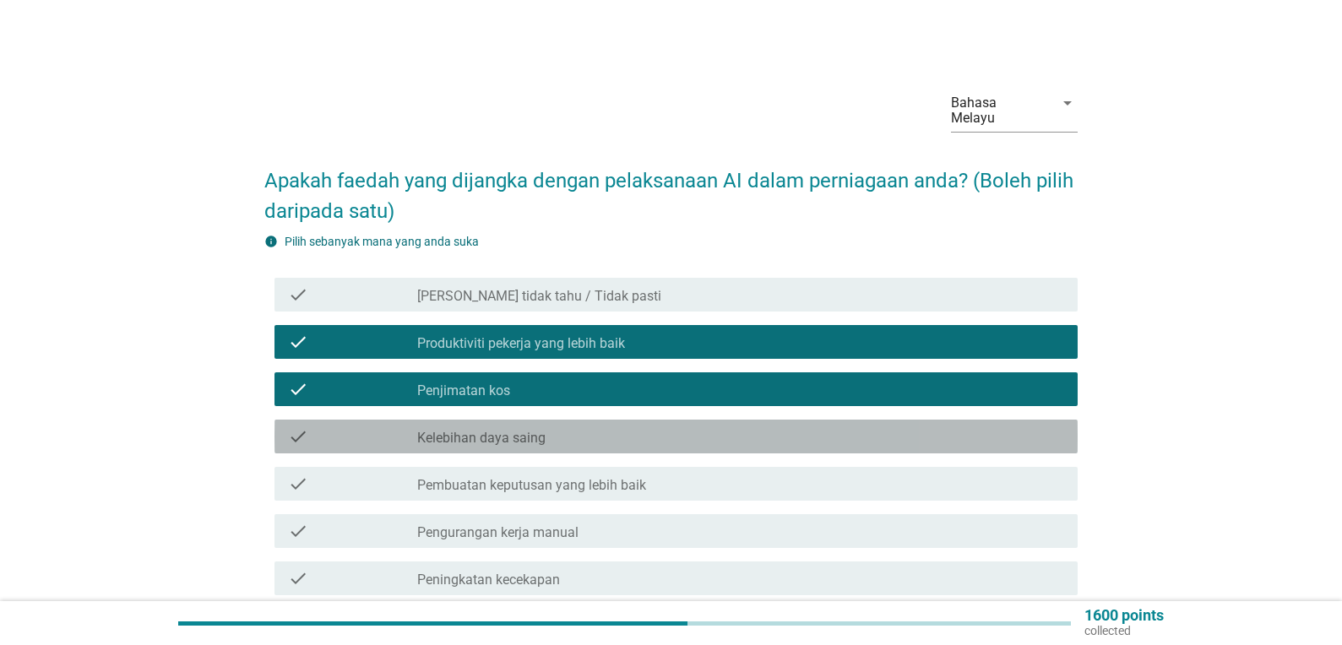
click at [596, 427] on div "check_box_outline_blank Kelebihan daya saing" at bounding box center [740, 437] width 647 height 20
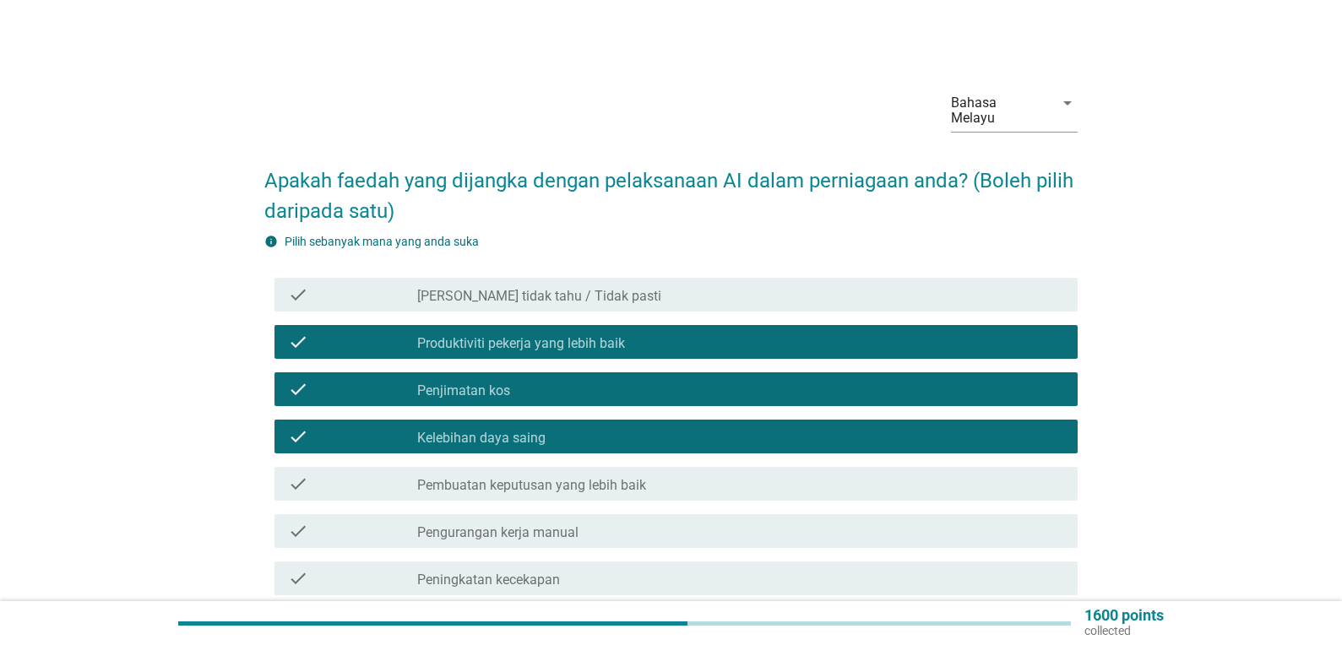
click at [617, 477] on label "Pembuatan keputusan yang lebih baik" at bounding box center [531, 485] width 229 height 17
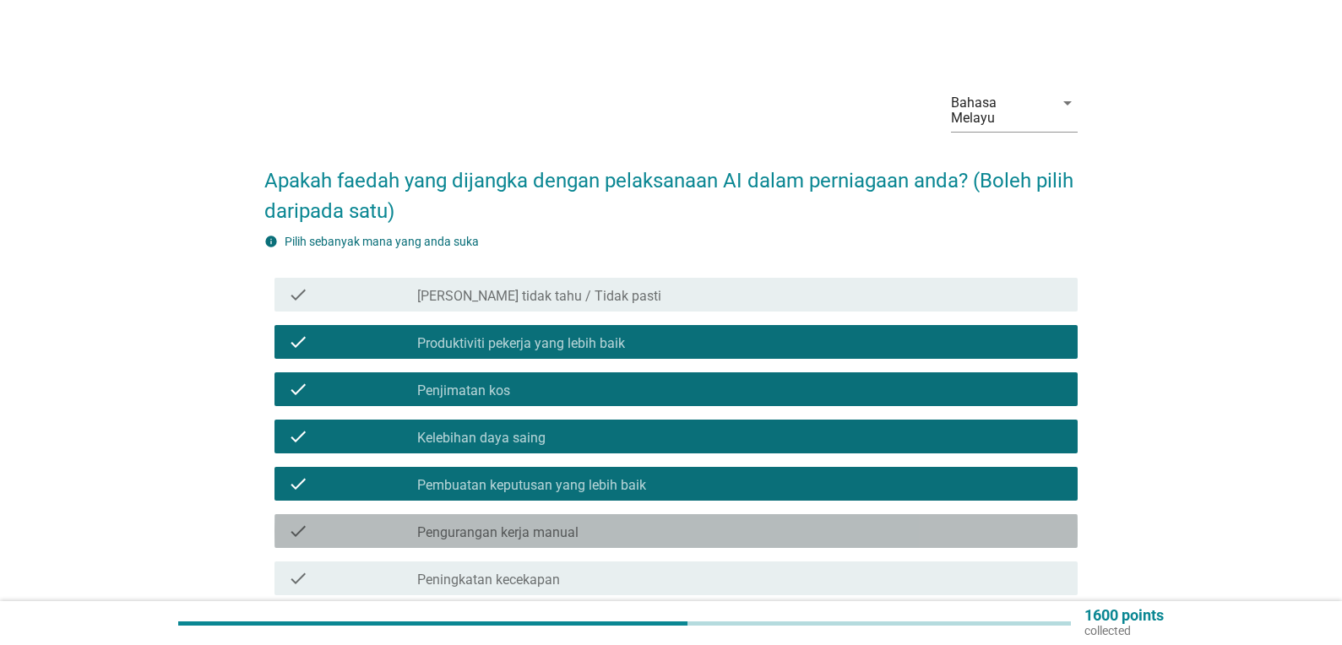
click at [604, 521] on div "check_box_outline_blank Pengurangan kerja manual" at bounding box center [740, 531] width 647 height 20
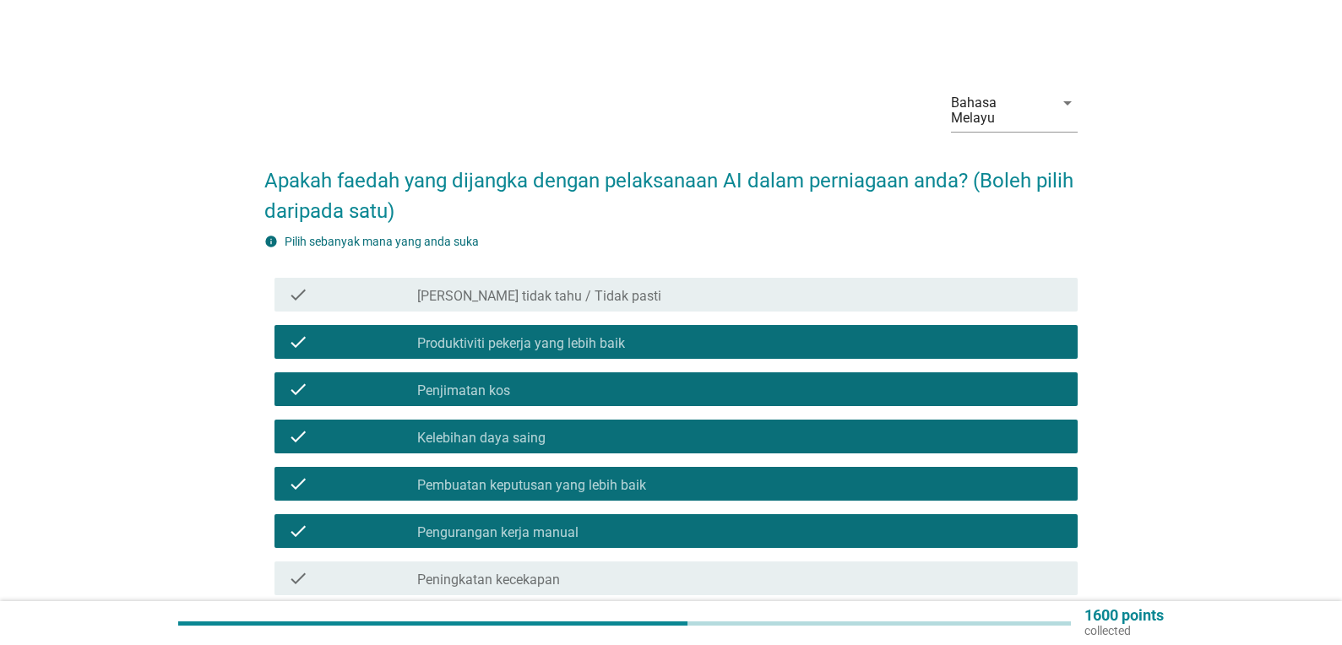
click at [599, 570] on div "check_box_outline_blank Peningkatan kecekapan" at bounding box center [740, 579] width 647 height 20
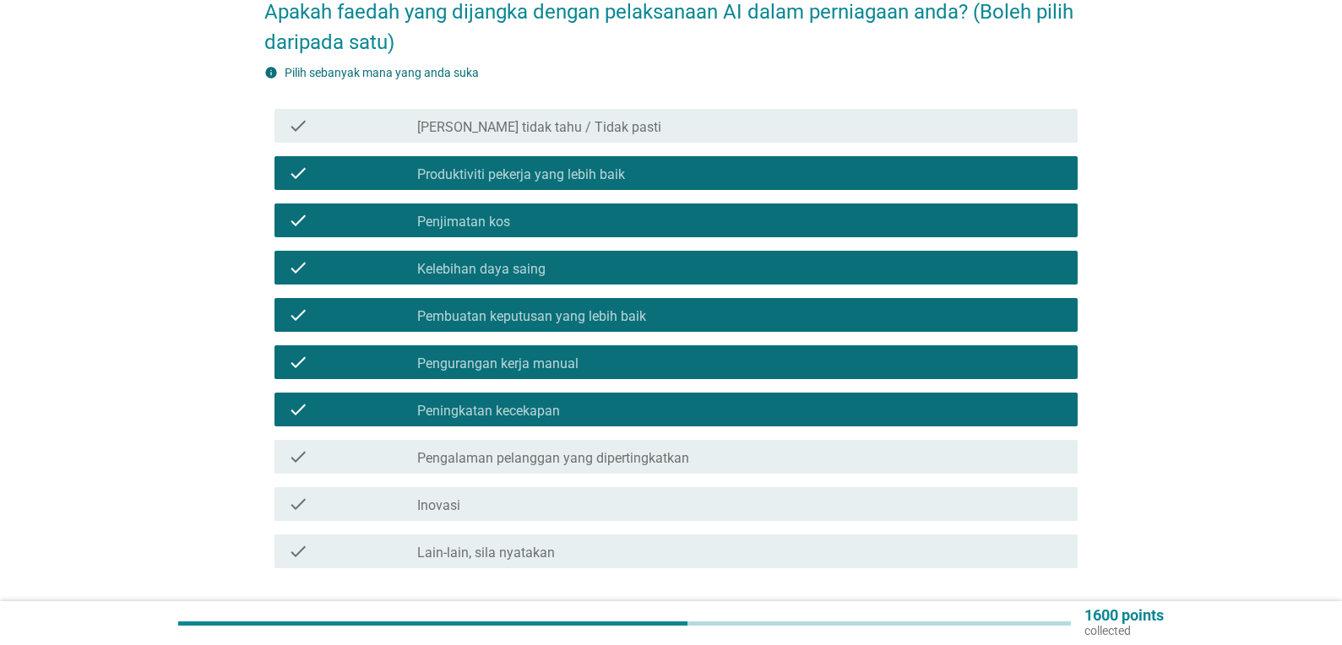
scroll to position [253, 0]
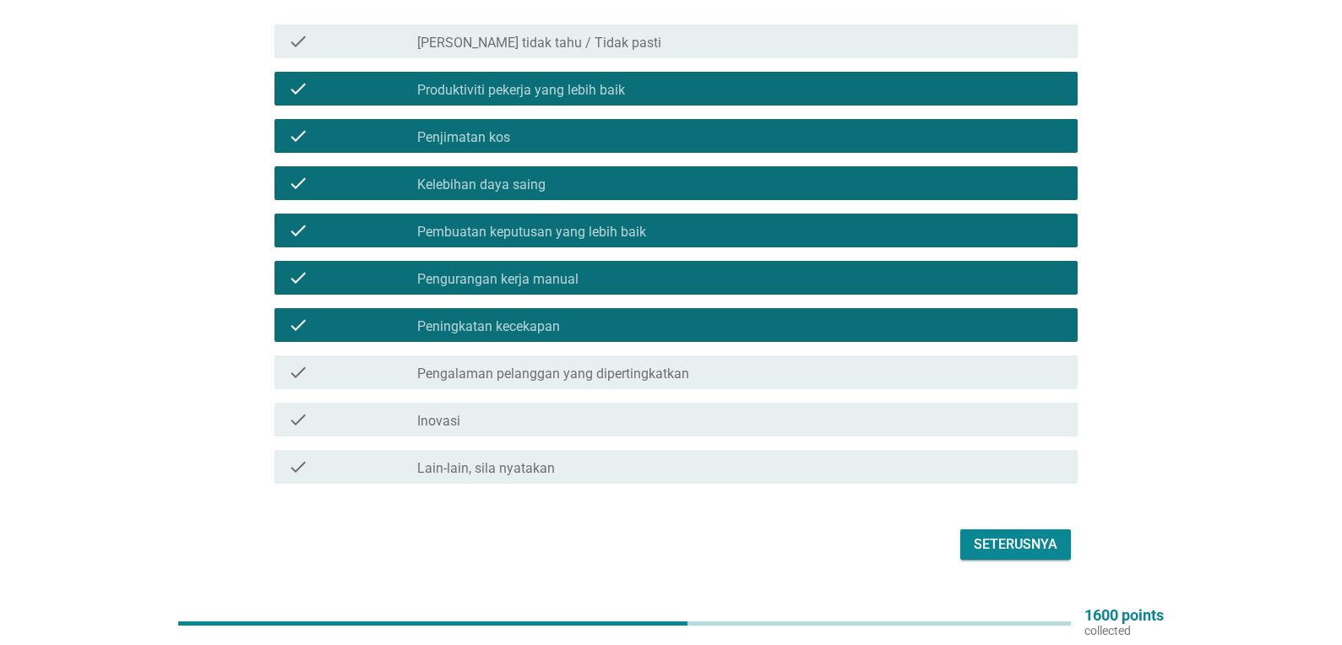
click at [495, 366] on label "Pengalaman pelanggan yang dipertingkatkan" at bounding box center [553, 374] width 272 height 17
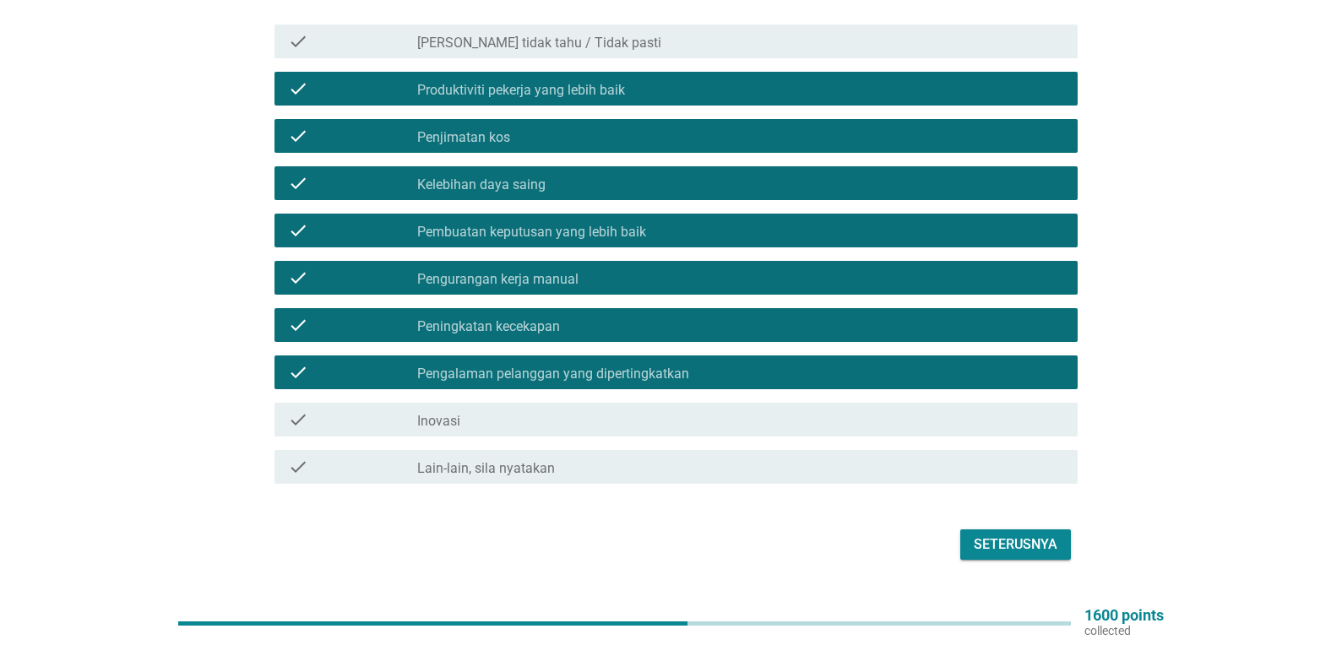
click at [487, 403] on div "check check_box_outline_blank Inovasi" at bounding box center [676, 420] width 803 height 34
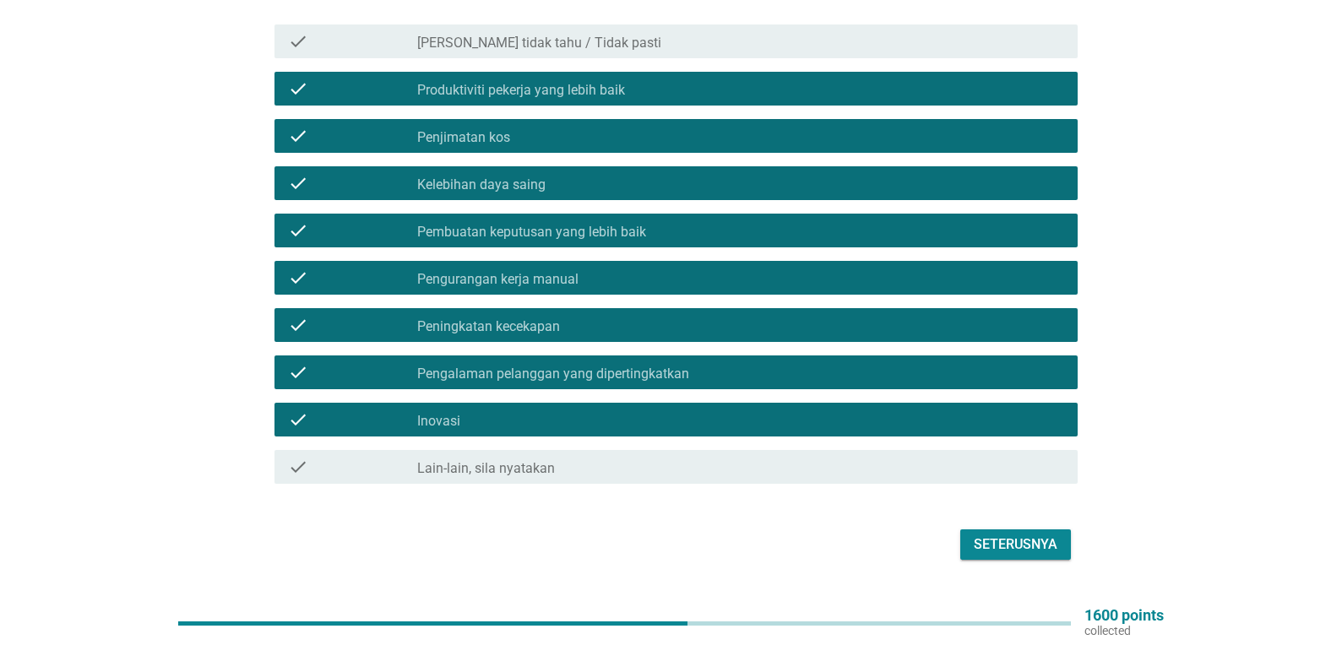
click at [1009, 536] on div "Seterusnya" at bounding box center [1016, 545] width 84 height 20
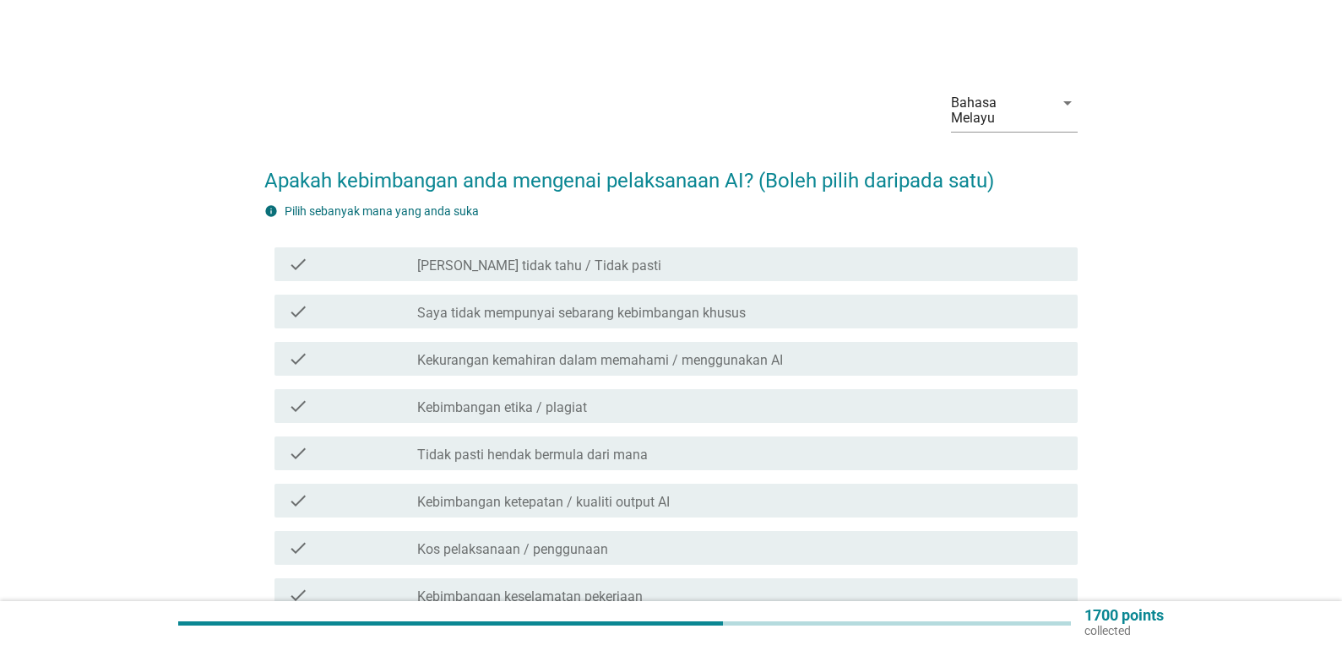
click at [718, 352] on label "Kekurangan kemahiran dalam memahami / menggunakan AI" at bounding box center [600, 360] width 366 height 17
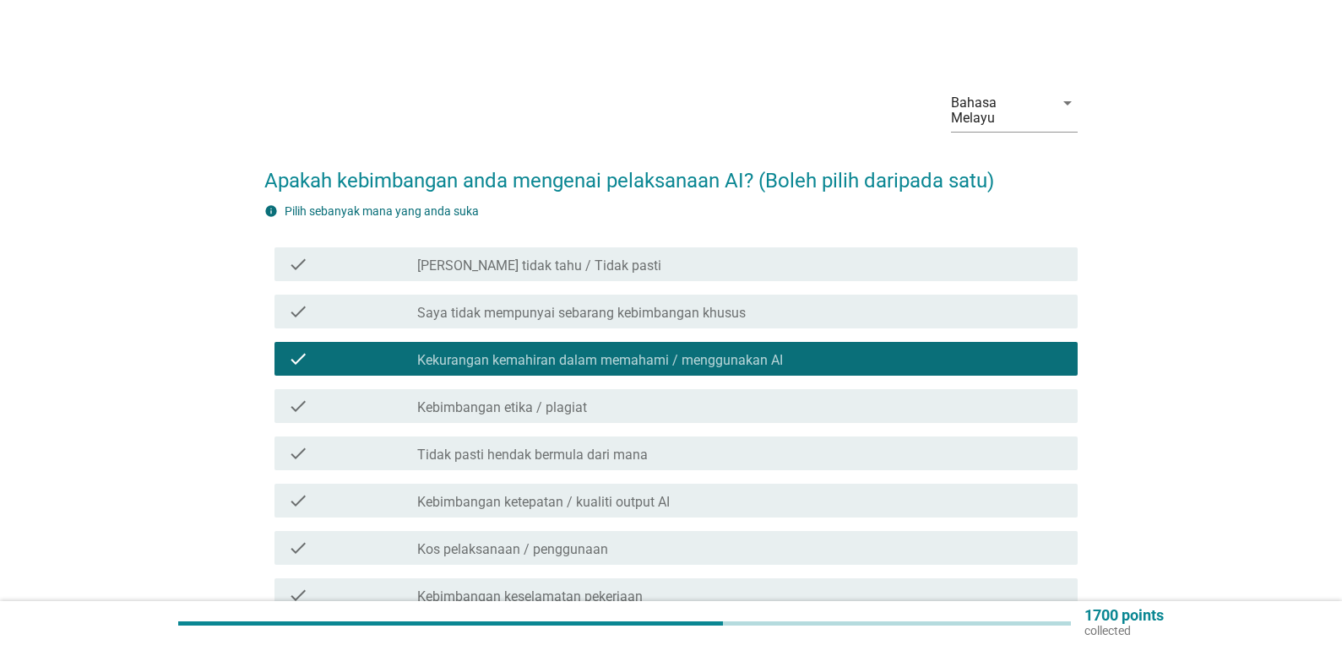
scroll to position [84, 0]
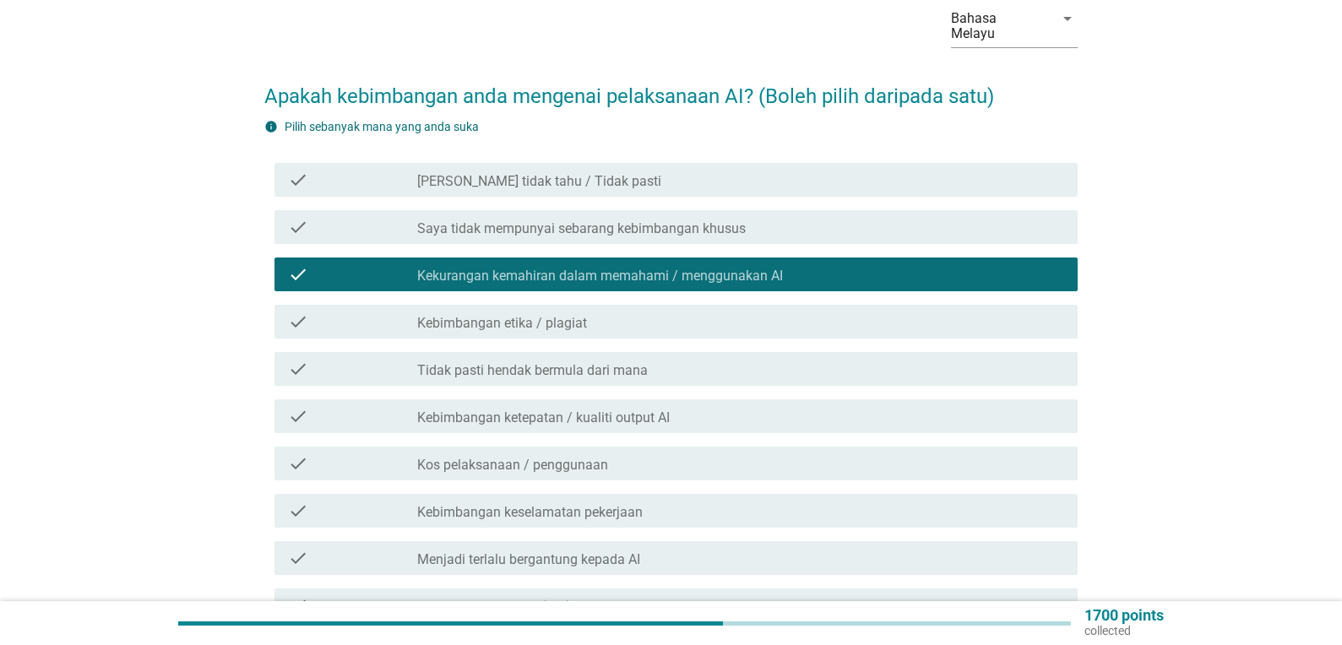
click at [654, 548] on div "check_box_outline_blank Menjadi terlalu bergantung kepada AI" at bounding box center [740, 558] width 647 height 20
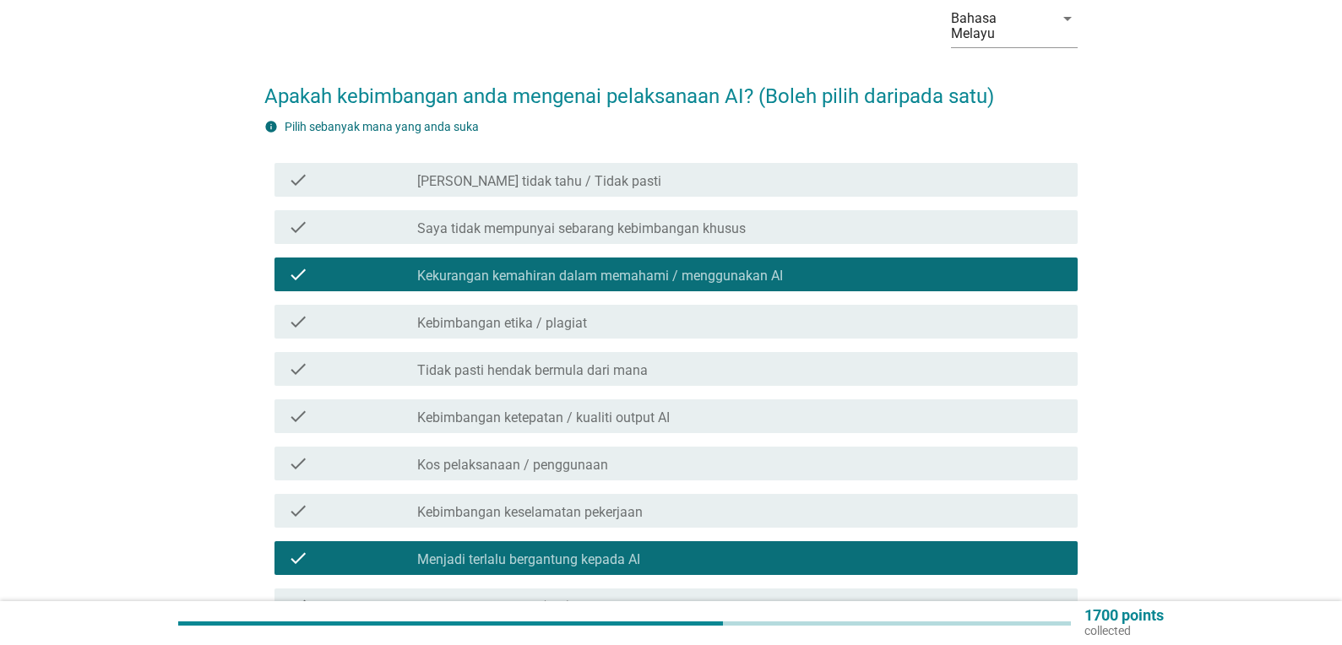
click at [681, 548] on div "check_box_outline_blank Menjadi terlalu bergantung kepada AI" at bounding box center [740, 558] width 647 height 20
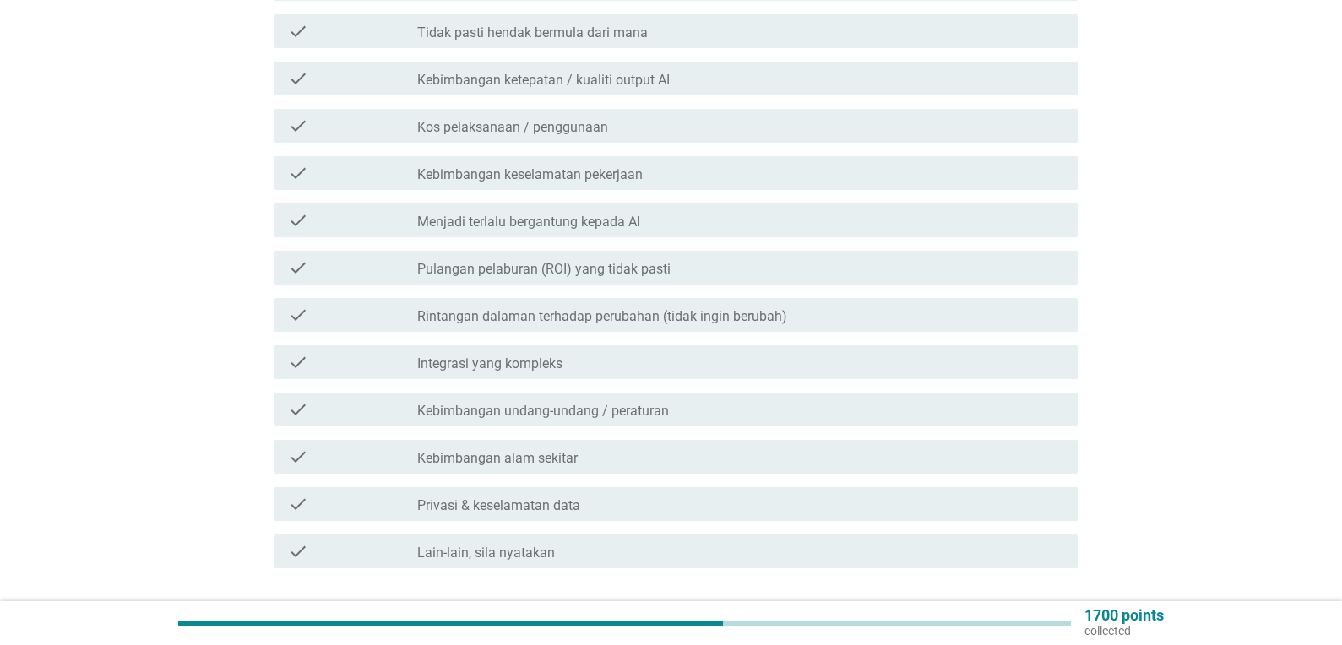
scroll to position [507, 0]
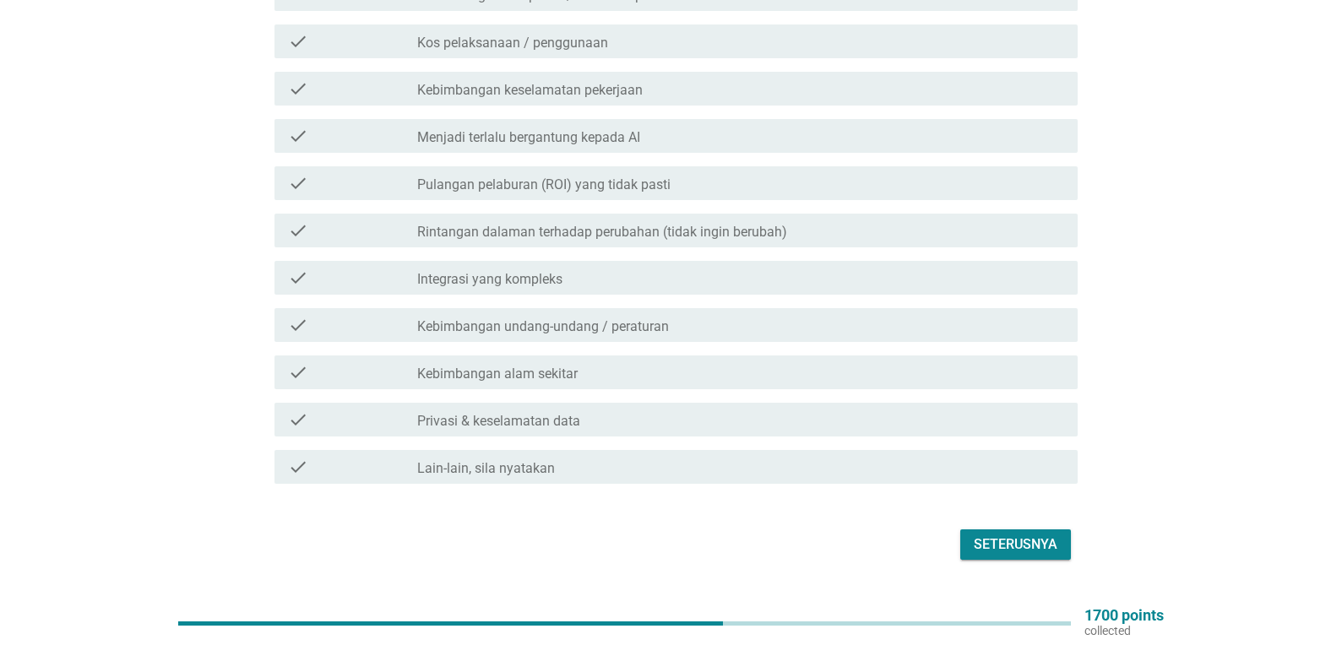
click at [580, 413] on label "Privasi & keselamatan data" at bounding box center [498, 421] width 163 height 17
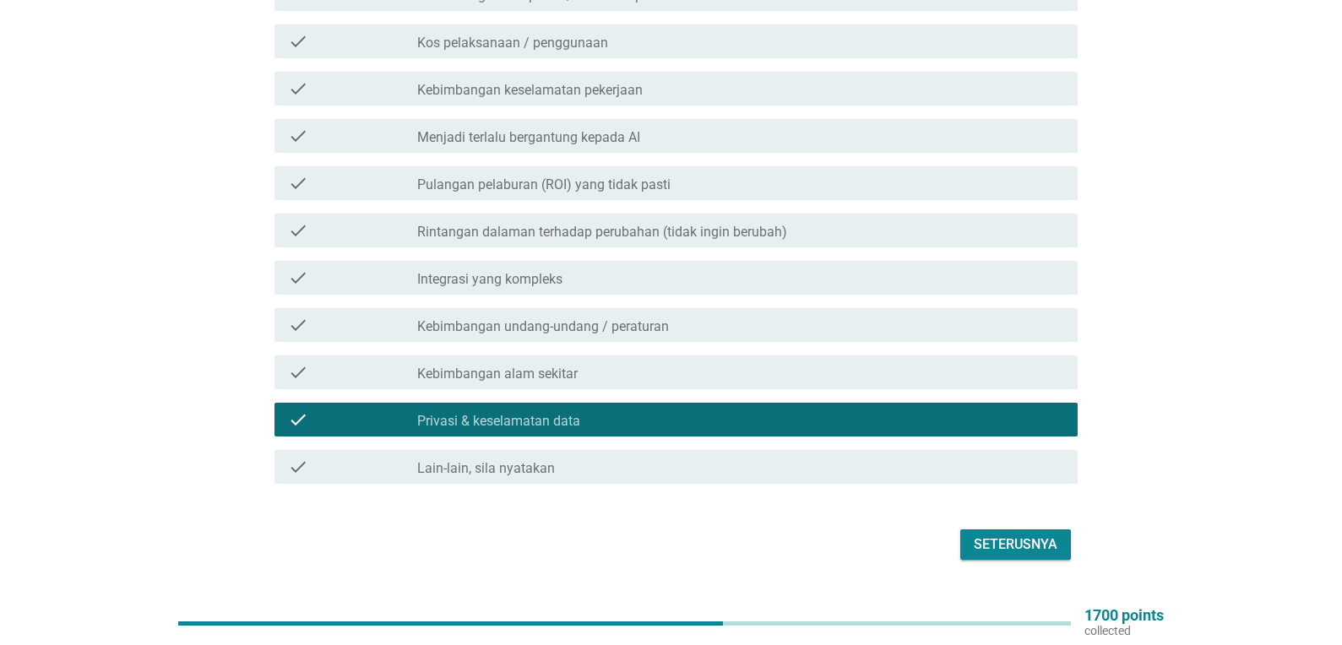
scroll to position [338, 0]
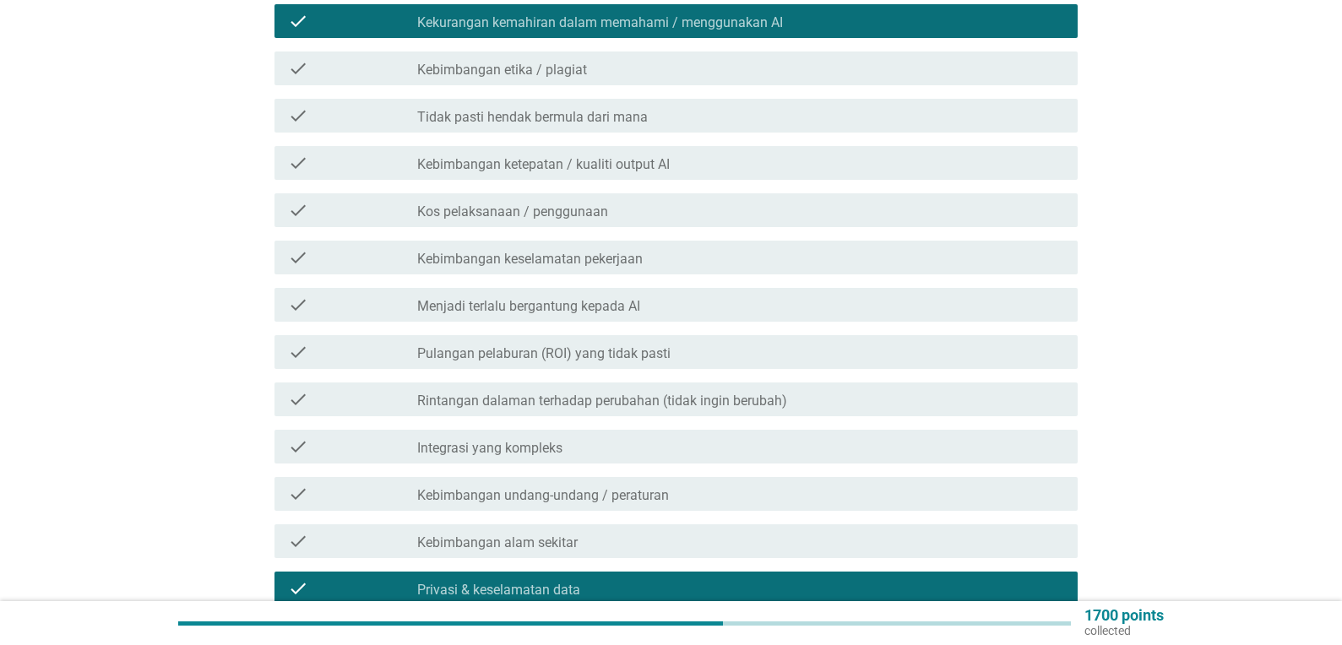
click at [575, 393] on label "Rintangan dalaman terhadap perubahan (tidak ingin berubah)" at bounding box center [602, 401] width 370 height 17
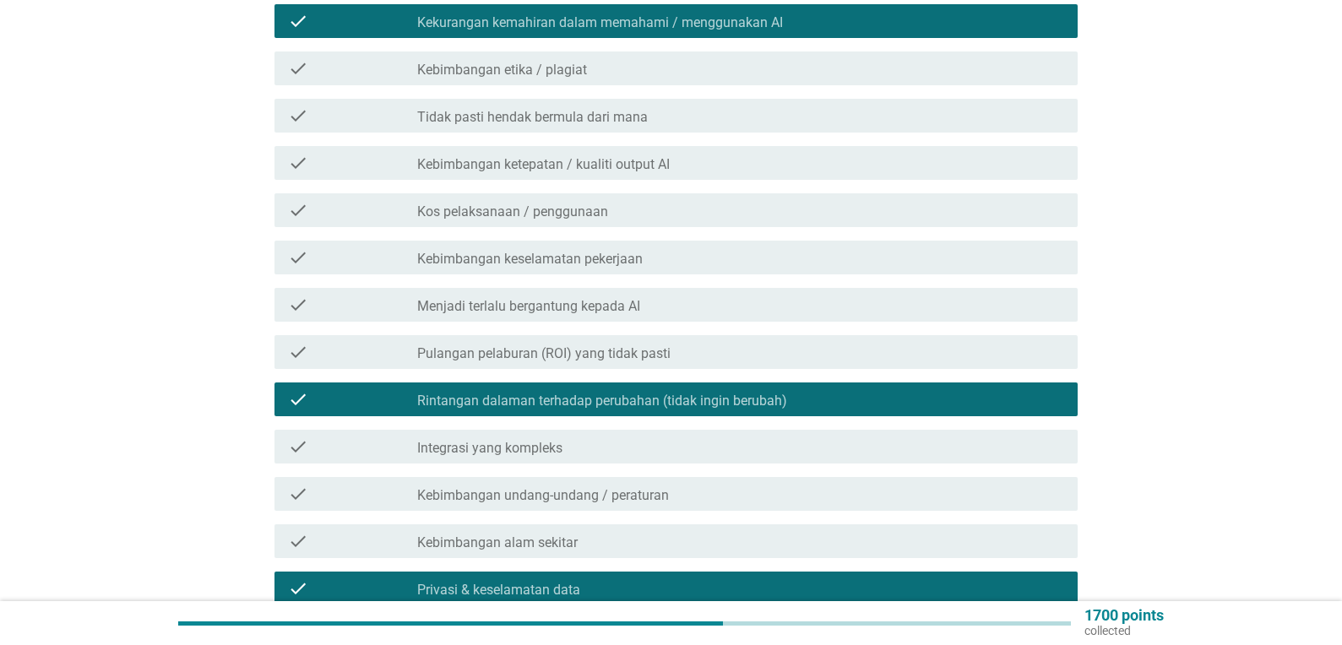
click at [566, 200] on div "check_box_outline_blank Kos pelaksanaan / penggunaan" at bounding box center [740, 210] width 647 height 20
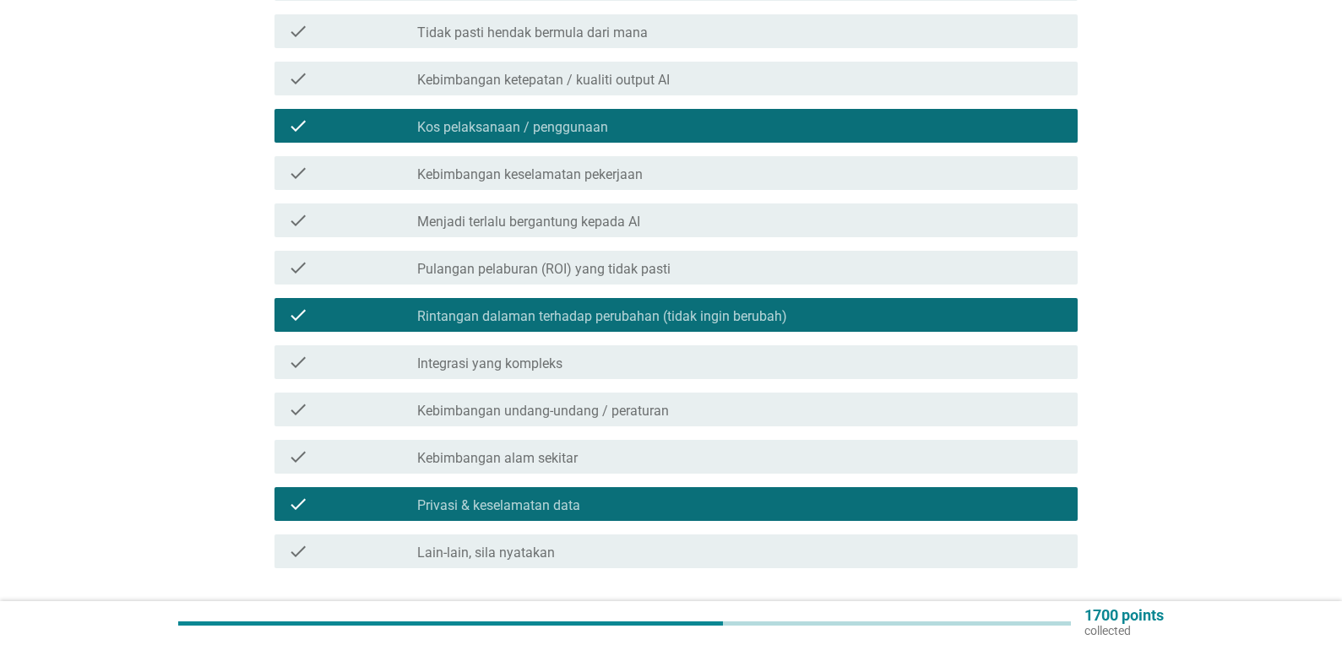
scroll to position [531, 0]
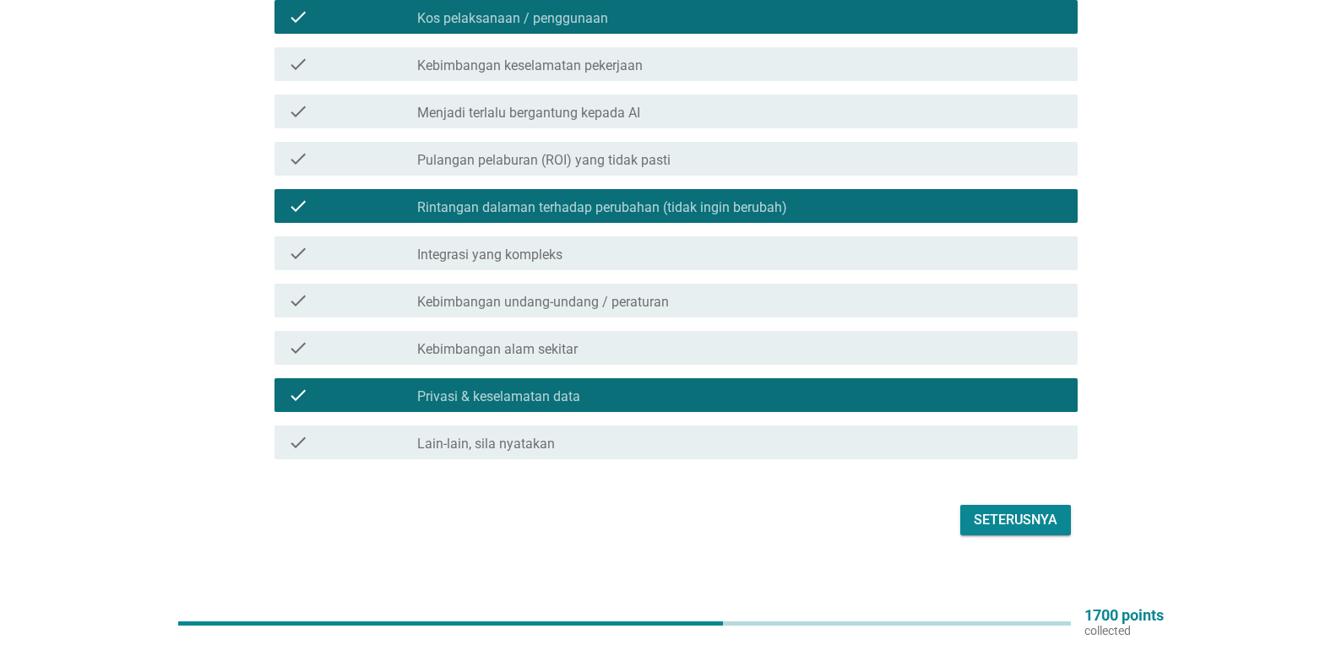
click at [1001, 510] on div "Seterusnya" at bounding box center [1016, 520] width 84 height 20
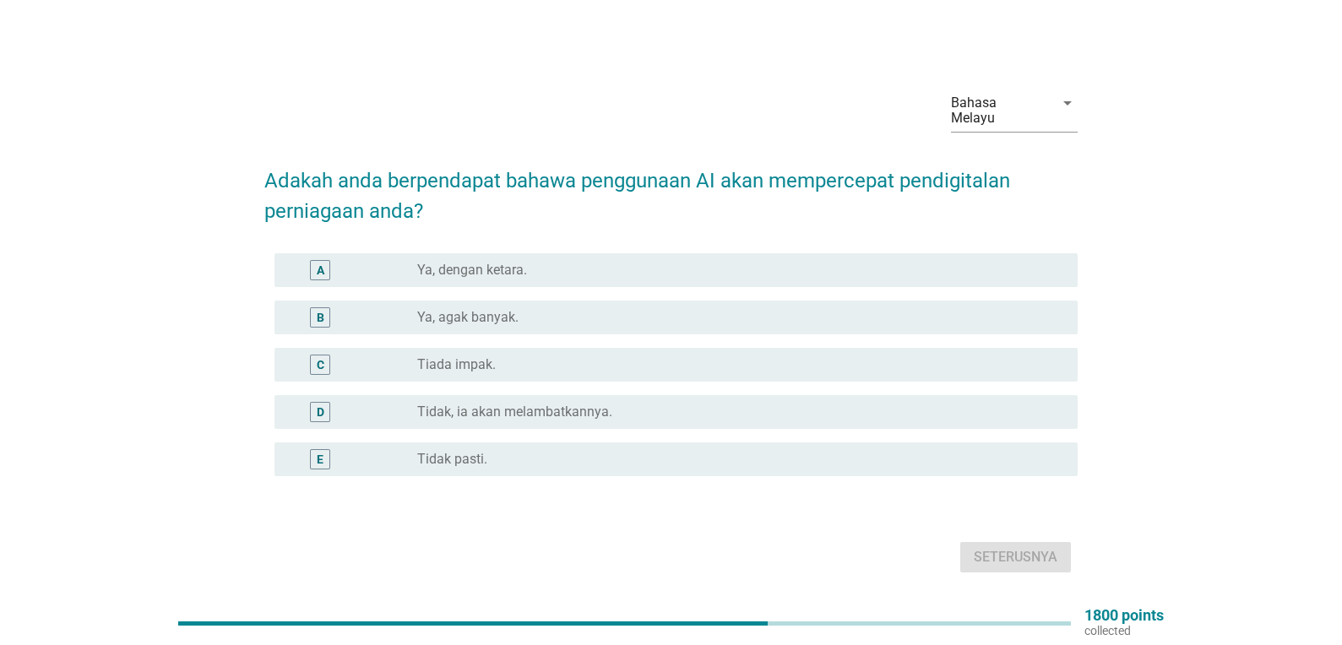
click at [560, 308] on div "radio_button_unchecked Ya, agak banyak." at bounding box center [740, 318] width 647 height 20
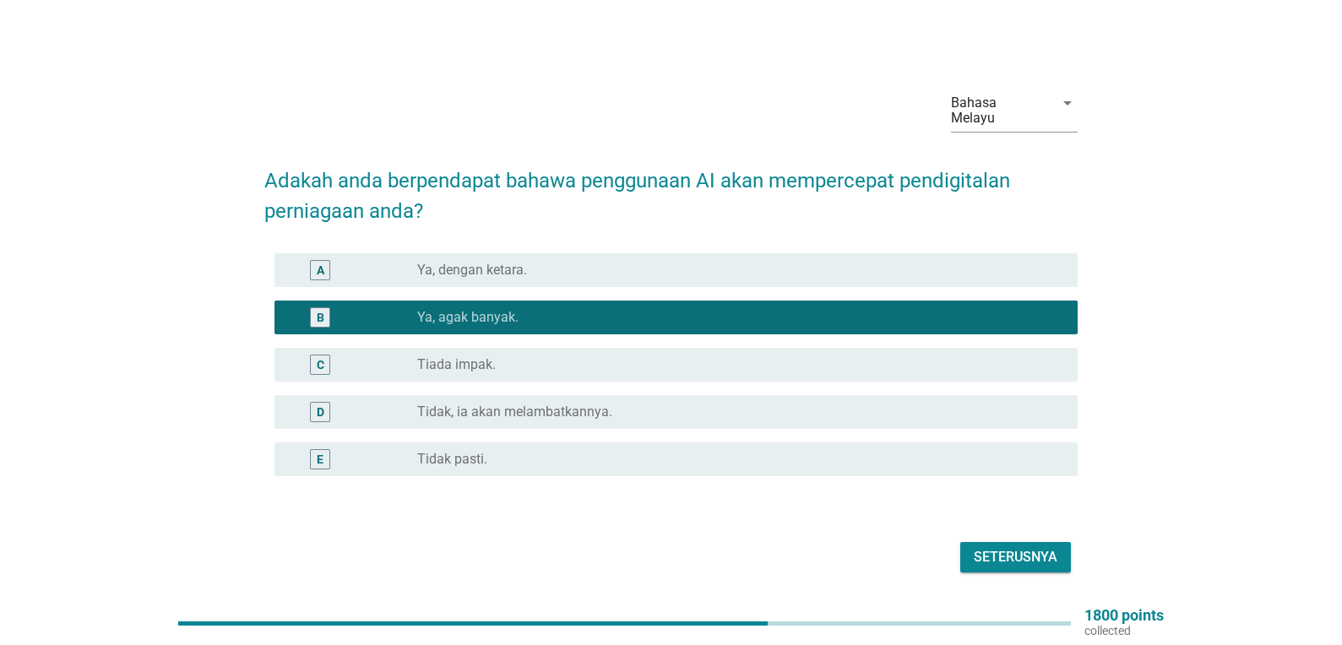
click at [1030, 547] on div "Seterusnya" at bounding box center [1016, 557] width 84 height 20
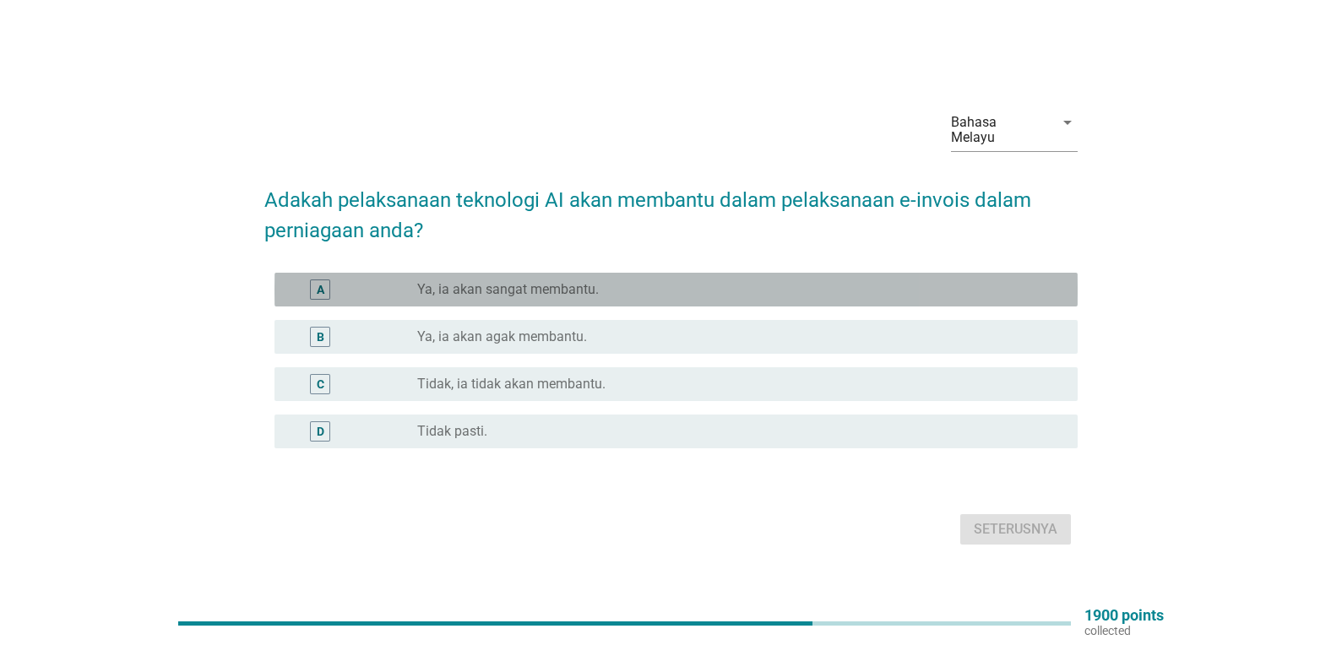
click at [585, 281] on label "Ya, ia akan sangat membantu." at bounding box center [508, 289] width 182 height 17
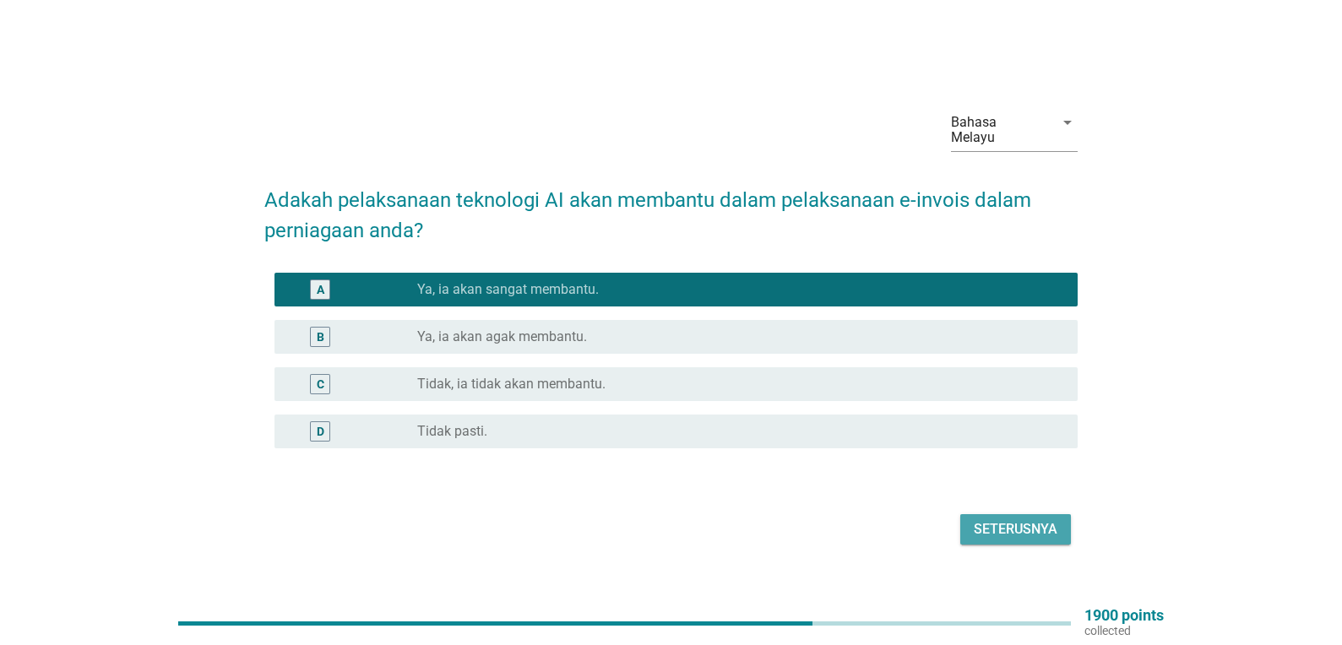
click at [1048, 524] on div "Seterusnya" at bounding box center [1016, 530] width 84 height 20
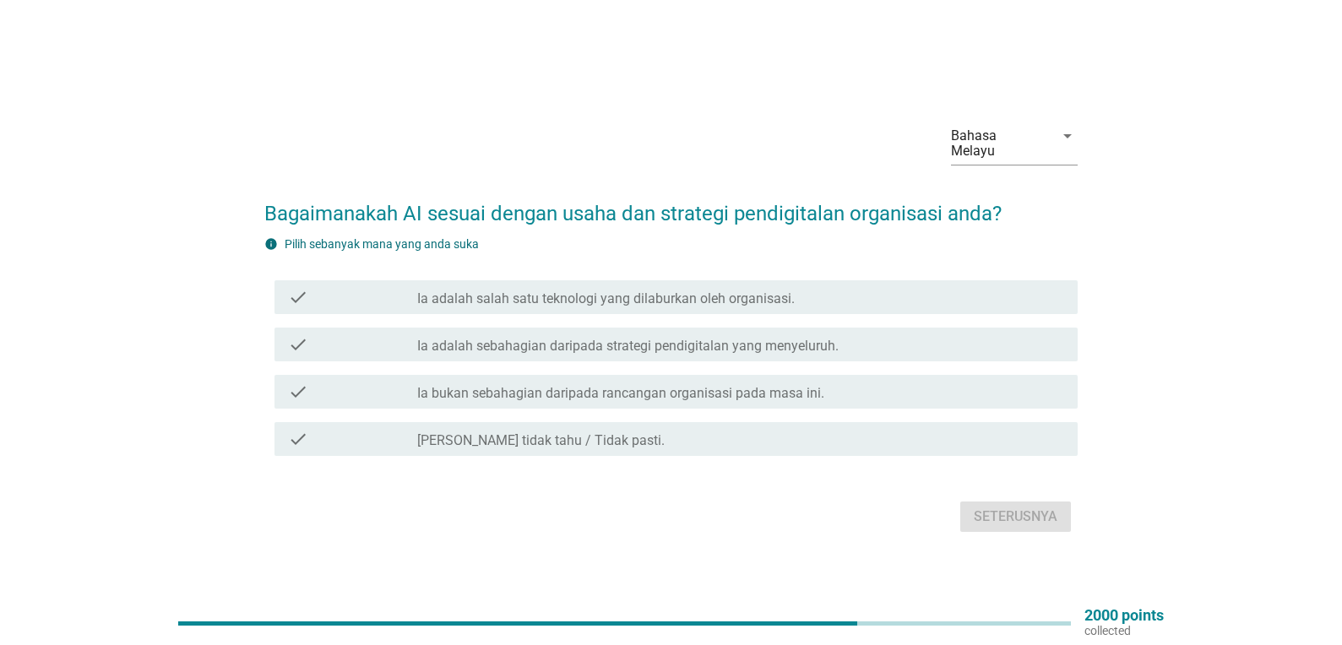
click at [710, 338] on label "Ia adalah sebahagian daripada strategi pendigitalan yang menyeluruh." at bounding box center [628, 346] width 422 height 17
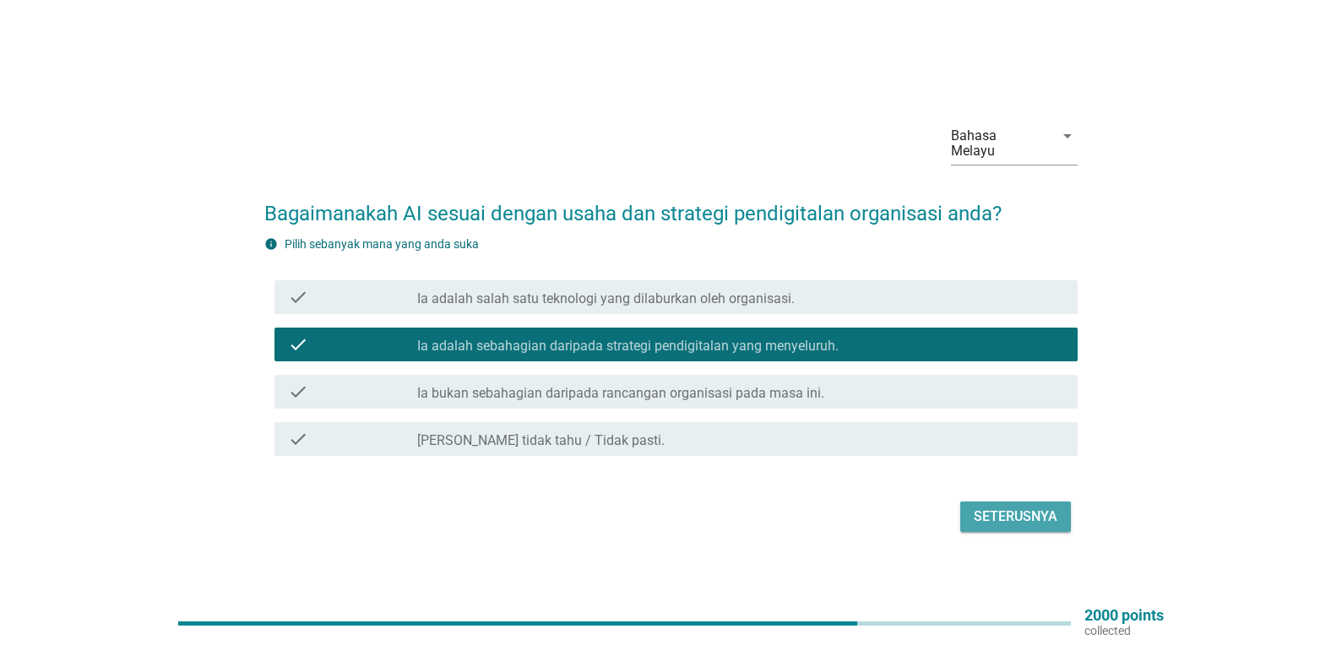
click at [1010, 507] on div "Seterusnya" at bounding box center [1016, 517] width 84 height 20
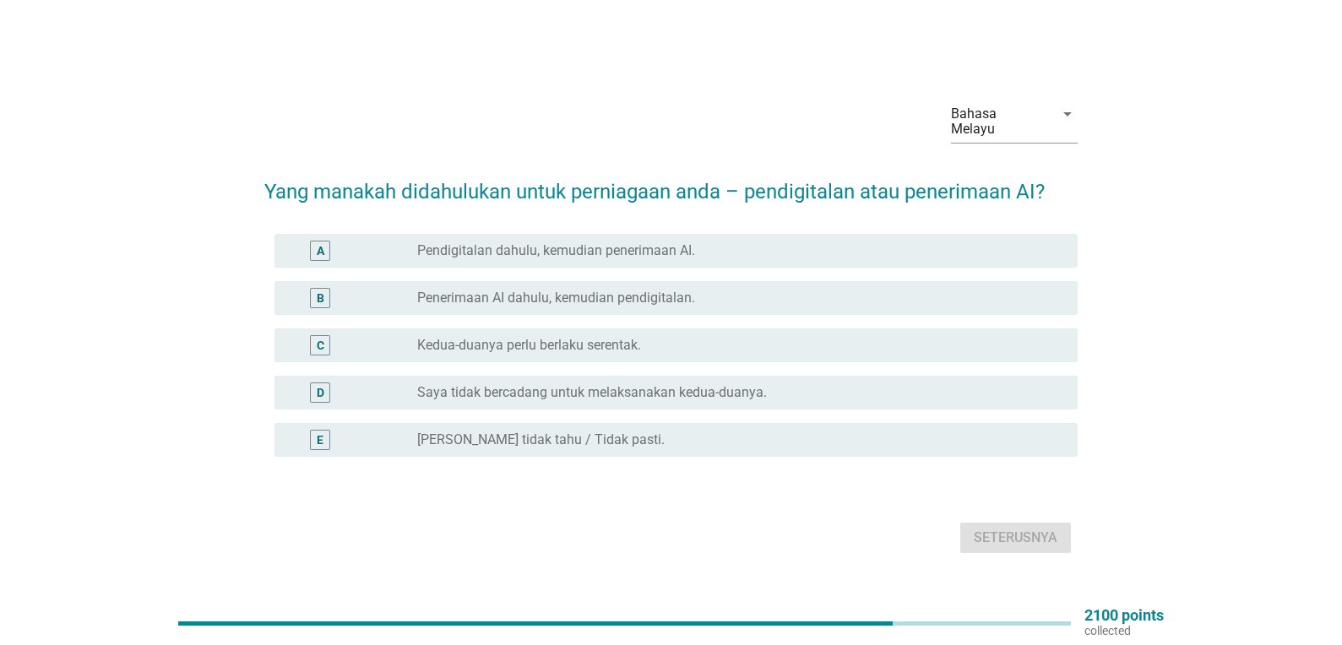
click at [645, 338] on div "radio_button_unchecked Kedua-duanya perlu berlaku serentak." at bounding box center [734, 345] width 634 height 17
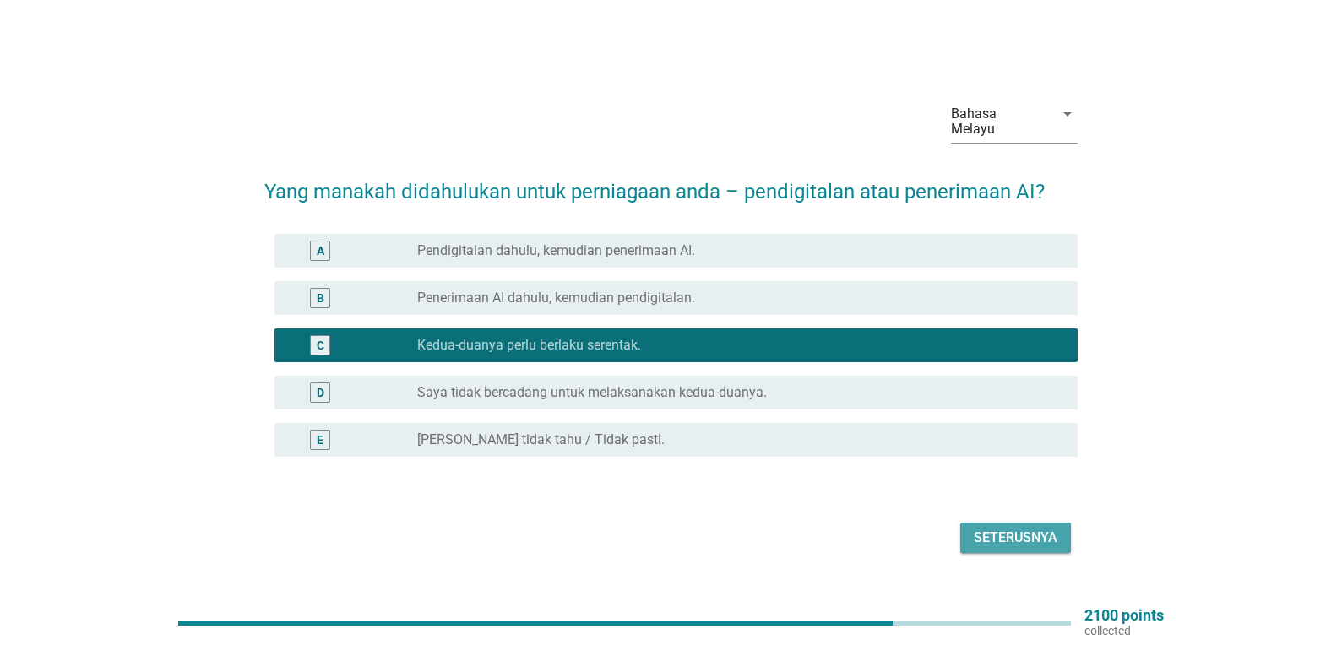
click at [1027, 529] on div "Seterusnya" at bounding box center [1016, 538] width 84 height 20
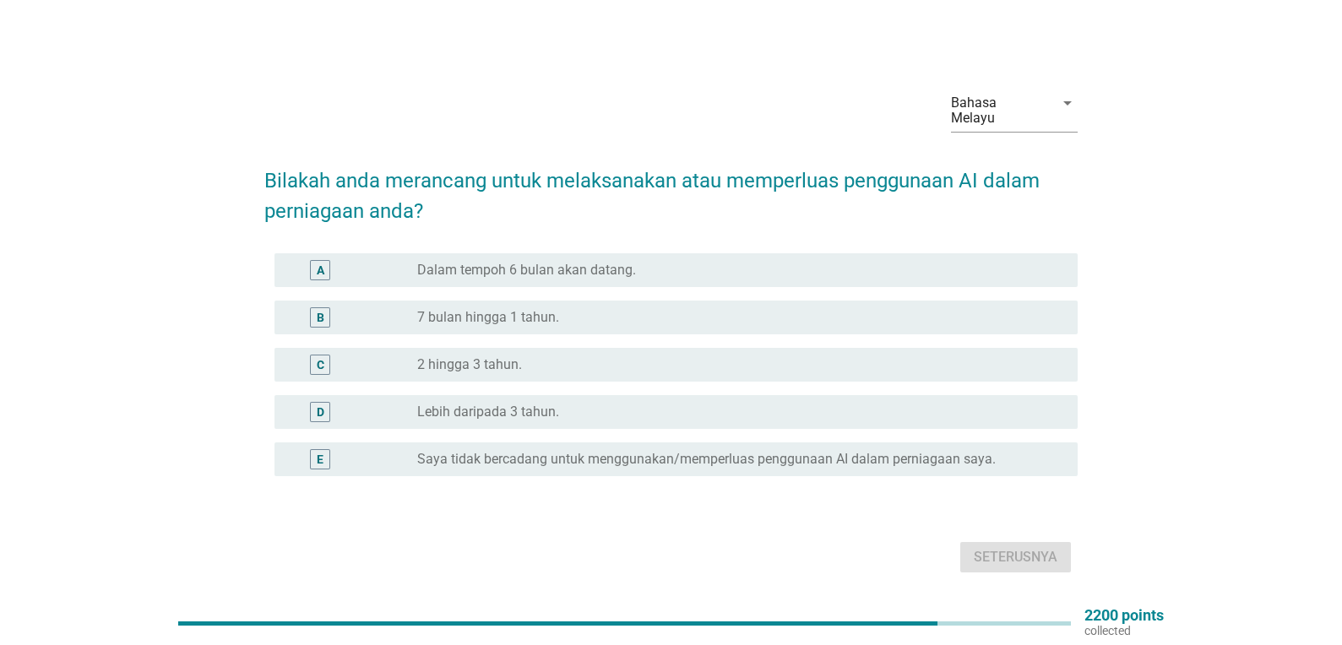
click at [482, 309] on label "7 bulan hingga 1 tahun." at bounding box center [488, 317] width 142 height 17
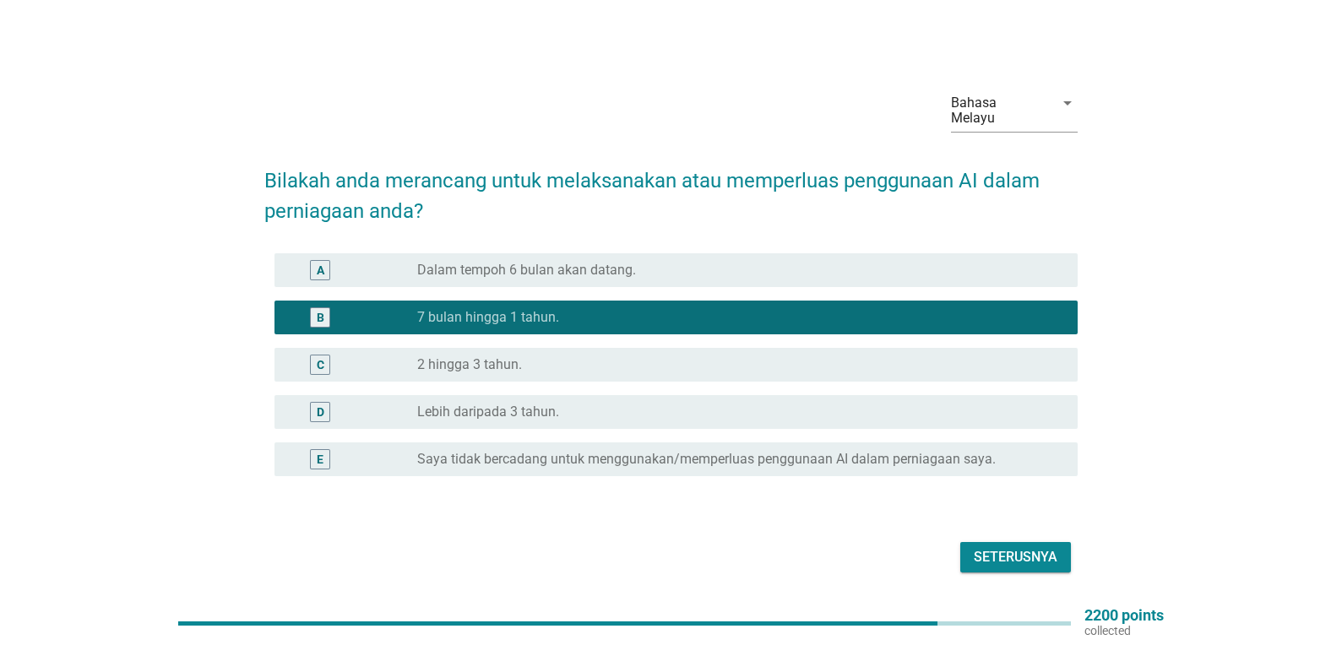
click at [1025, 551] on div "Seterusnya" at bounding box center [1016, 557] width 84 height 20
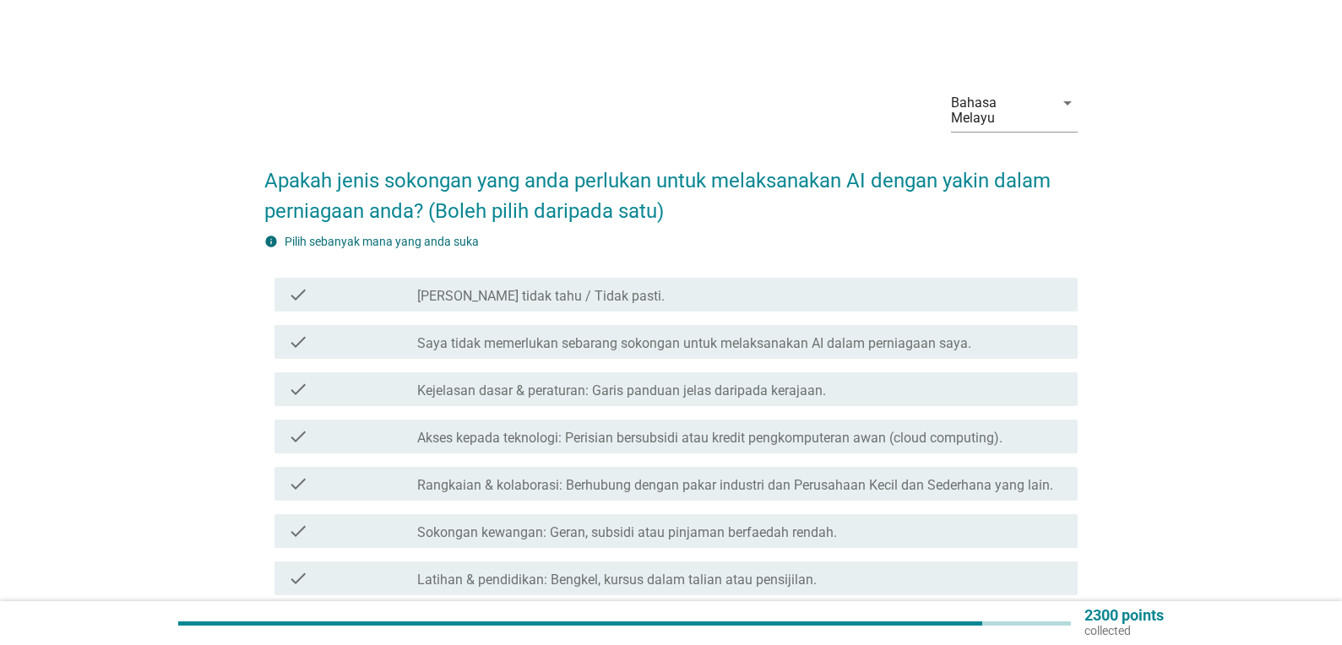
scroll to position [84, 0]
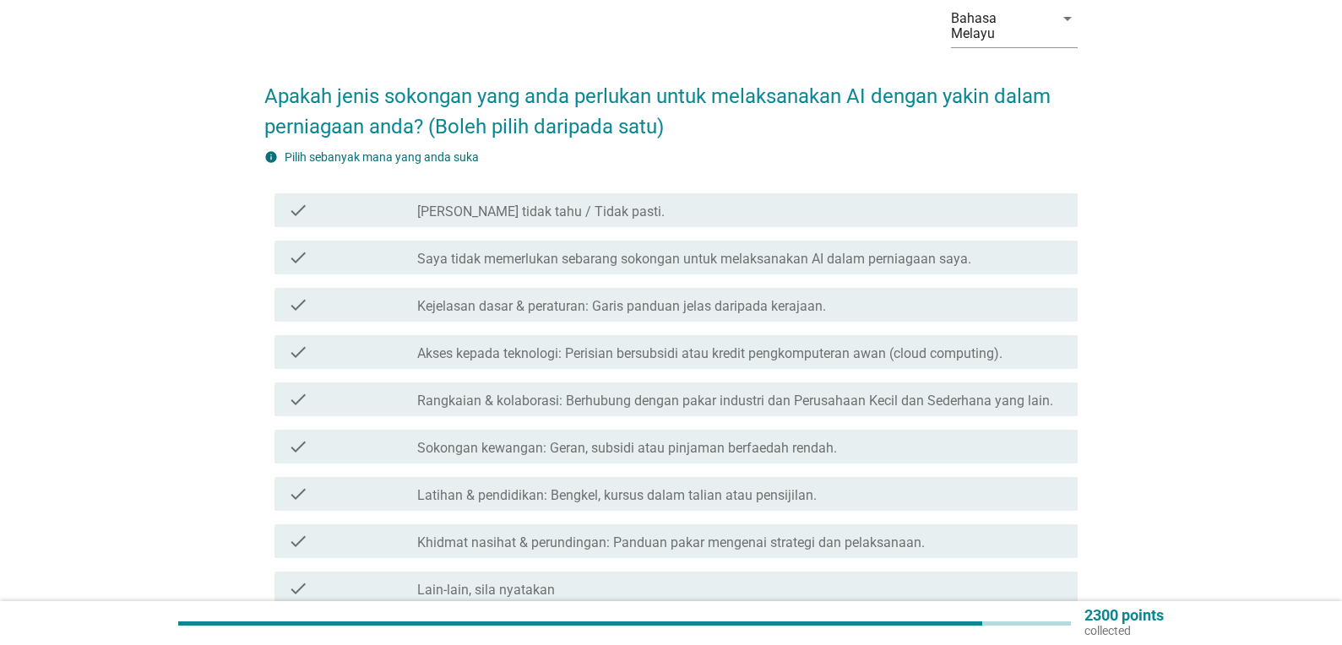
click at [729, 487] on label "Latihan & pendidikan: Bengkel, kursus dalam talian atau pensijilan." at bounding box center [617, 495] width 400 height 17
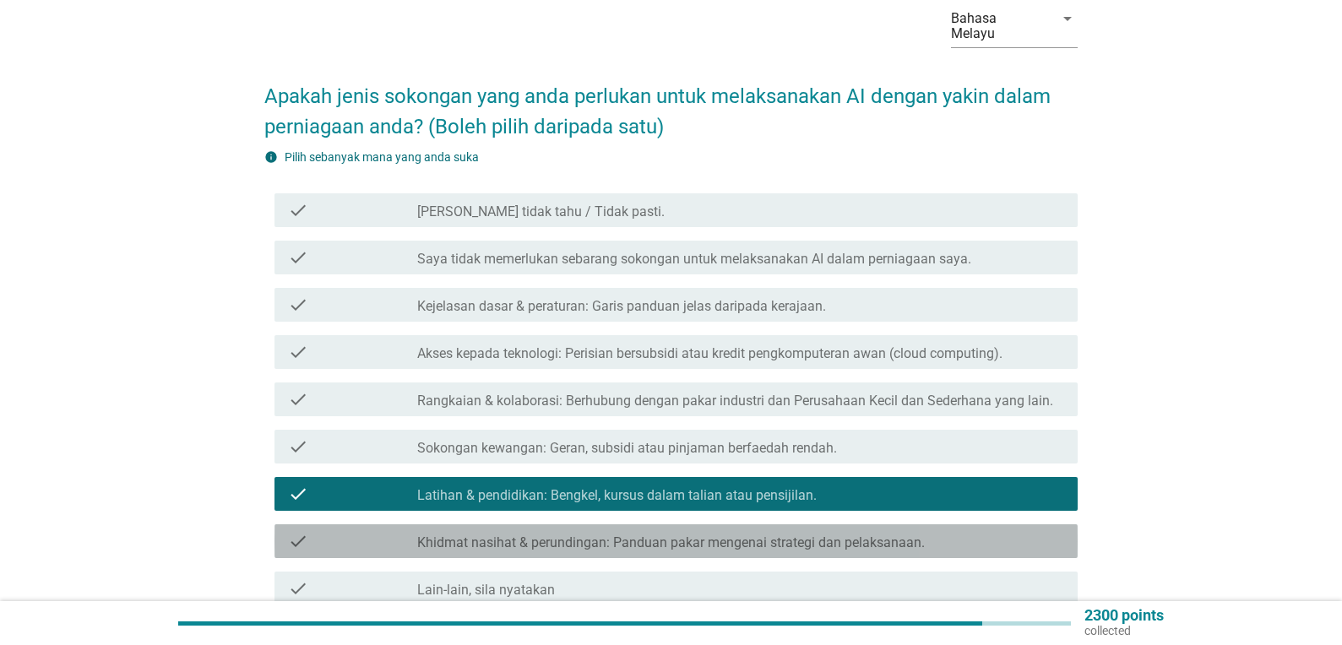
click at [738, 535] on label "Khidmat nasihat & perundingan: Panduan pakar mengenai strategi dan pelaksanaan." at bounding box center [671, 543] width 508 height 17
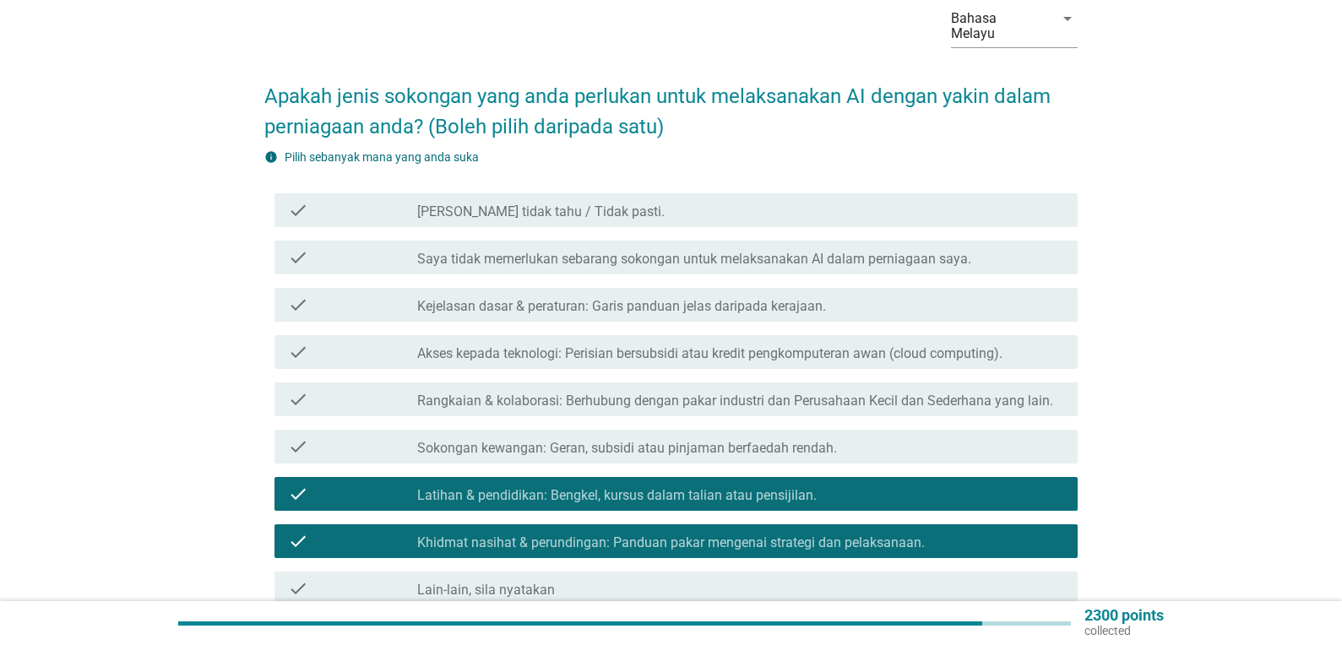
click at [707, 440] on label "Sokongan kewangan: Geran, subsidi atau pinjaman berfaedah rendah." at bounding box center [627, 448] width 420 height 17
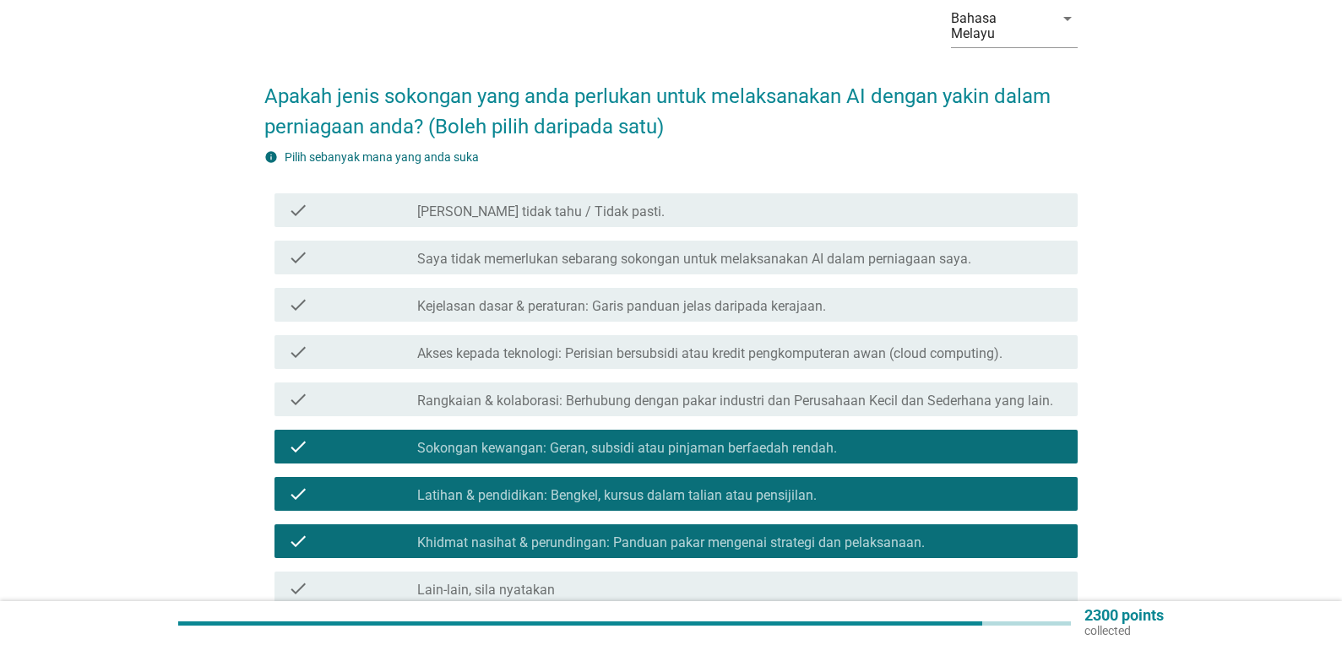
click at [727, 393] on label "Rangkaian & kolaborasi: Berhubung dengan pakar industri dan Perusahaan Kecil da…" at bounding box center [735, 401] width 636 height 17
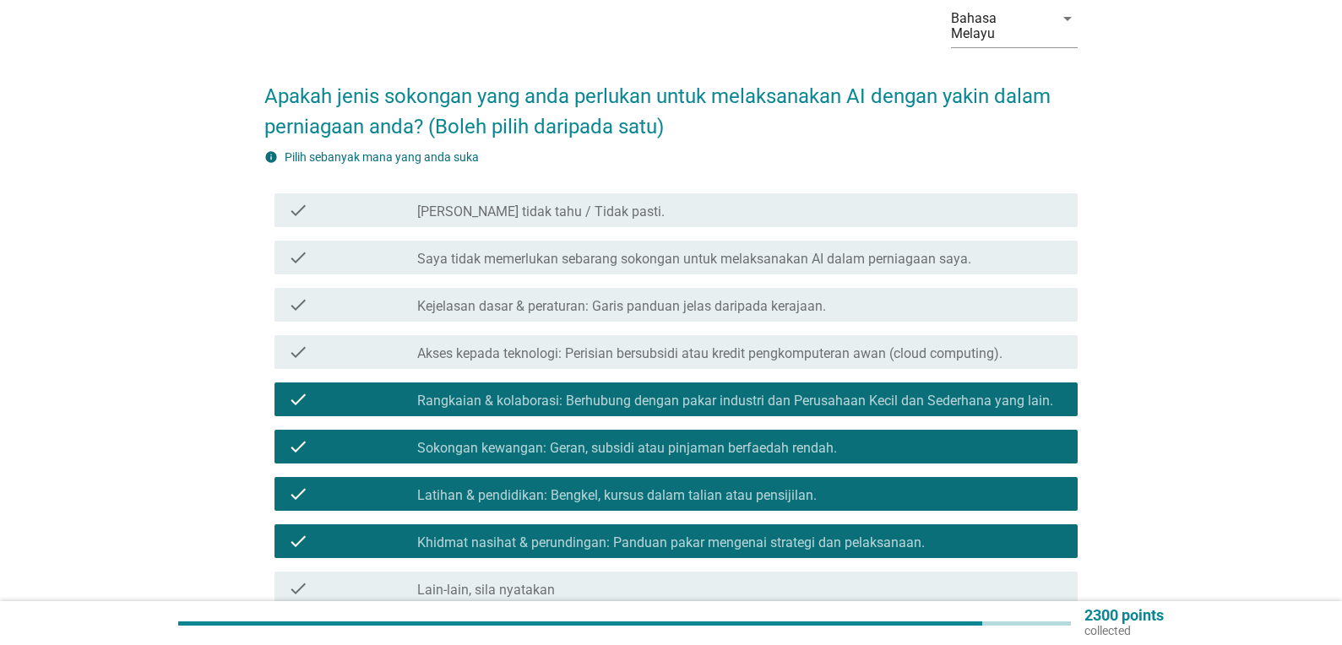
click at [731, 350] on div "check check_box_outline_blank Akses kepada teknologi: Perisian bersubsidi atau …" at bounding box center [676, 352] width 803 height 34
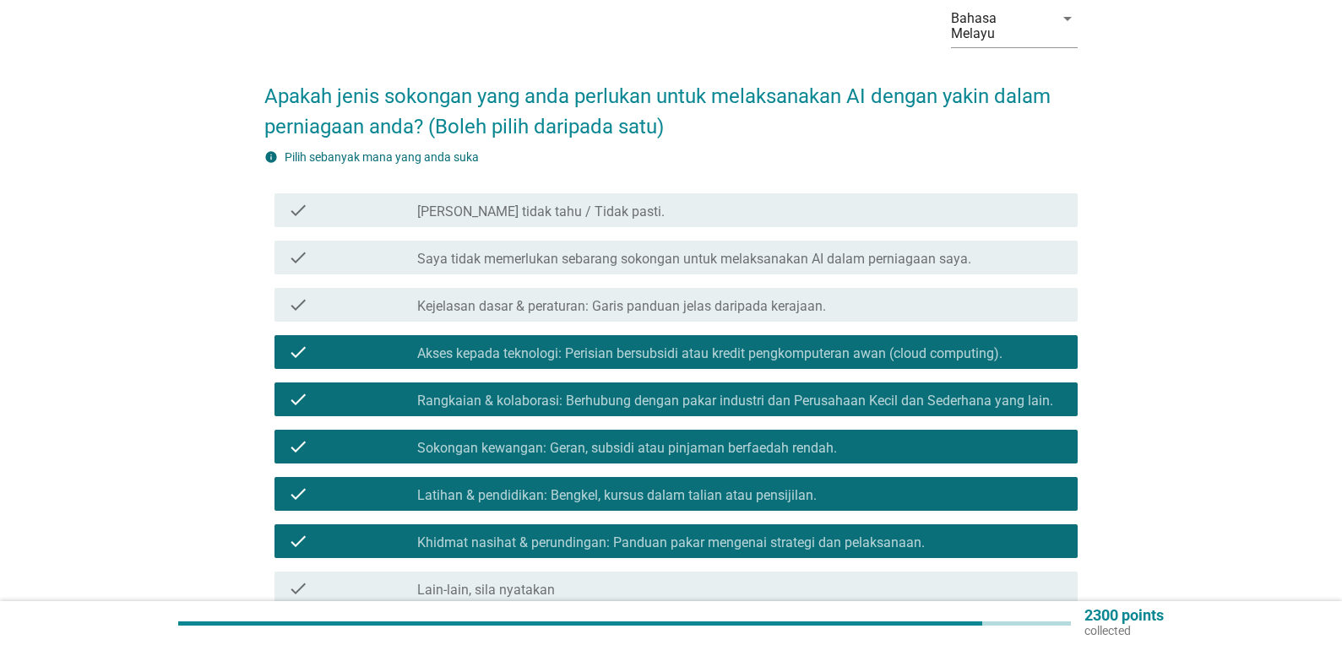
click at [773, 295] on div "check_box_outline_blank Kejelasan dasar & peraturan: Garis panduan jelas daripa…" at bounding box center [740, 305] width 647 height 20
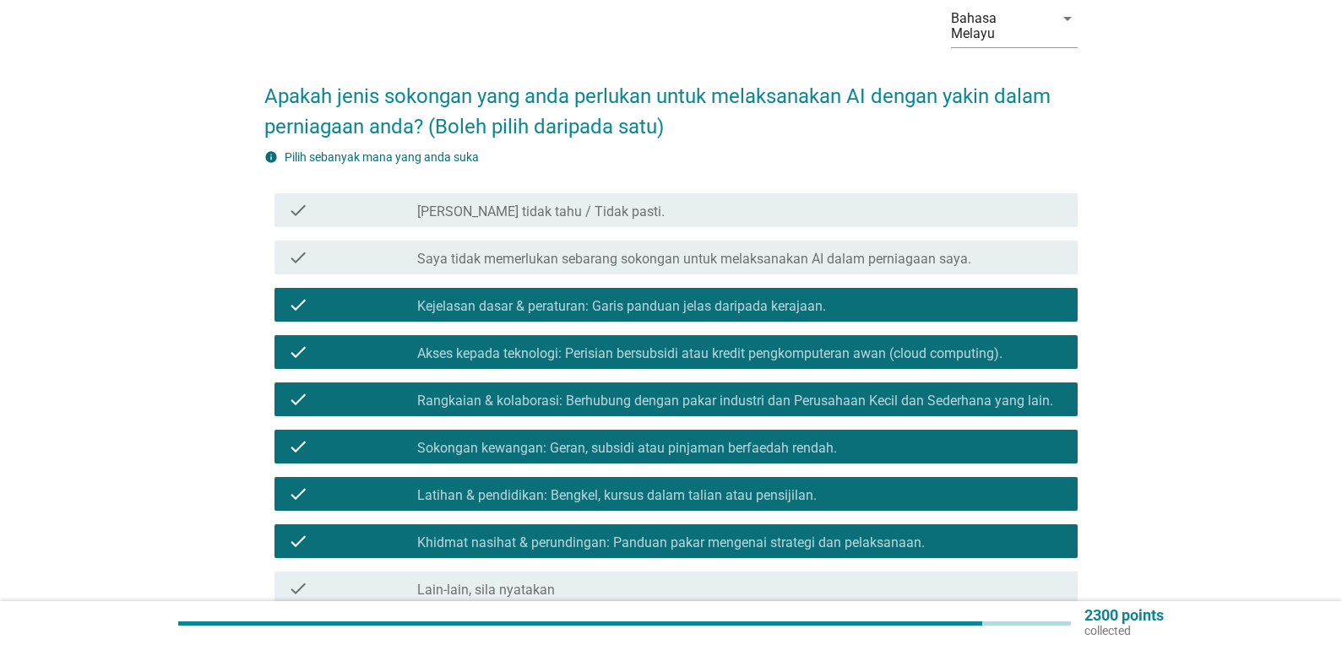
scroll to position [231, 0]
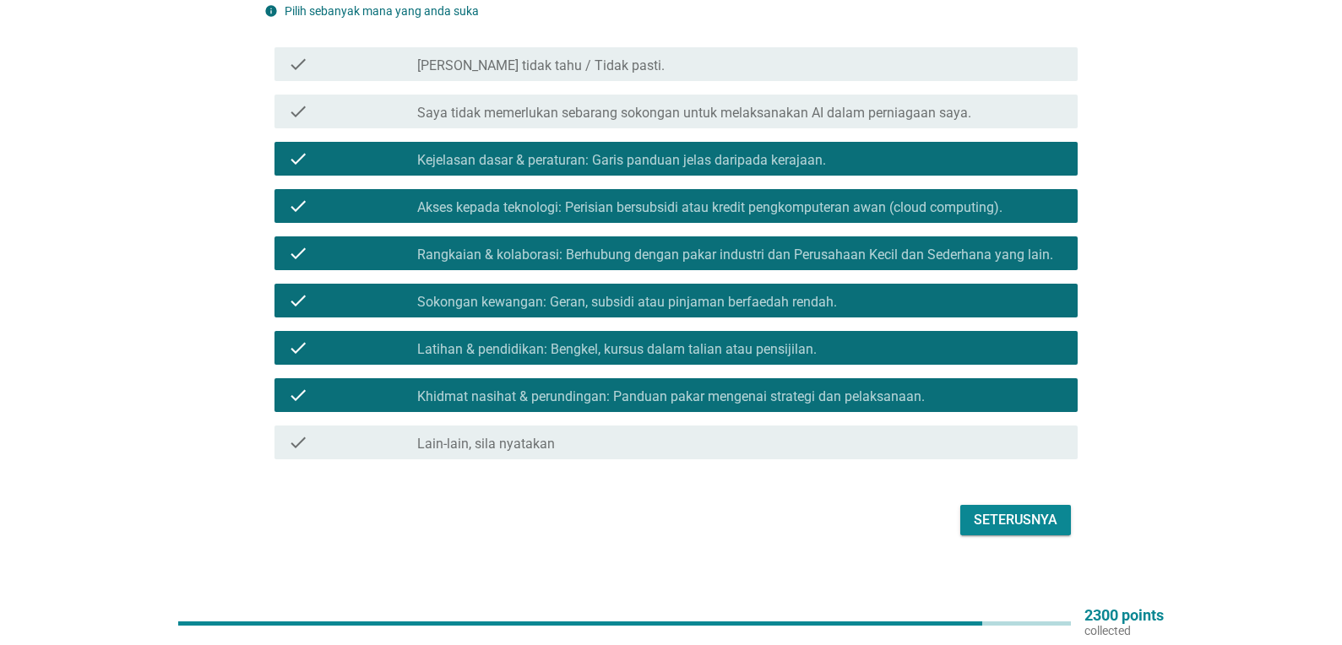
click at [1047, 510] on div "Seterusnya" at bounding box center [1016, 520] width 84 height 20
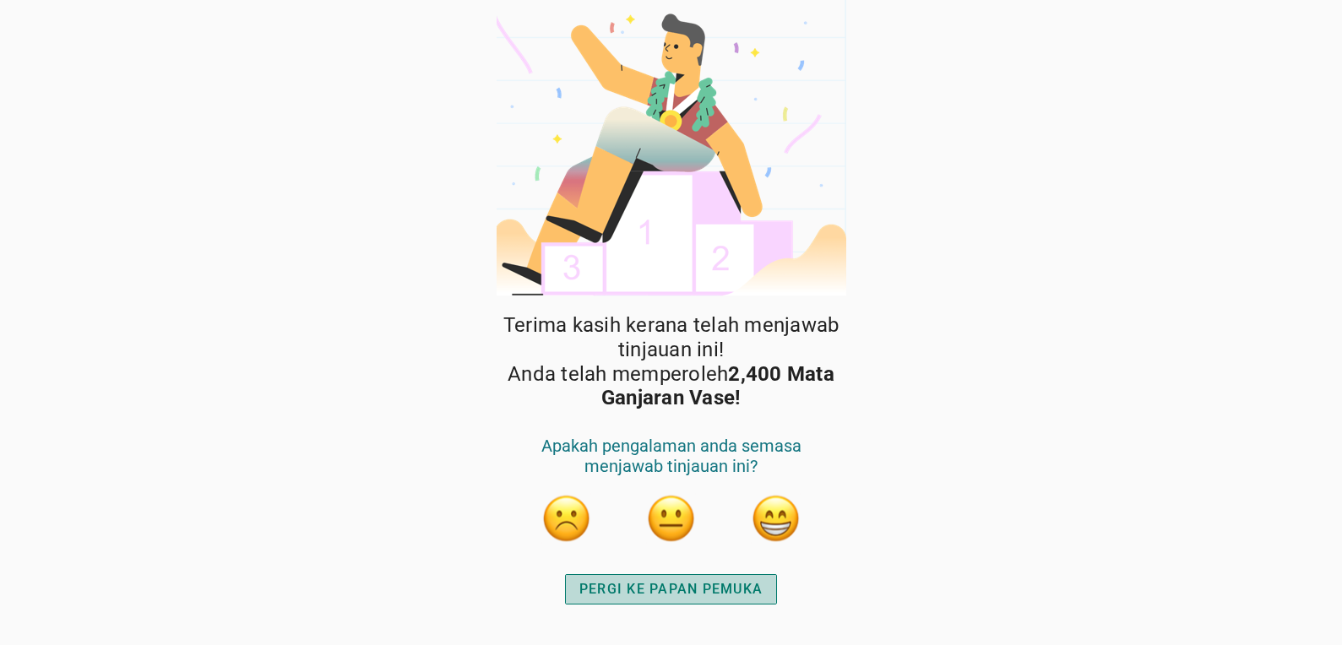
click at [665, 587] on div "PERGI KE PAPAN PEMUKA" at bounding box center [671, 590] width 183 height 20
